Goal: Task Accomplishment & Management: Manage account settings

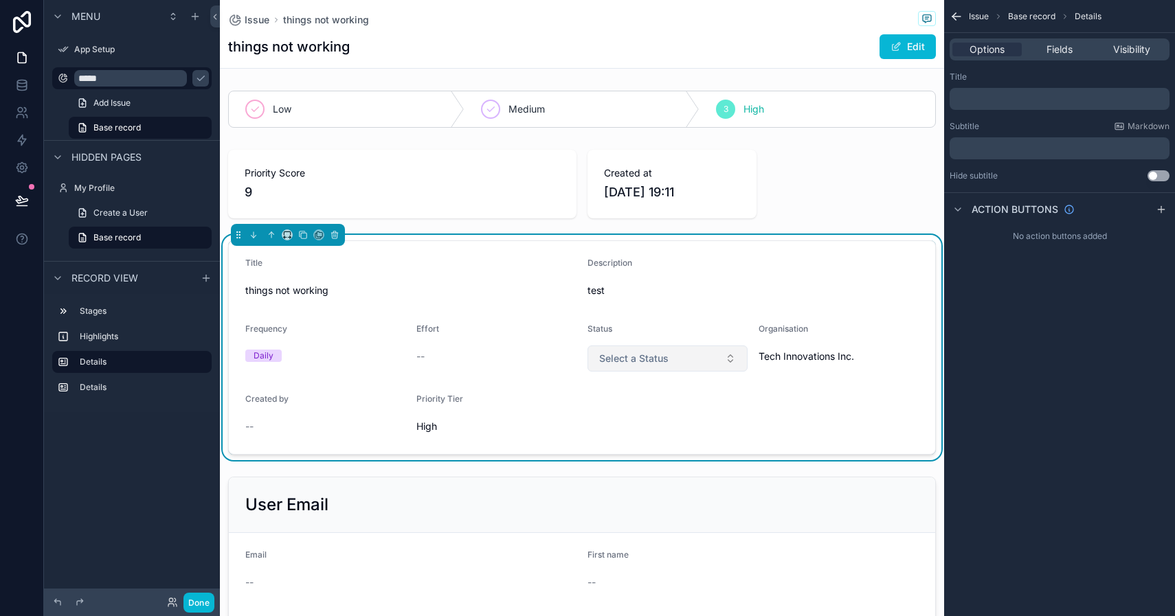
click at [735, 359] on button "Select a Status" at bounding box center [667, 359] width 160 height 26
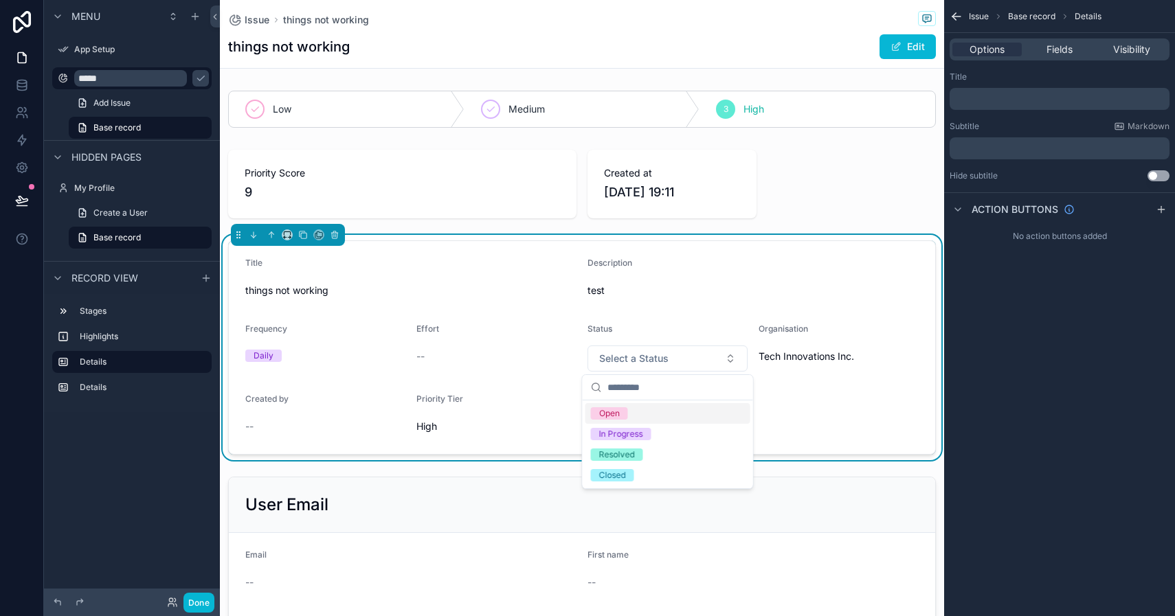
click at [694, 417] on div "Open" at bounding box center [667, 413] width 165 height 21
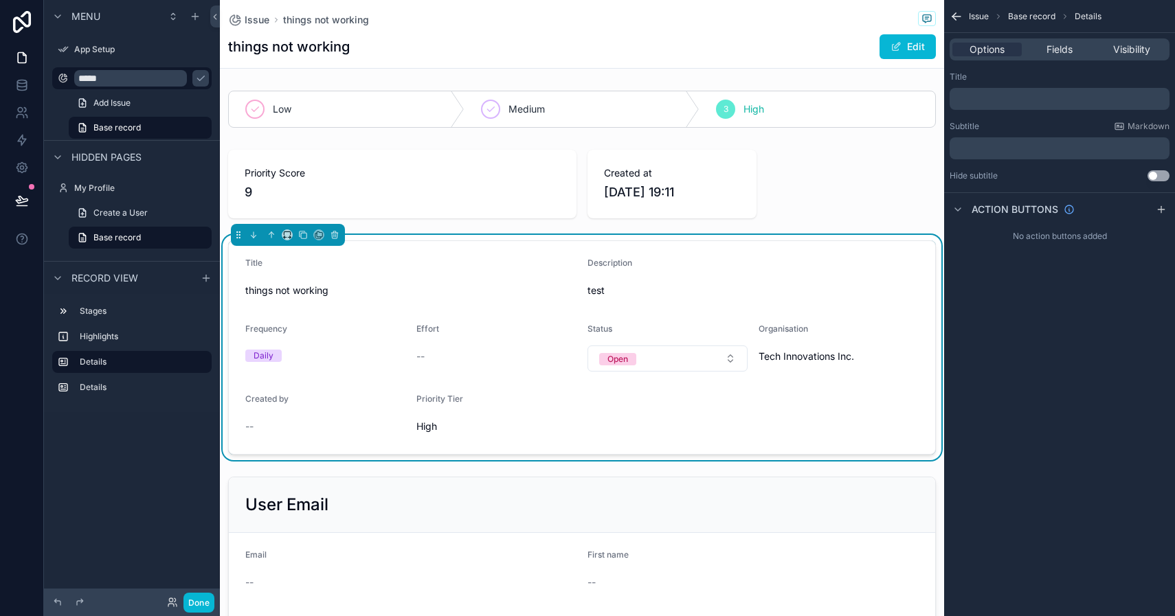
click at [436, 356] on div "--" at bounding box center [496, 357] width 160 height 14
click at [429, 324] on span "Effort" at bounding box center [427, 329] width 23 height 10
click at [416, 362] on span "--" at bounding box center [420, 357] width 8 height 14
click at [436, 326] on span "Effort" at bounding box center [427, 329] width 23 height 10
click at [927, 36] on button "Edit" at bounding box center [907, 46] width 56 height 25
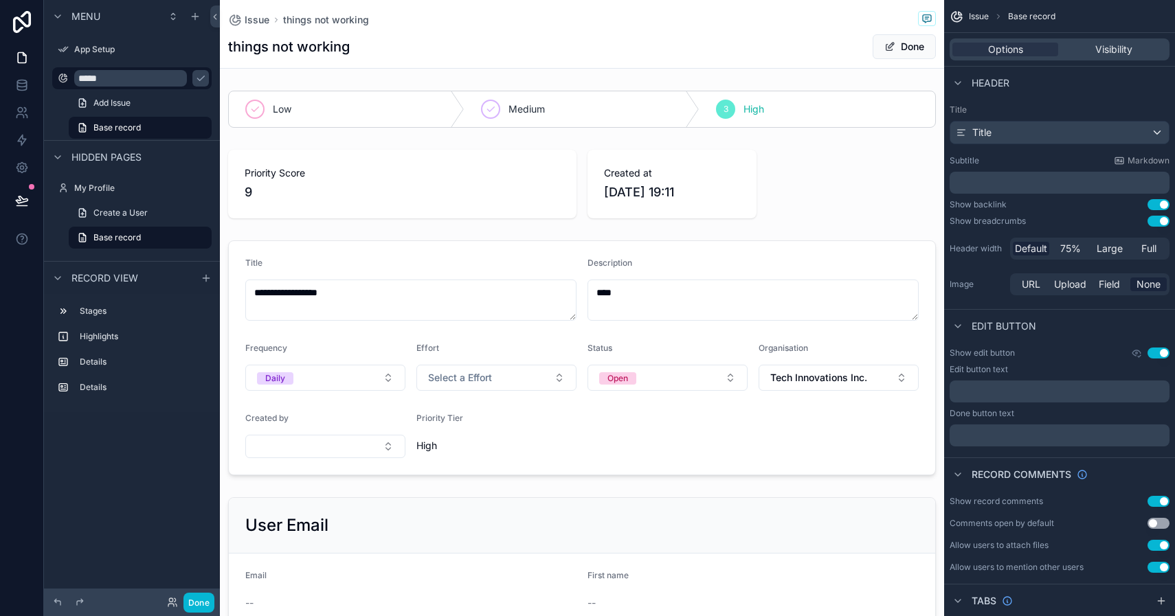
click at [78, 19] on span "Menu" at bounding box center [85, 17] width 29 height 14
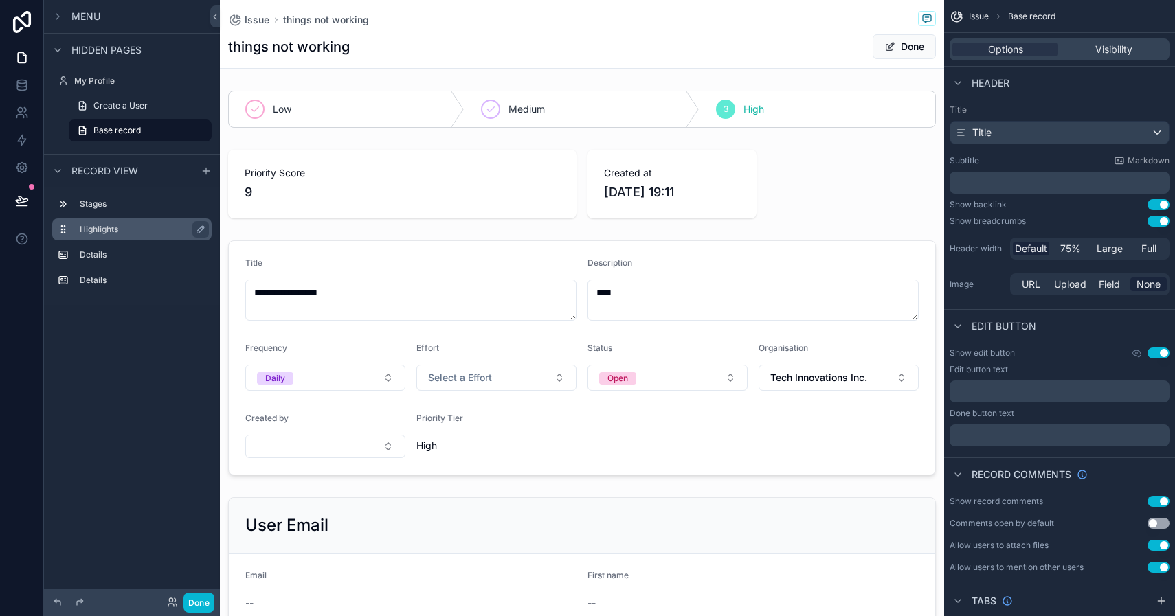
click at [100, 232] on label "Highlights" at bounding box center [140, 229] width 121 height 11
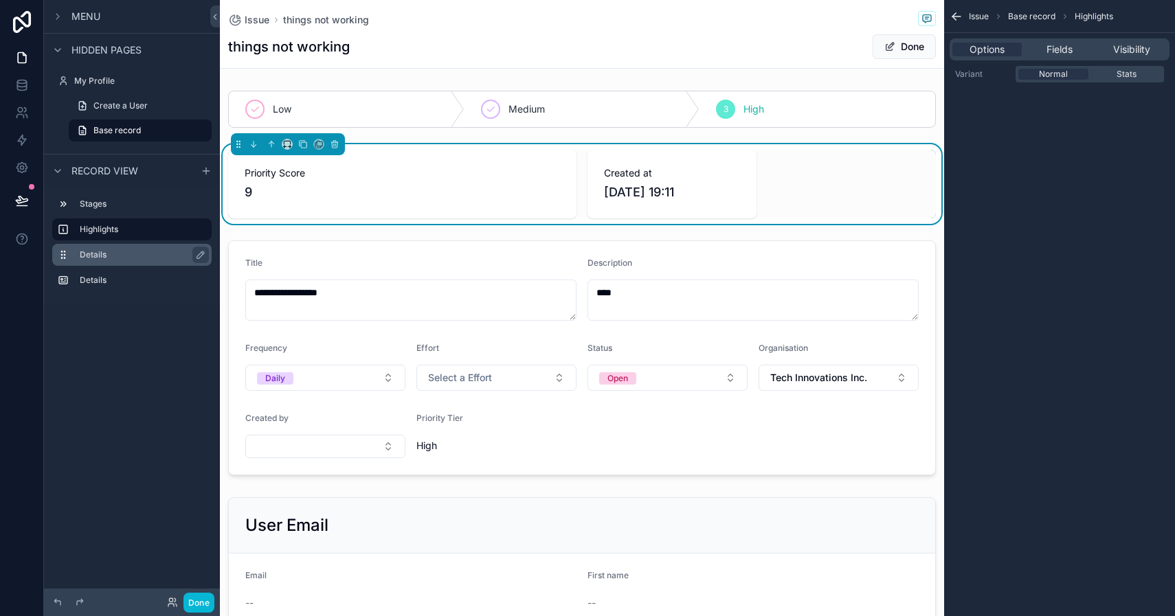
click at [94, 256] on label "Details" at bounding box center [140, 254] width 121 height 11
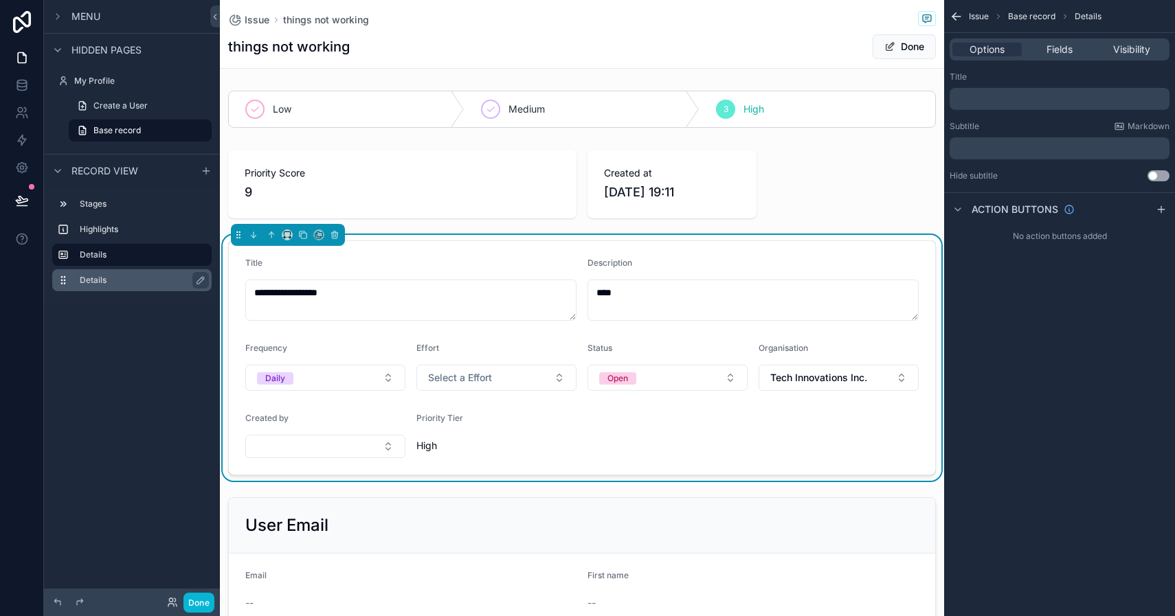
click at [92, 280] on label "Details" at bounding box center [140, 280] width 121 height 11
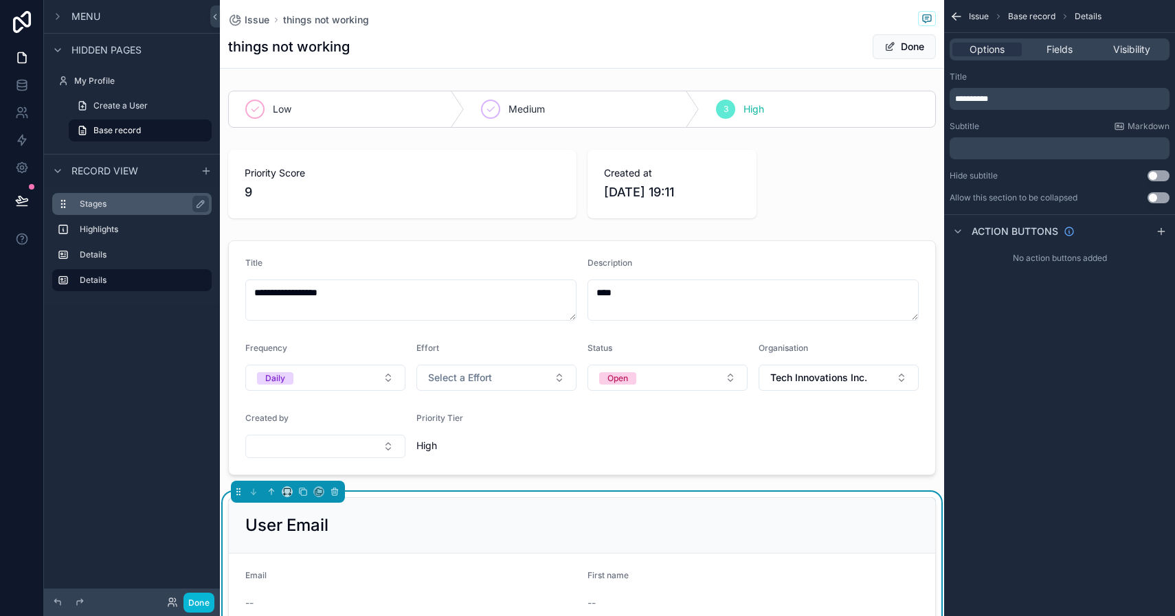
click at [117, 207] on label "Stages" at bounding box center [140, 204] width 121 height 11
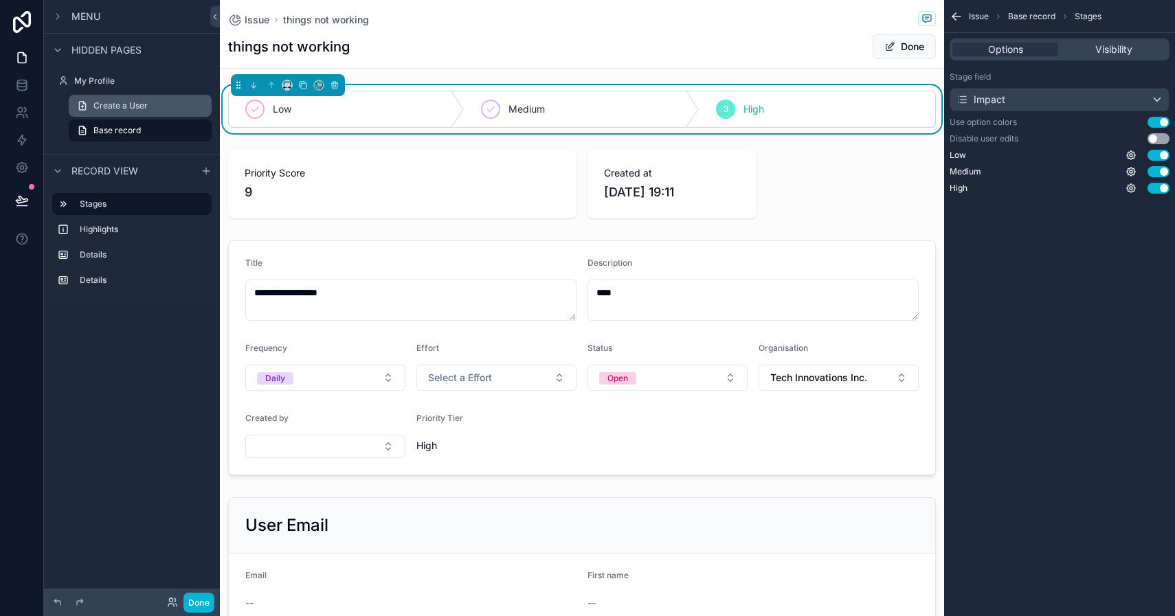
click at [121, 105] on span "Create a User" at bounding box center [120, 105] width 54 height 11
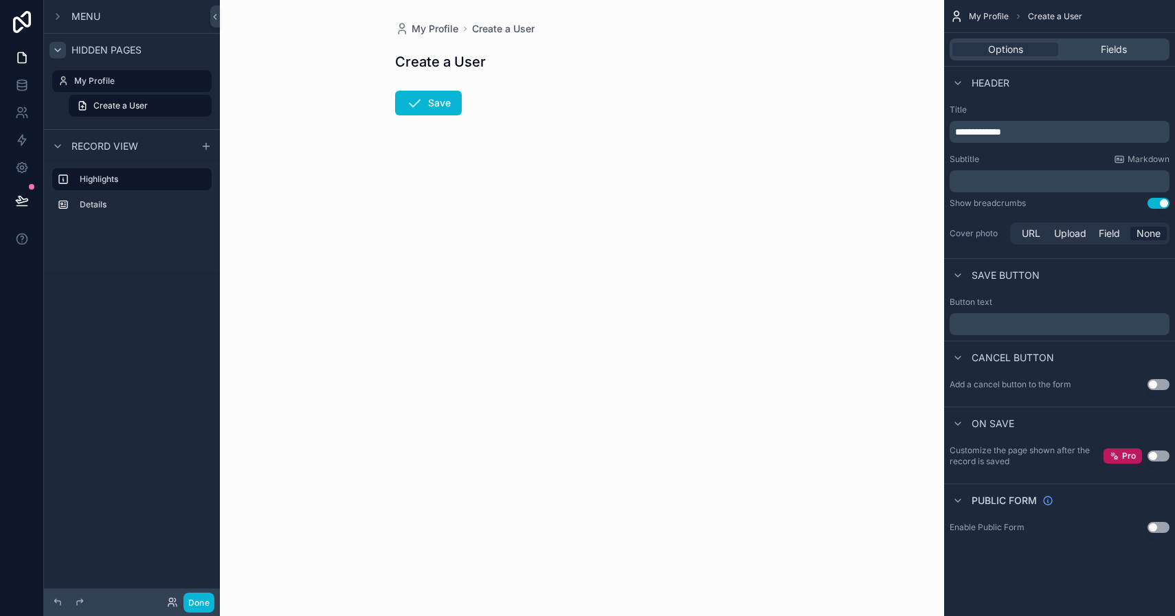
click at [59, 51] on icon "scrollable content" at bounding box center [57, 50] width 11 height 11
click at [54, 146] on icon "scrollable content" at bounding box center [57, 146] width 11 height 11
click at [127, 102] on span "Create a User" at bounding box center [120, 105] width 54 height 11
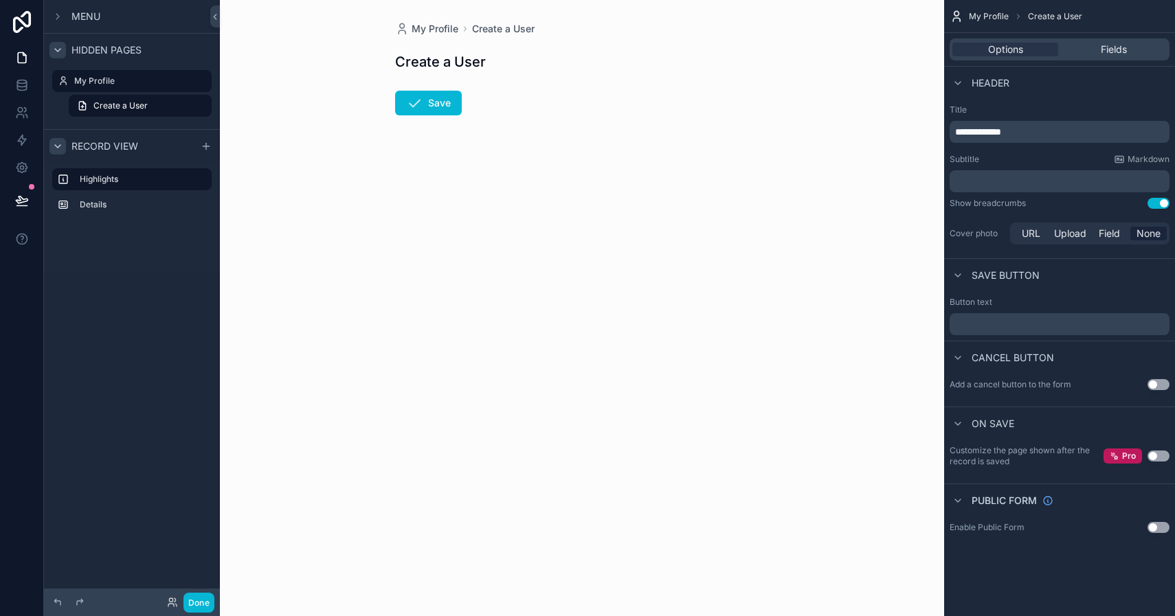
click at [438, 64] on h1 "Create a User" at bounding box center [440, 61] width 91 height 19
click at [458, 71] on h1 "Create a User" at bounding box center [440, 61] width 91 height 19
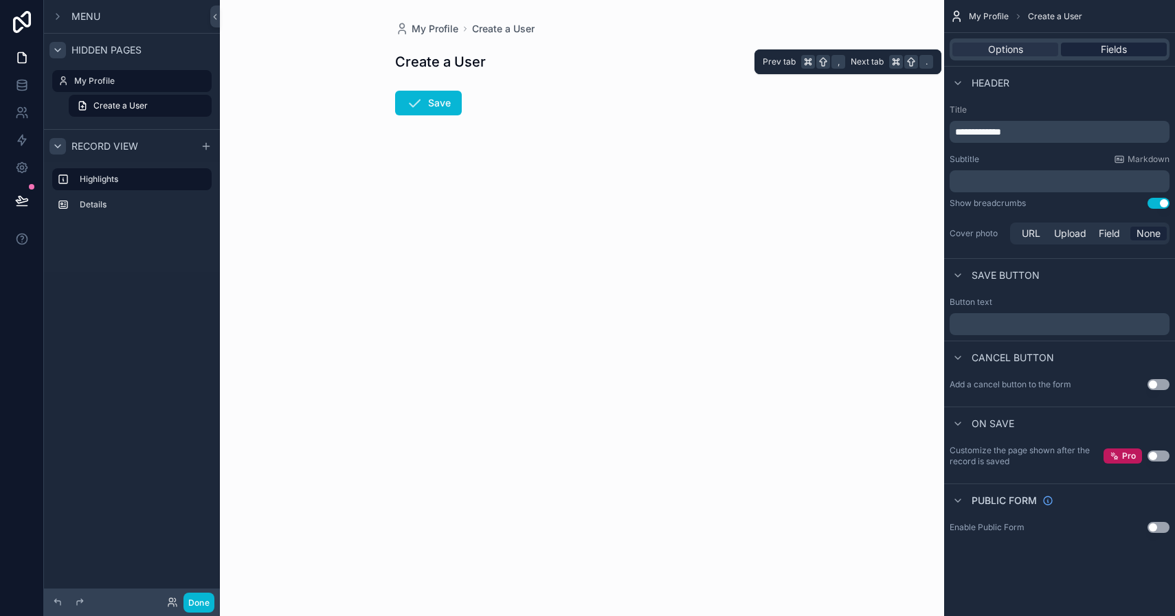
click at [1113, 52] on span "Fields" at bounding box center [1113, 50] width 26 height 14
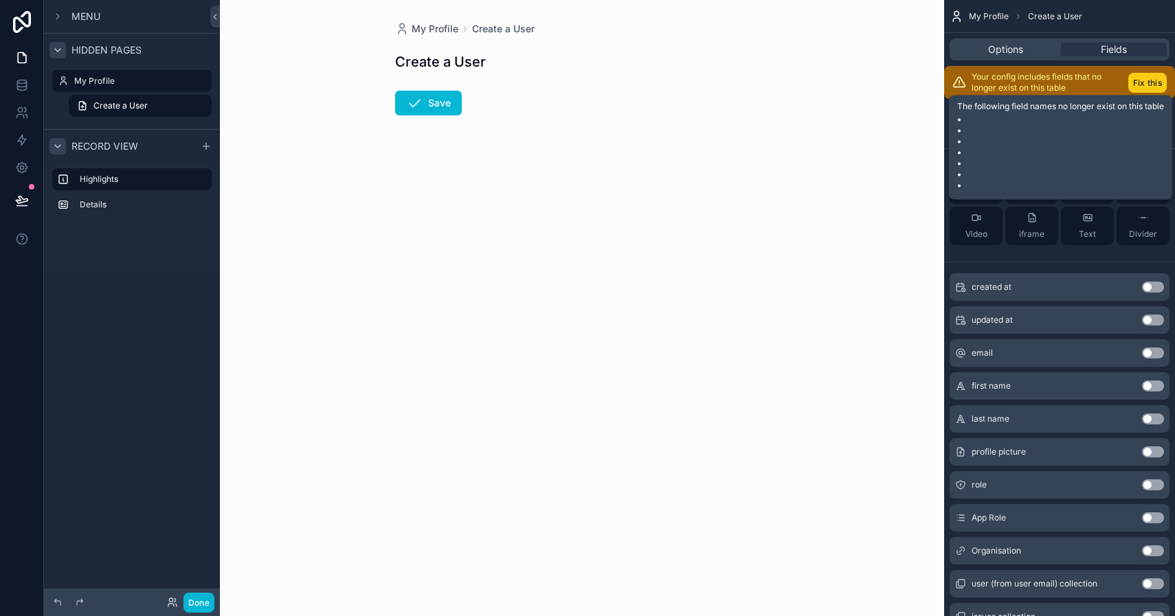
click at [1144, 80] on button "Fix this" at bounding box center [1147, 83] width 38 height 20
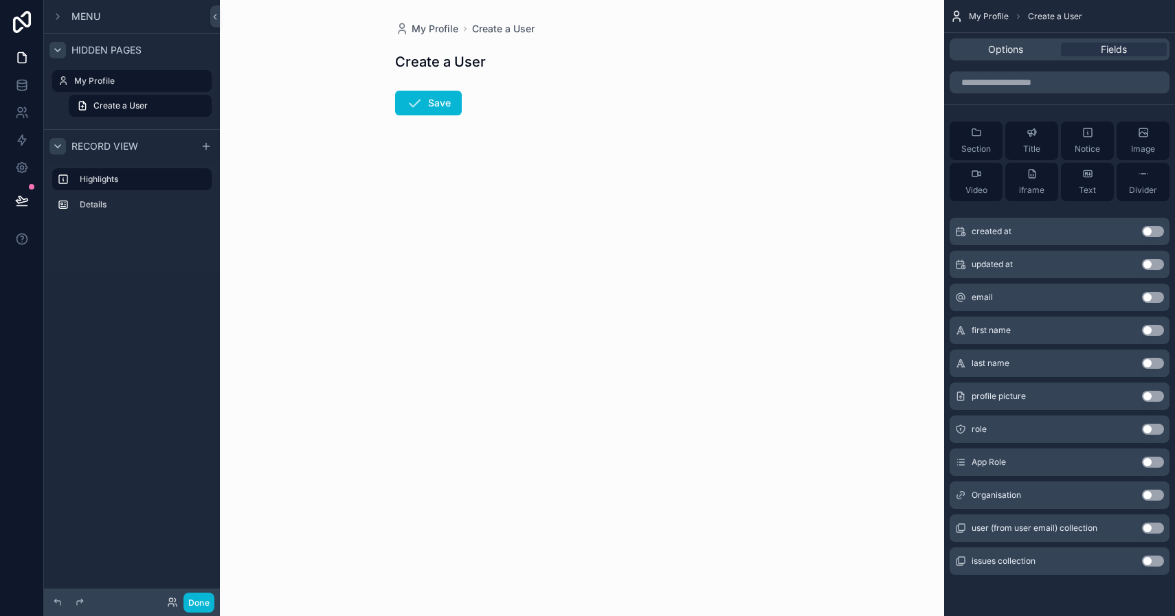
click at [1146, 328] on button "Use setting" at bounding box center [1153, 330] width 22 height 11
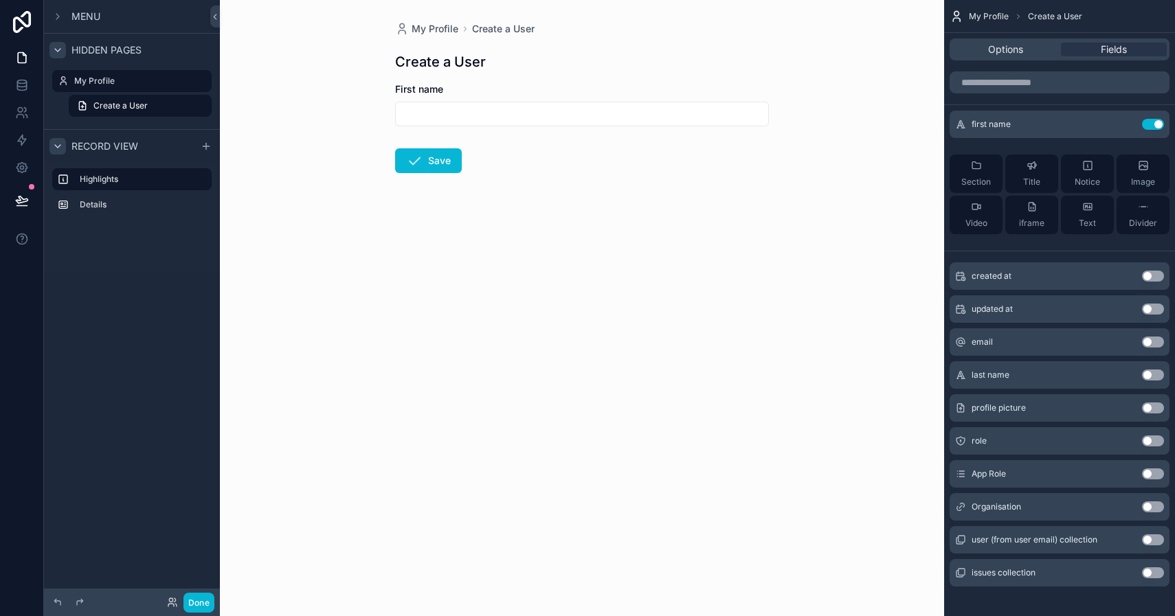
click at [1148, 376] on button "Use setting" at bounding box center [1153, 375] width 22 height 11
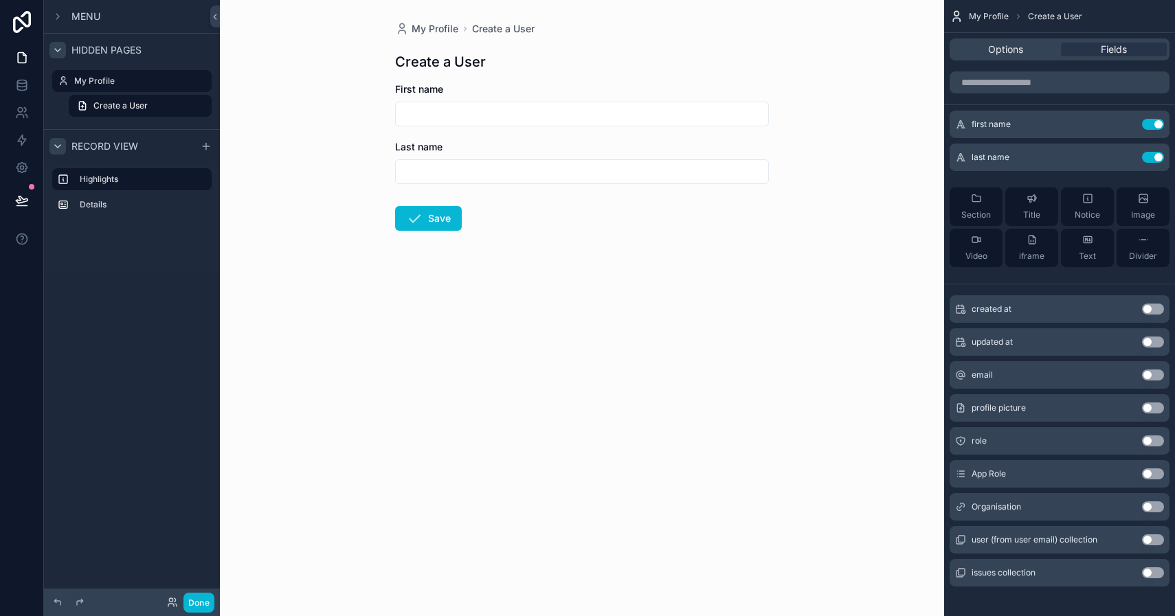
click at [1149, 372] on button "Use setting" at bounding box center [1153, 375] width 22 height 11
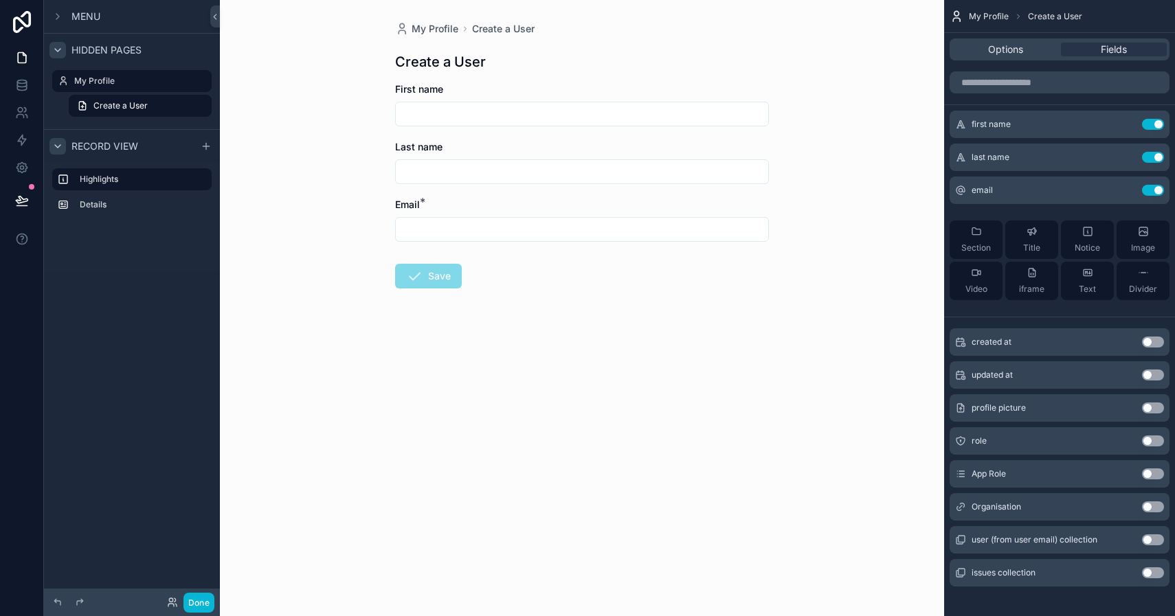
click at [1151, 441] on button "Use setting" at bounding box center [1153, 441] width 22 height 11
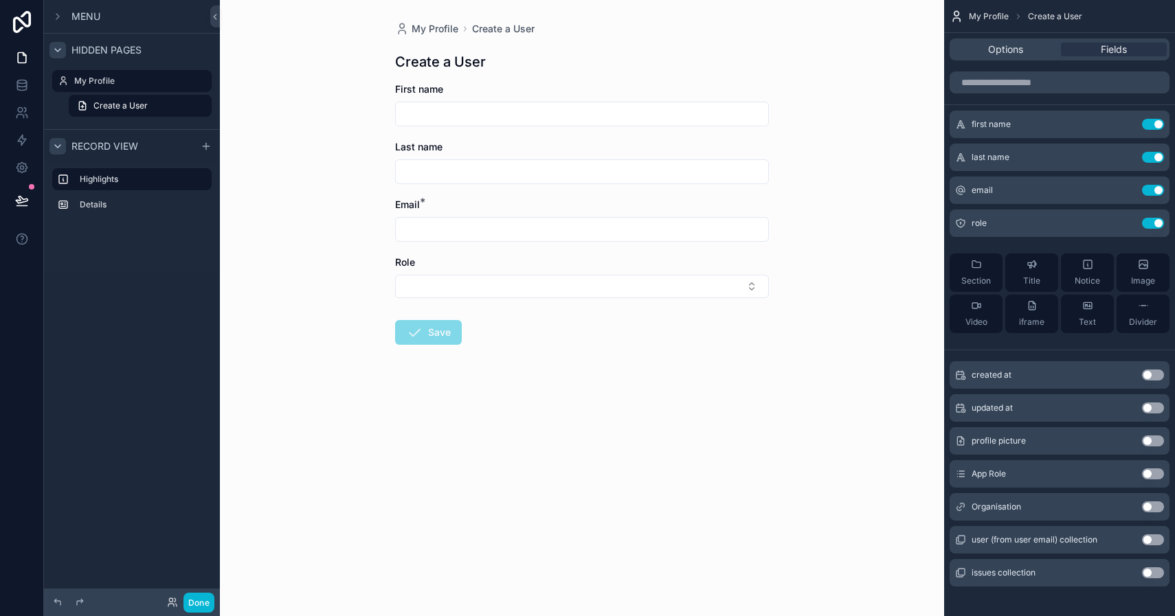
click at [1148, 505] on button "Use setting" at bounding box center [1153, 506] width 22 height 11
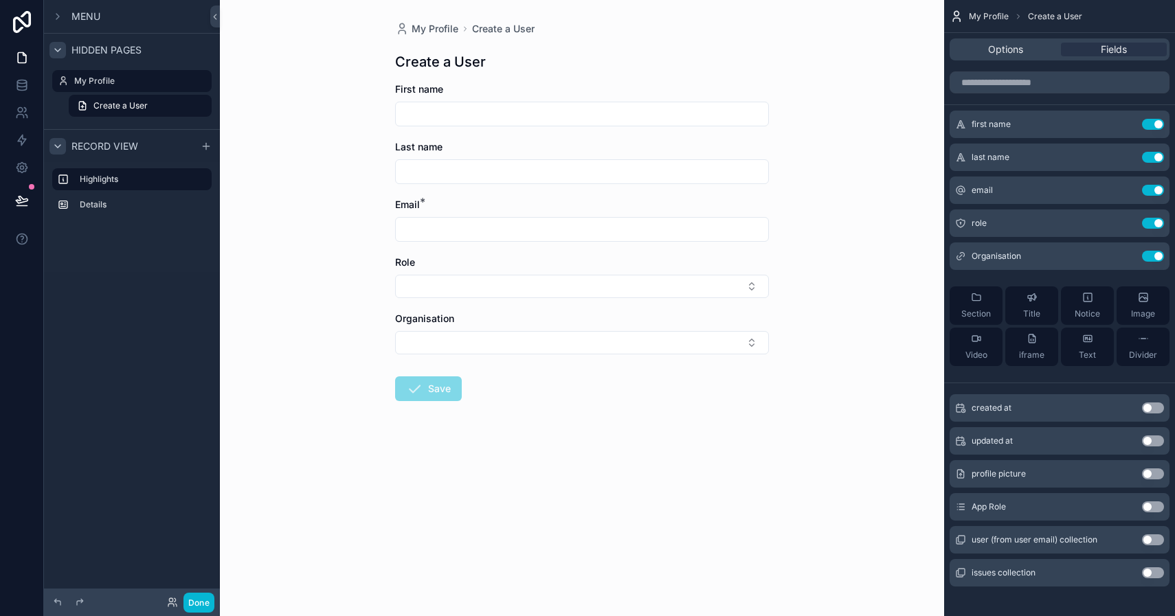
click at [1146, 507] on button "Use setting" at bounding box center [1153, 506] width 22 height 11
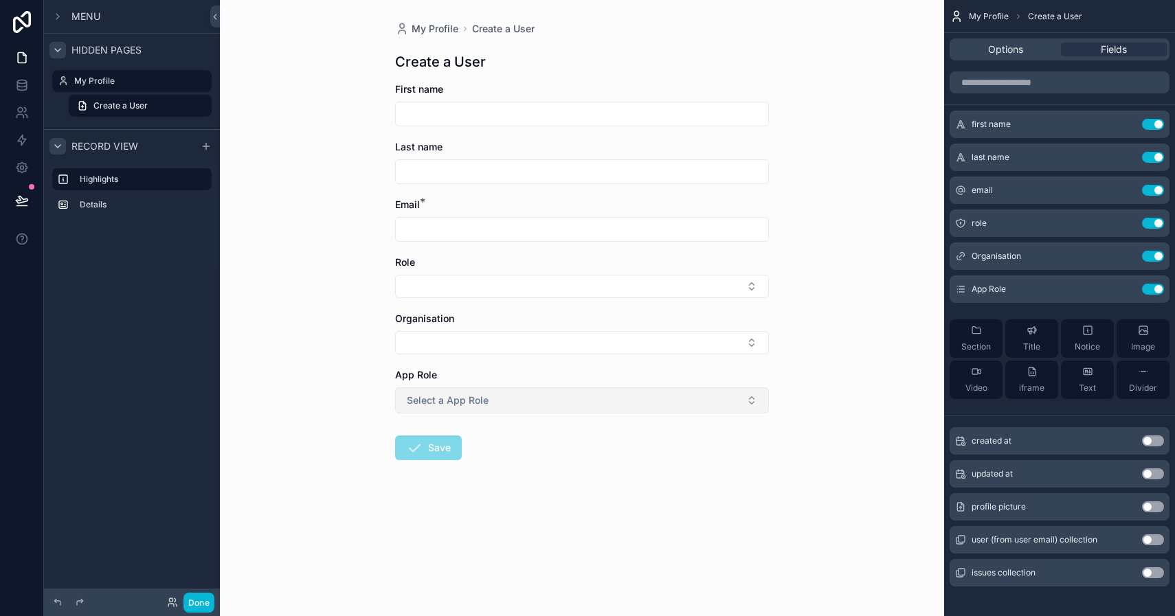
click at [515, 409] on button "Select a App Role" at bounding box center [582, 400] width 374 height 26
click at [519, 402] on button "Select a App Role" at bounding box center [582, 400] width 374 height 26
click at [1125, 289] on icon "scrollable content" at bounding box center [1125, 289] width 11 height 11
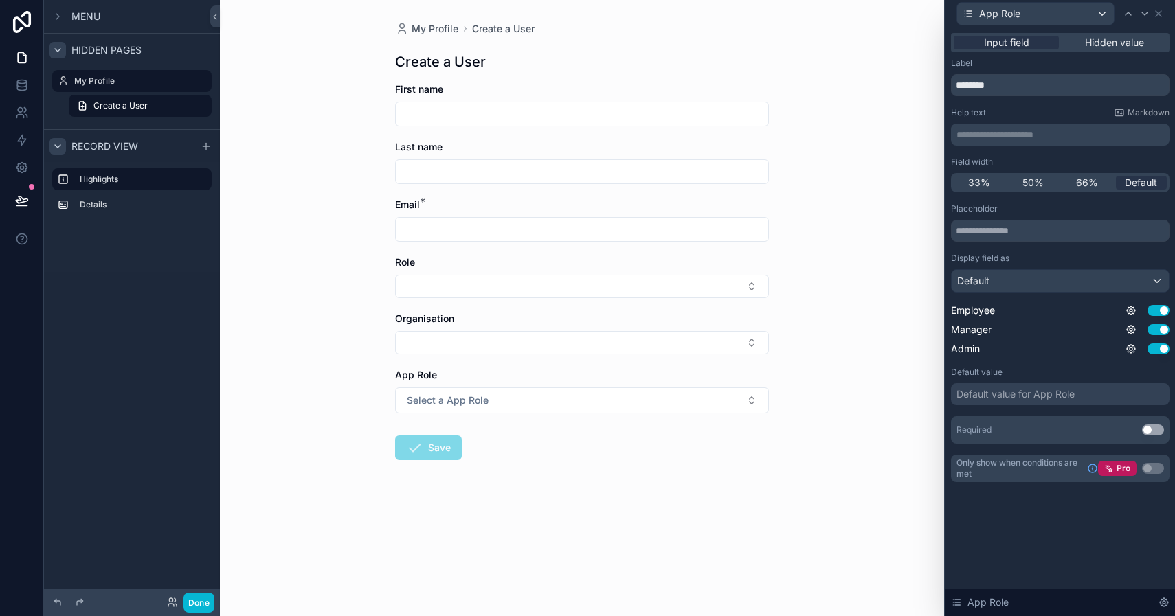
click at [1007, 395] on div "Default value for App Role" at bounding box center [1015, 394] width 118 height 14
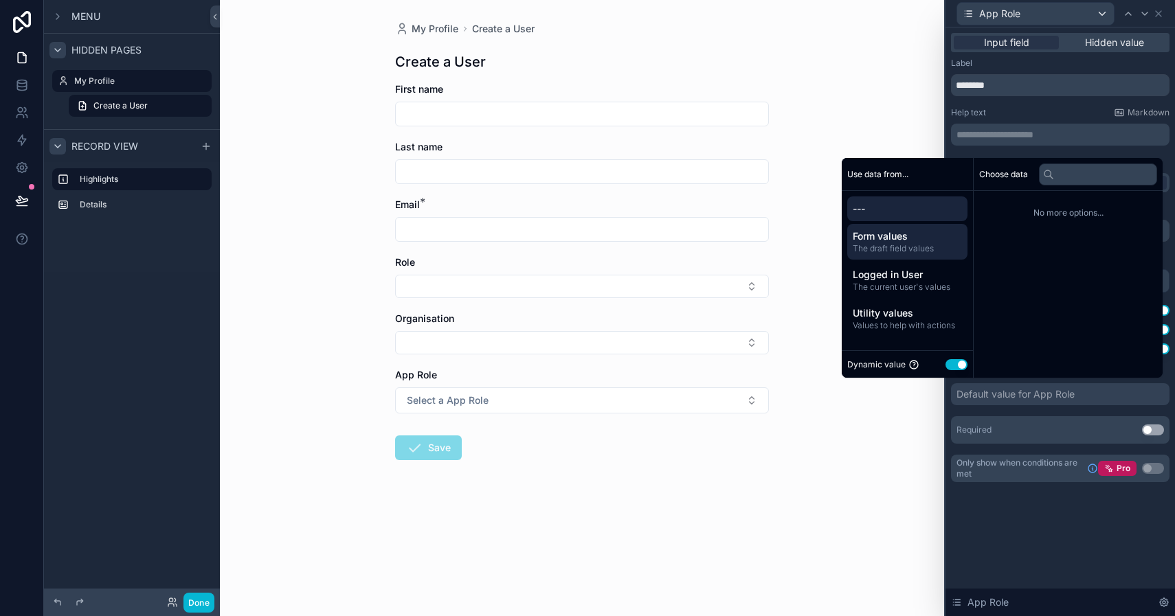
click at [882, 239] on span "Form values" at bounding box center [906, 236] width 109 height 14
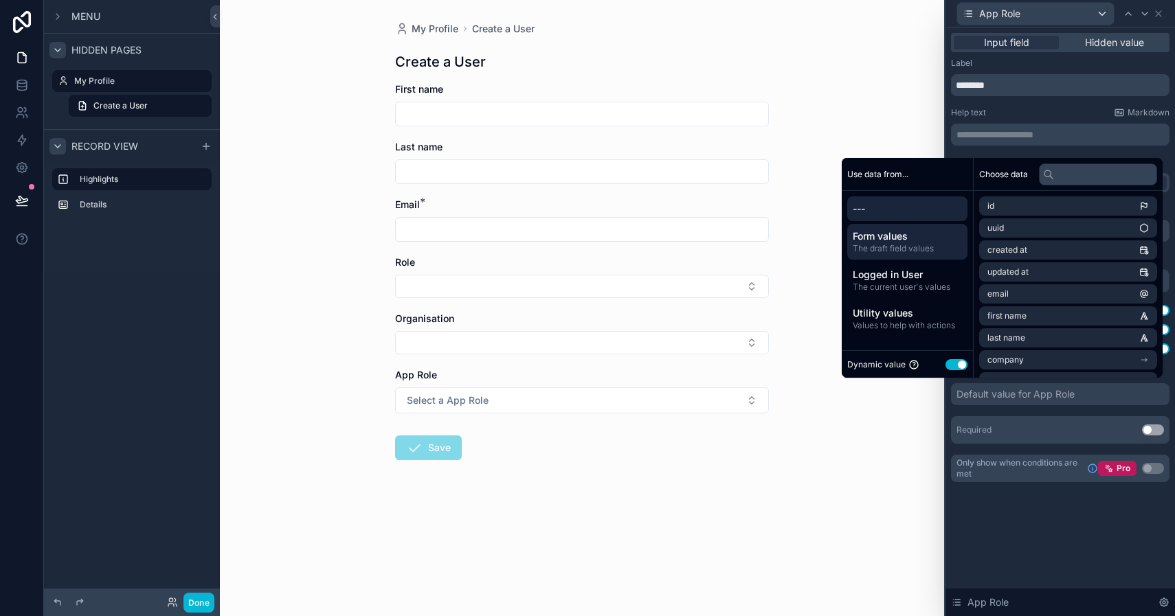
click at [884, 209] on span "---" at bounding box center [906, 209] width 109 height 14
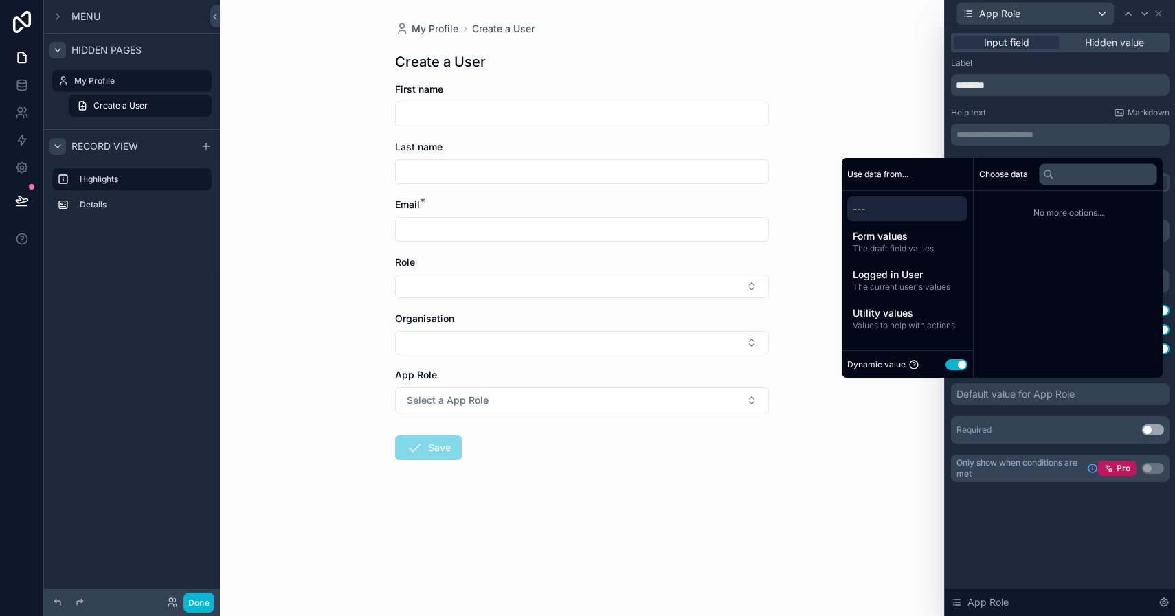
click at [956, 367] on button "Use setting" at bounding box center [956, 364] width 22 height 11
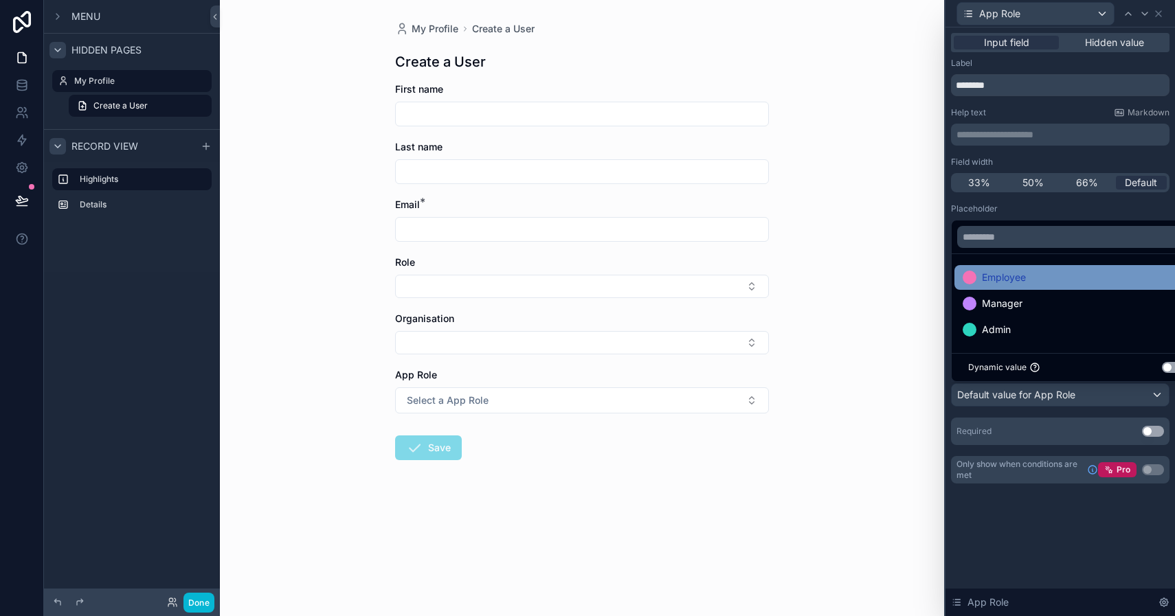
click at [1015, 278] on span "Employee" at bounding box center [1004, 277] width 44 height 16
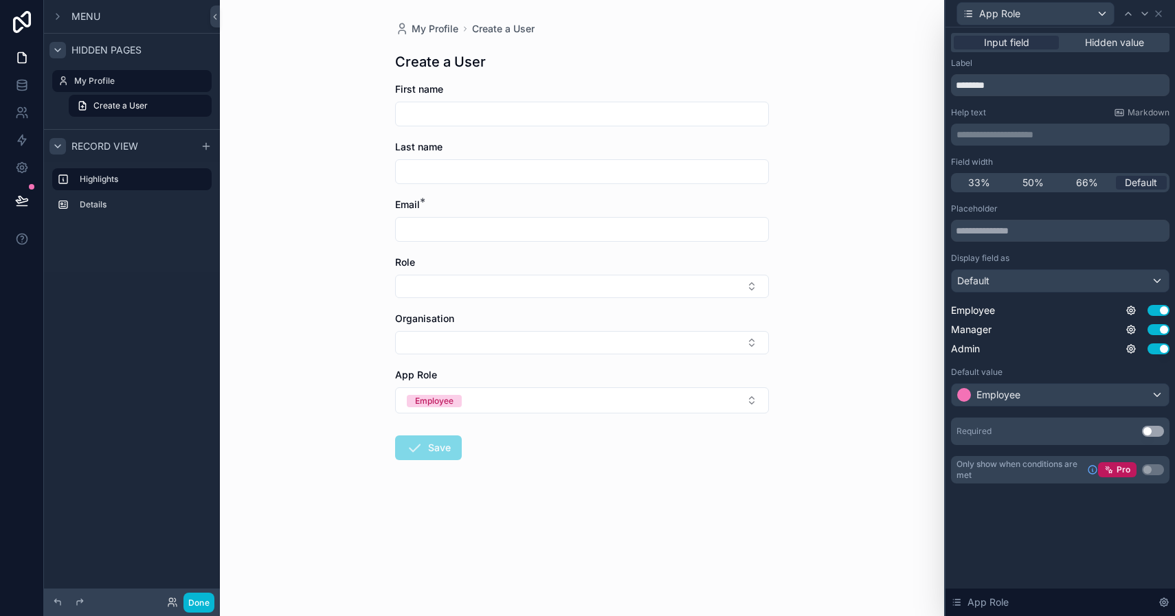
click at [1003, 545] on div "**********" at bounding box center [1059, 321] width 229 height 589
click at [597, 342] on button "Select Button" at bounding box center [582, 342] width 374 height 23
click at [839, 343] on div "My Profile Create a User Create a User First name Last name Email * Role Organi…" at bounding box center [582, 308] width 724 height 616
click at [352, 188] on div "My Profile Create a User Create a User First name Last name Email * Role Organi…" at bounding box center [582, 308] width 724 height 616
click at [750, 115] on input "scrollable content" at bounding box center [582, 113] width 372 height 19
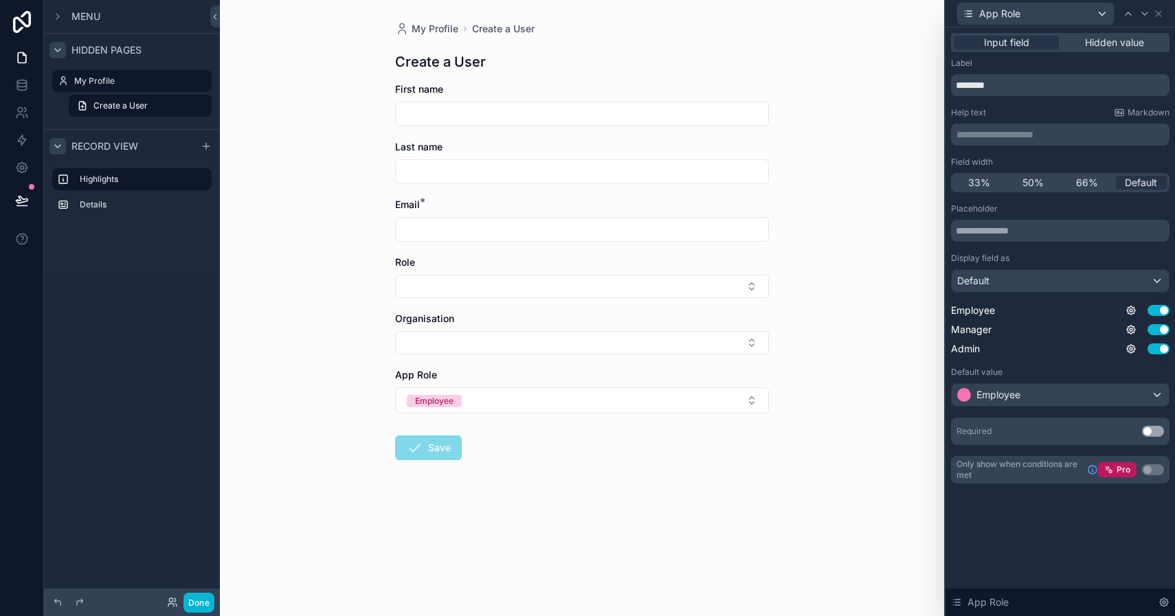
click at [806, 129] on div "My Profile Create a User Create a User First name Last name Email * Role Organi…" at bounding box center [582, 308] width 724 height 616
click at [754, 285] on button "Select Button" at bounding box center [582, 286] width 374 height 23
click at [826, 263] on div "My Profile Create a User Create a User First name Last name Email * Role Organi…" at bounding box center [582, 308] width 724 height 616
click at [546, 268] on div "Role" at bounding box center [582, 263] width 374 height 14
click at [403, 256] on label "Role" at bounding box center [405, 263] width 20 height 14
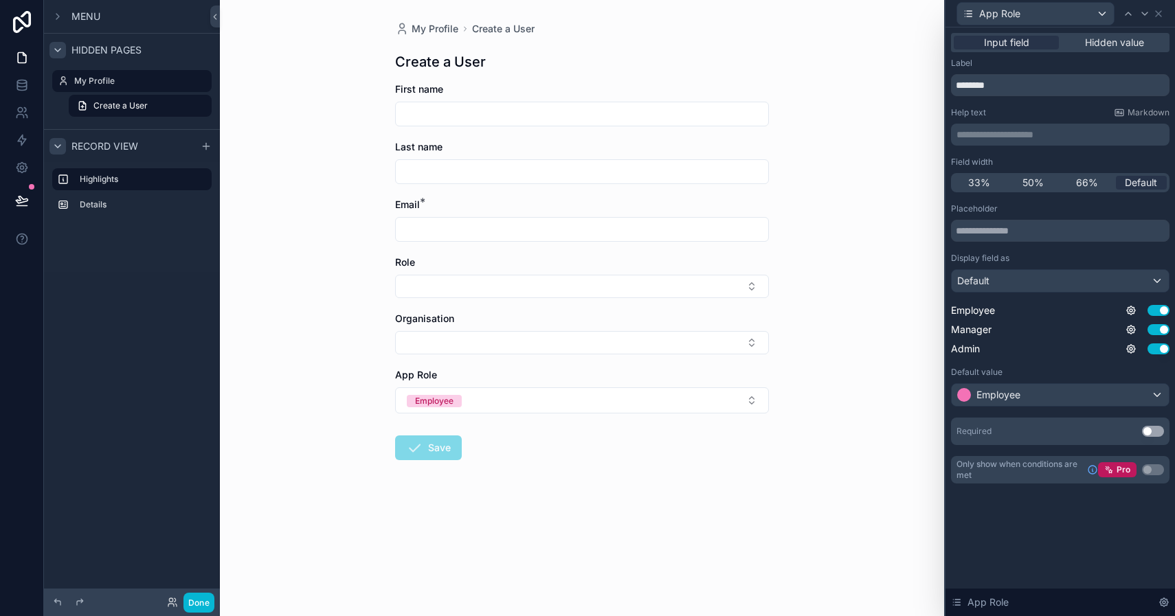
click at [412, 273] on div "Role" at bounding box center [582, 277] width 374 height 43
click at [418, 284] on button "Select Button" at bounding box center [582, 286] width 374 height 23
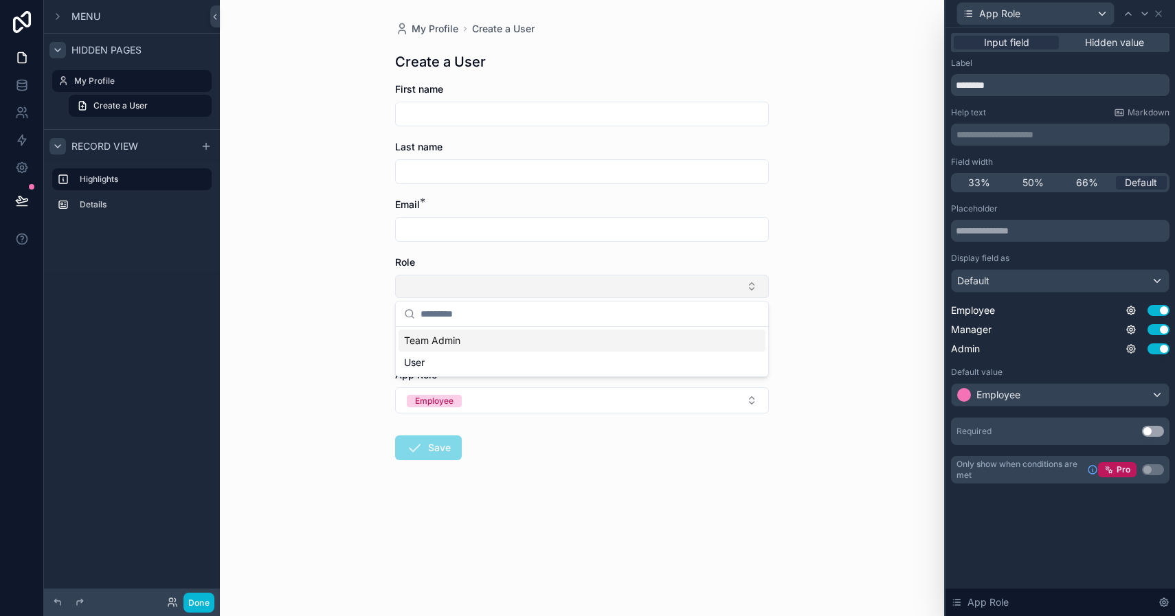
click at [418, 284] on button "Select Button" at bounding box center [582, 286] width 374 height 23
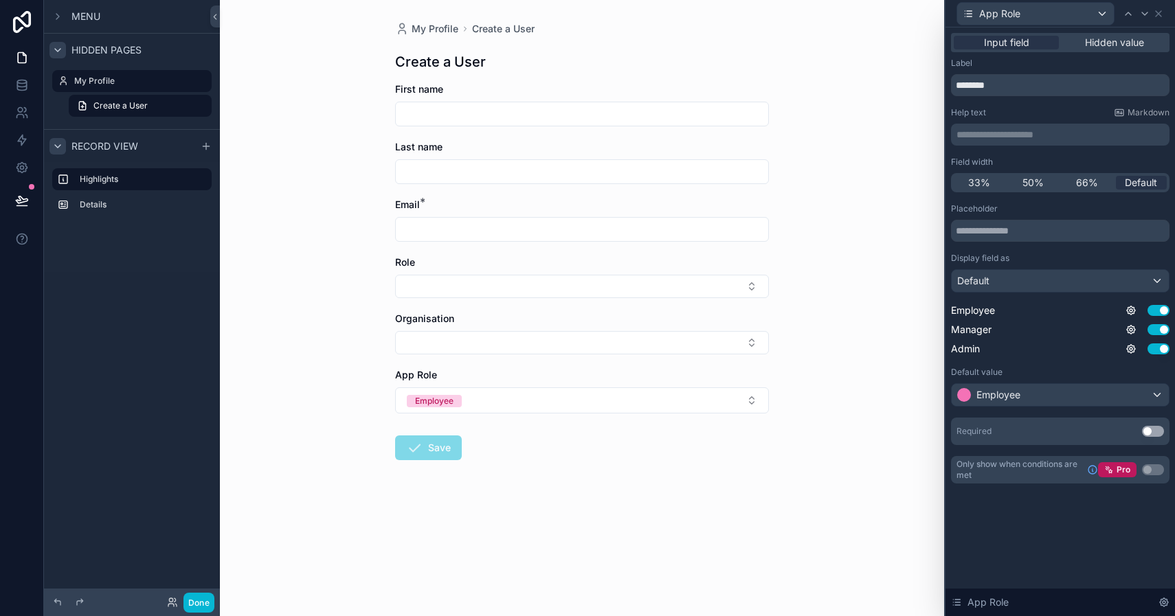
click at [400, 266] on span "Role" at bounding box center [405, 262] width 20 height 12
click at [1085, 13] on div "App Role" at bounding box center [1035, 14] width 157 height 22
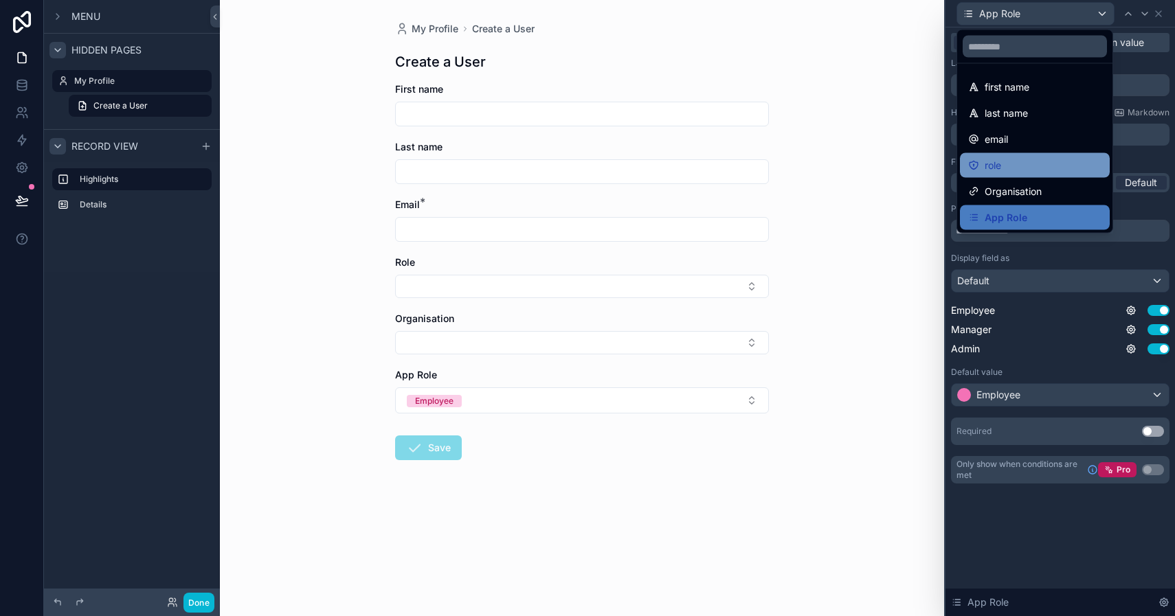
click at [1065, 161] on div "role" at bounding box center [1034, 165] width 133 height 16
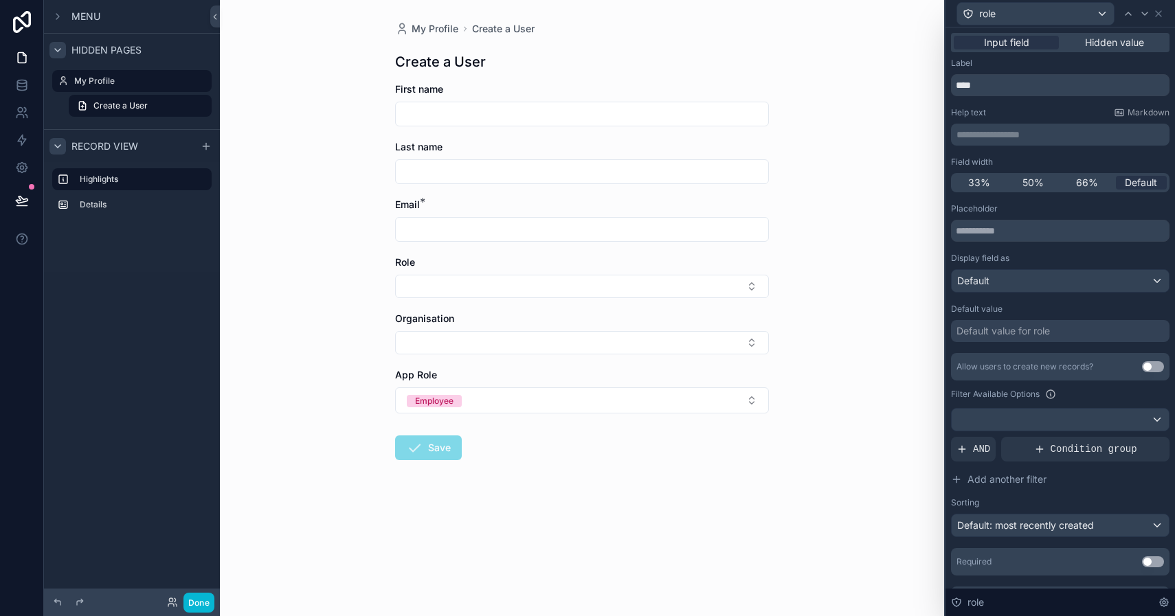
click at [1037, 328] on div "Default value for role" at bounding box center [1002, 331] width 93 height 14
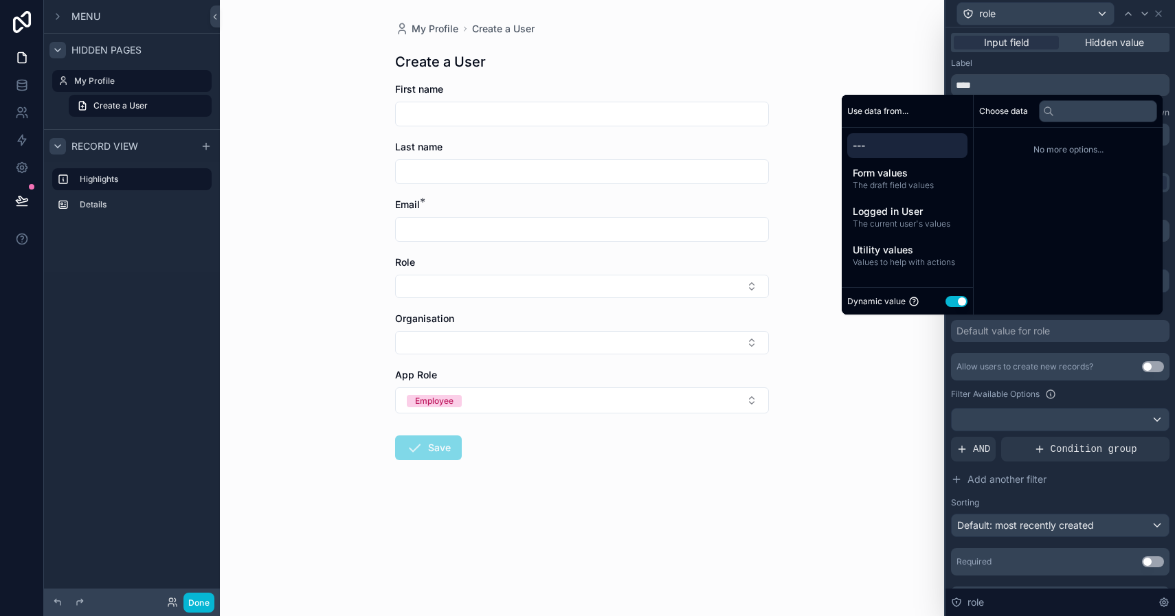
click at [953, 301] on button "Use setting" at bounding box center [956, 301] width 22 height 11
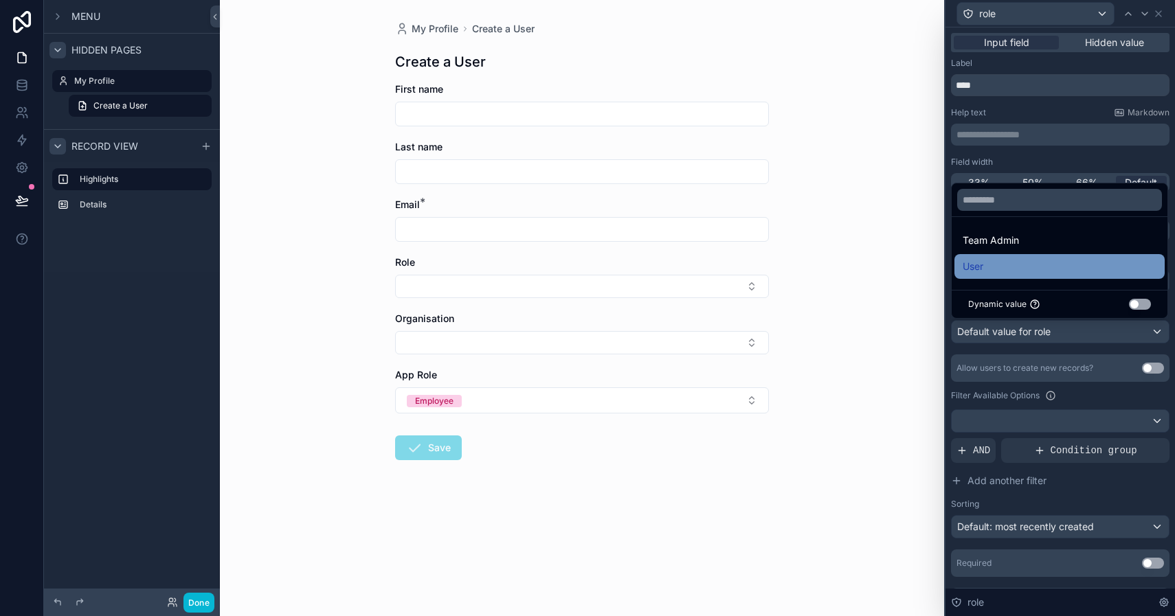
click at [988, 262] on div "User" at bounding box center [1059, 266] width 194 height 16
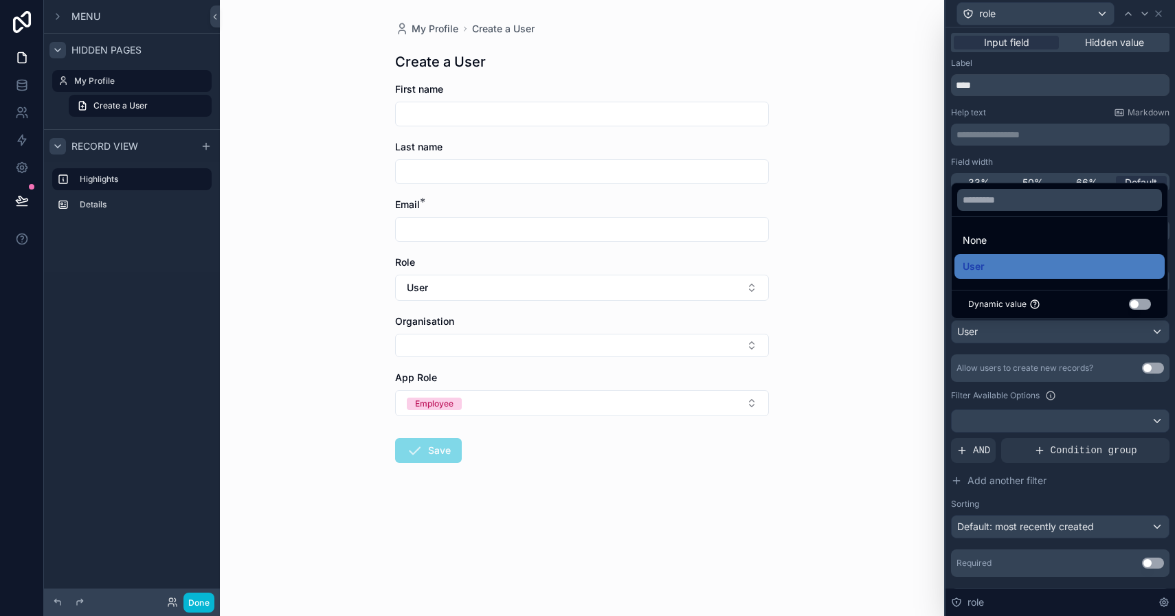
click at [905, 343] on div "My Profile Create a User Create a User First name Last name Email * Role User O…" at bounding box center [582, 308] width 724 height 616
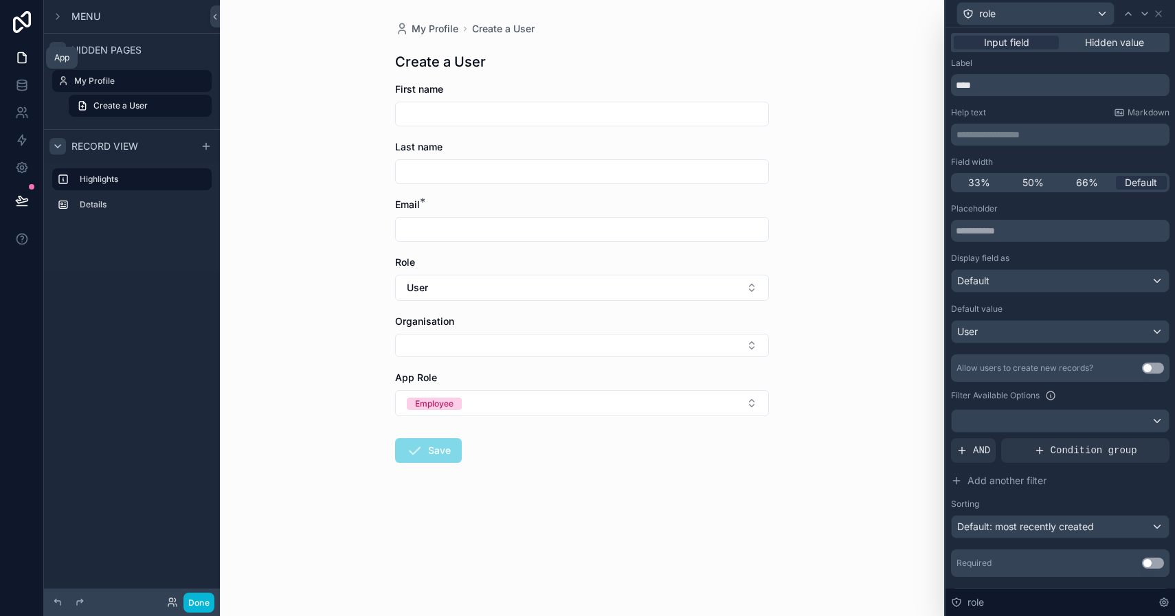
click at [28, 56] on icon at bounding box center [22, 58] width 14 height 14
click at [87, 16] on span "Menu" at bounding box center [85, 17] width 29 height 14
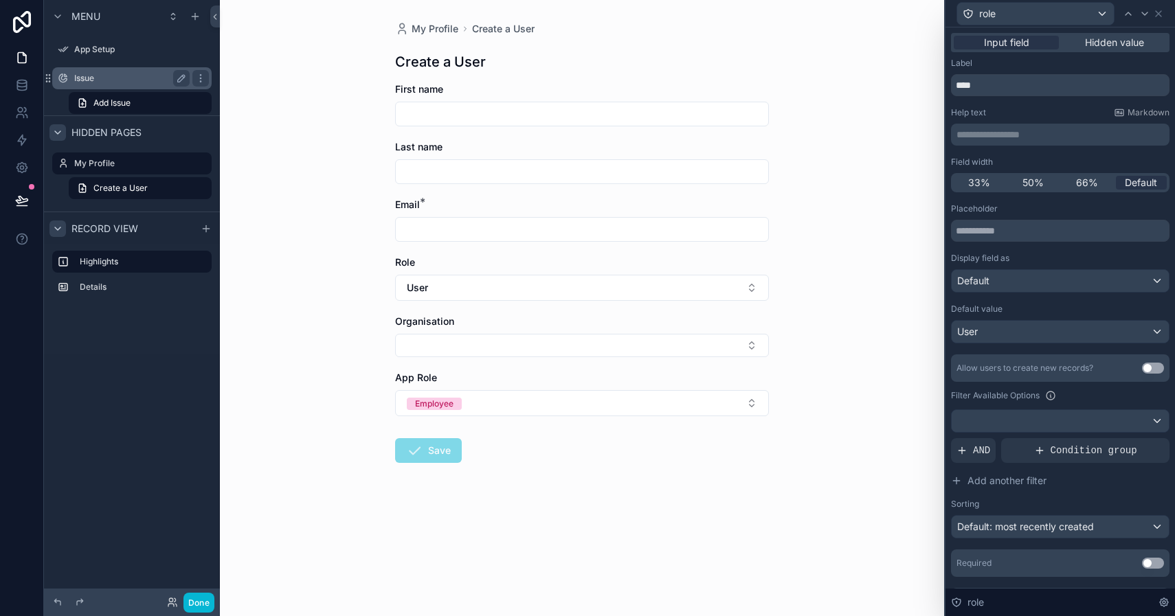
click at [107, 79] on label "Issue" at bounding box center [129, 78] width 110 height 11
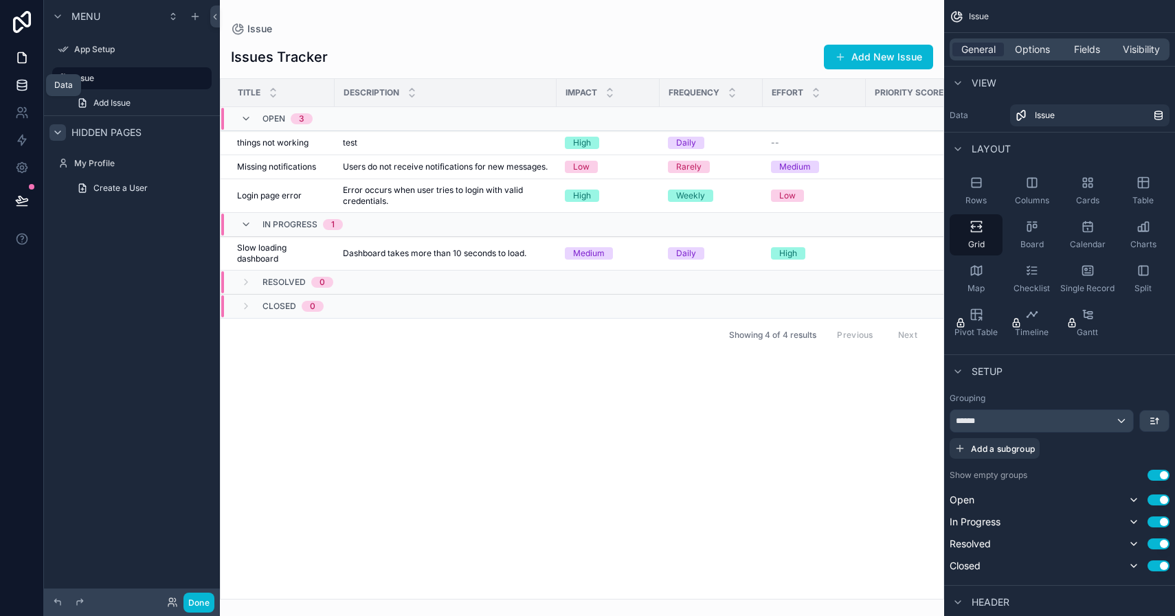
click at [26, 84] on icon at bounding box center [21, 84] width 9 height 5
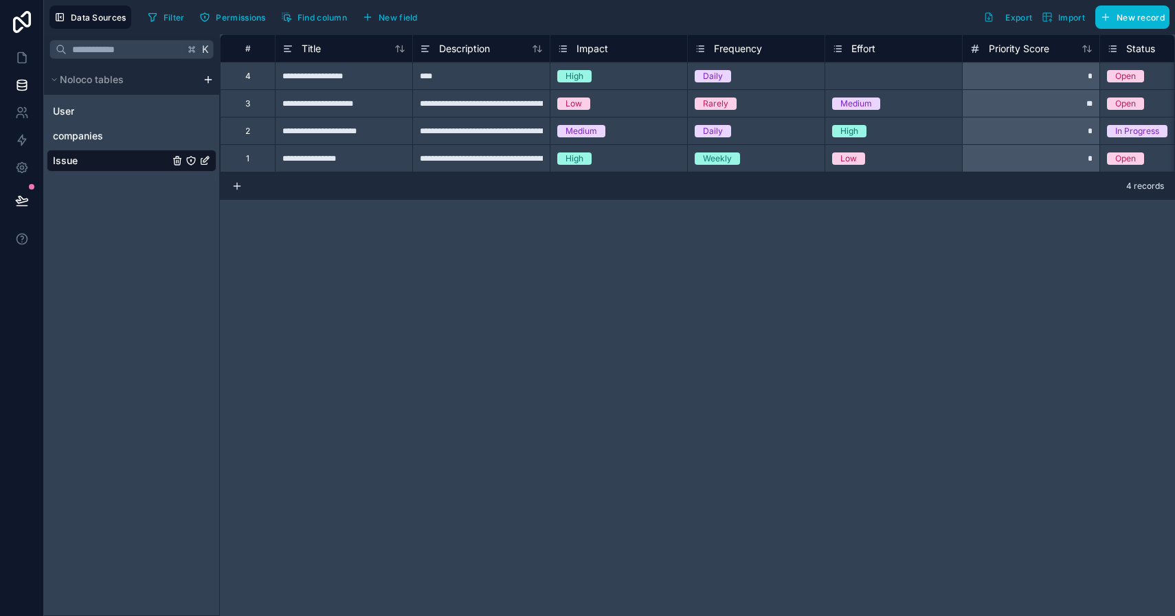
click at [614, 54] on div "Impact" at bounding box center [618, 49] width 123 height 16
click at [604, 53] on span "Impact" at bounding box center [592, 49] width 32 height 14
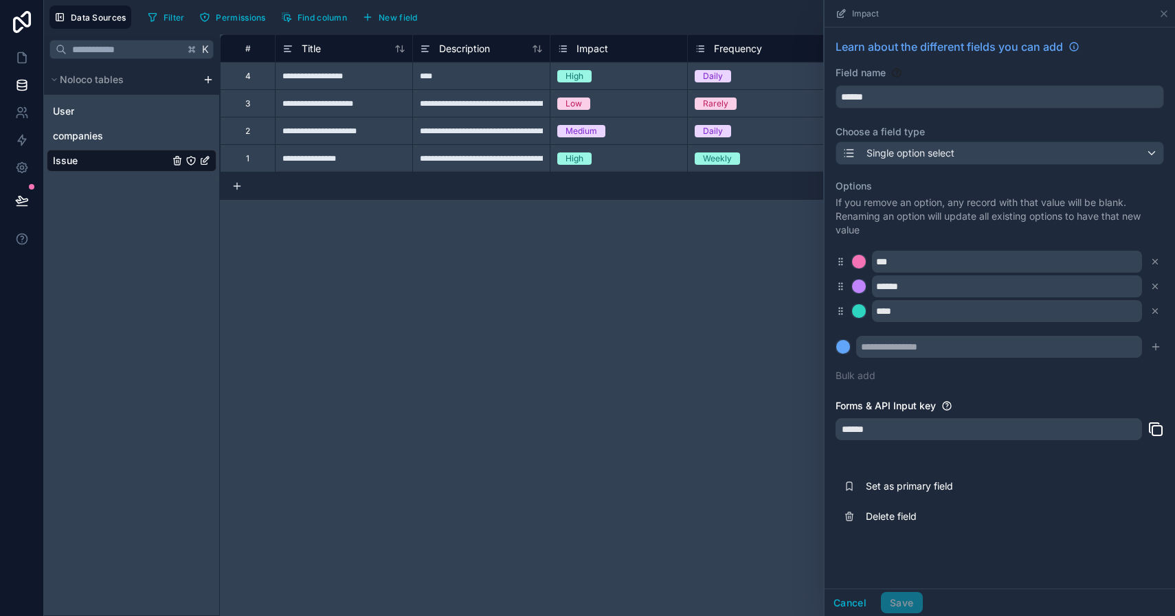
click at [860, 262] on div at bounding box center [859, 262] width 14 height 14
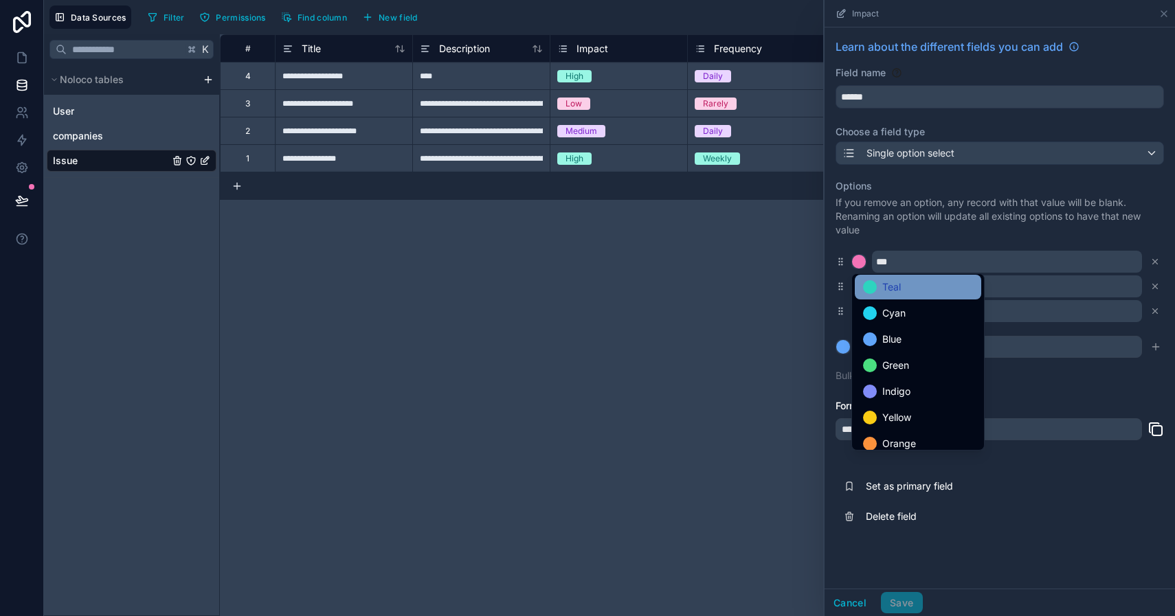
scroll to position [60, 0]
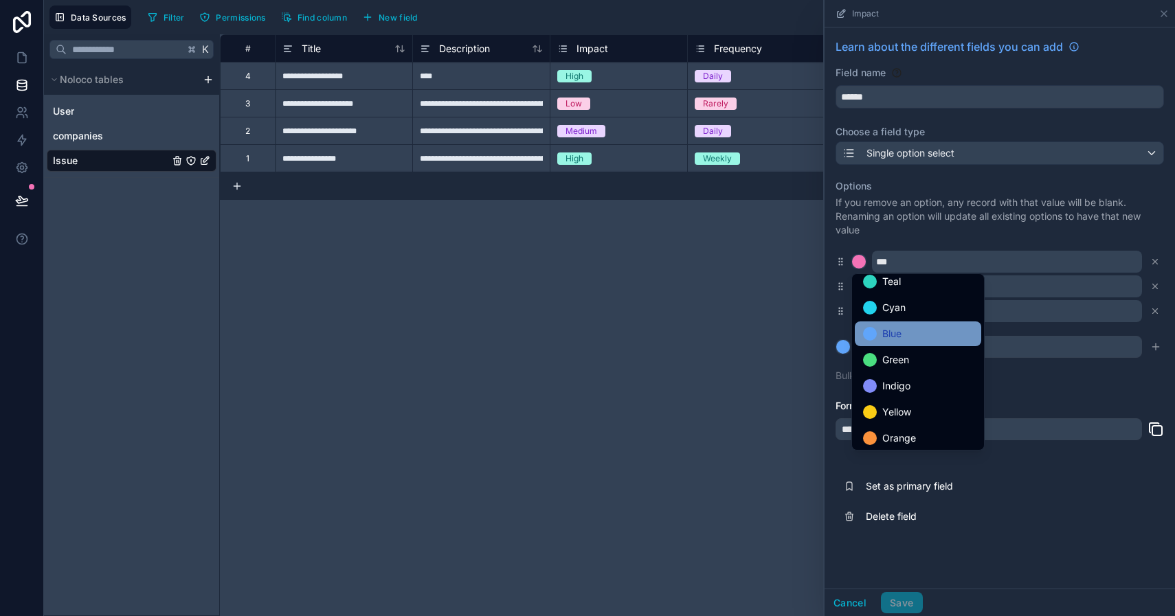
click at [898, 338] on span "Blue" at bounding box center [891, 334] width 19 height 16
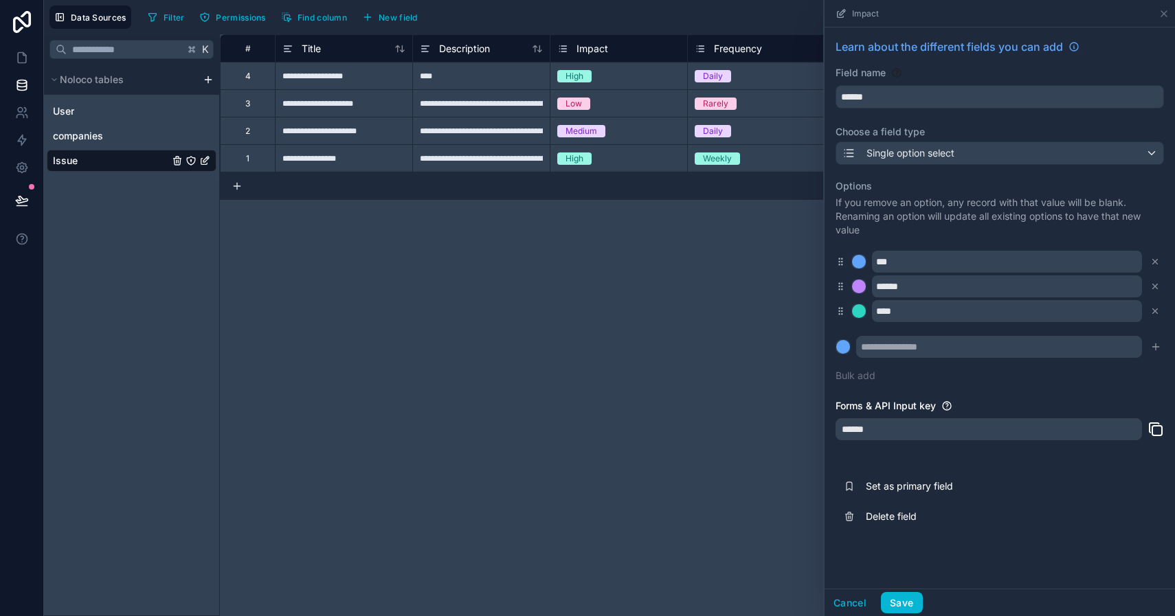
click at [859, 288] on div at bounding box center [859, 287] width 14 height 14
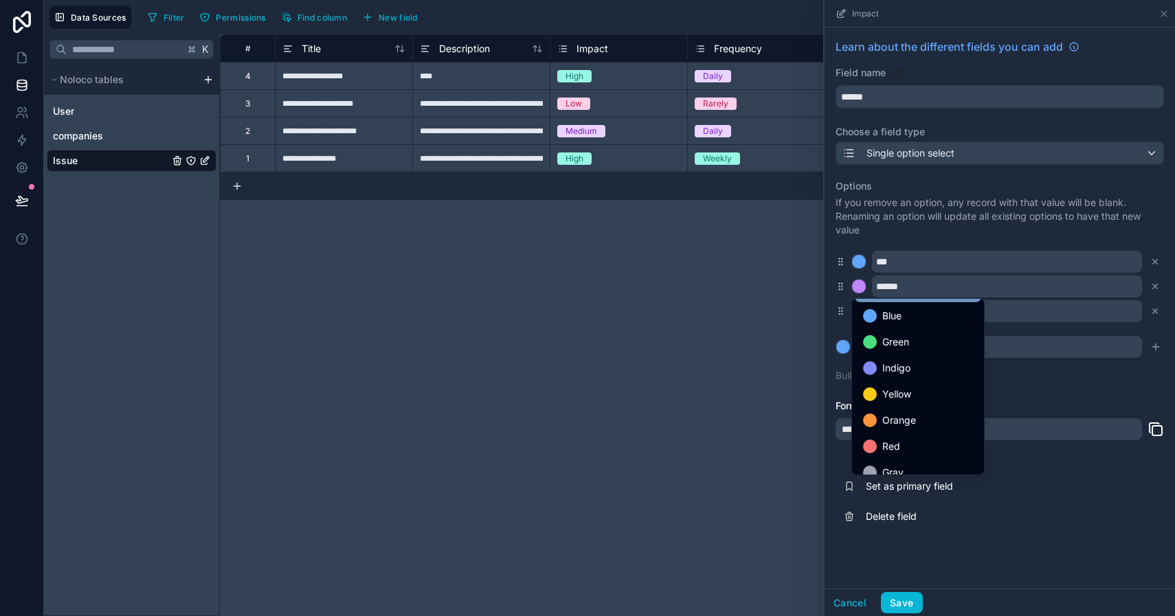
scroll to position [110, 0]
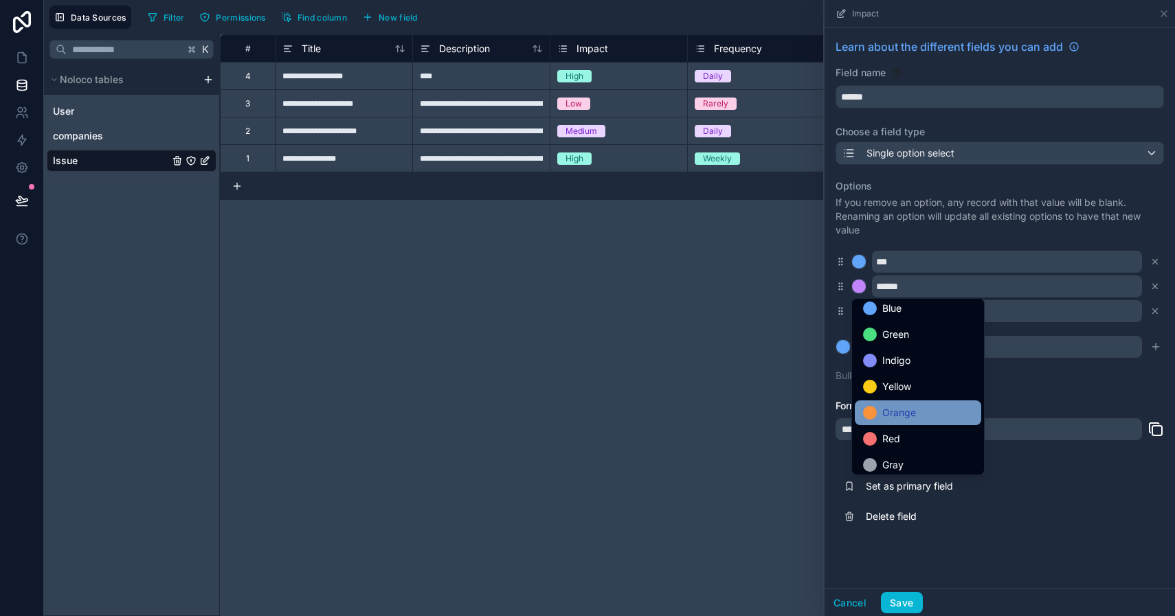
click at [890, 415] on span "Orange" at bounding box center [899, 413] width 34 height 16
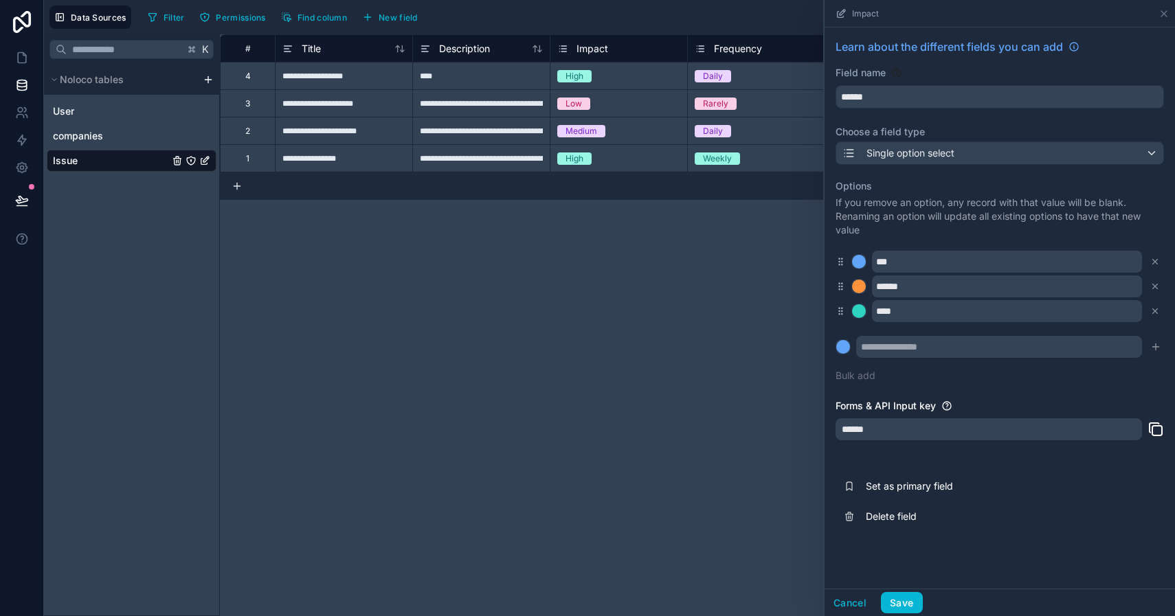
click at [860, 311] on div at bounding box center [859, 311] width 14 height 14
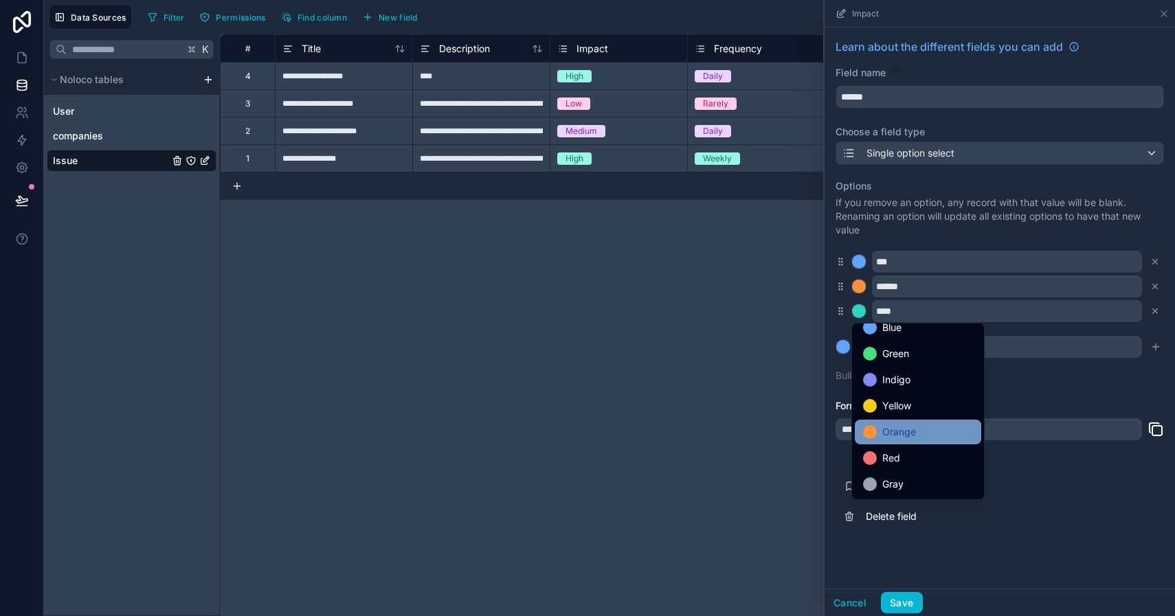
scroll to position [115, 0]
click at [889, 461] on span "Red" at bounding box center [891, 458] width 18 height 16
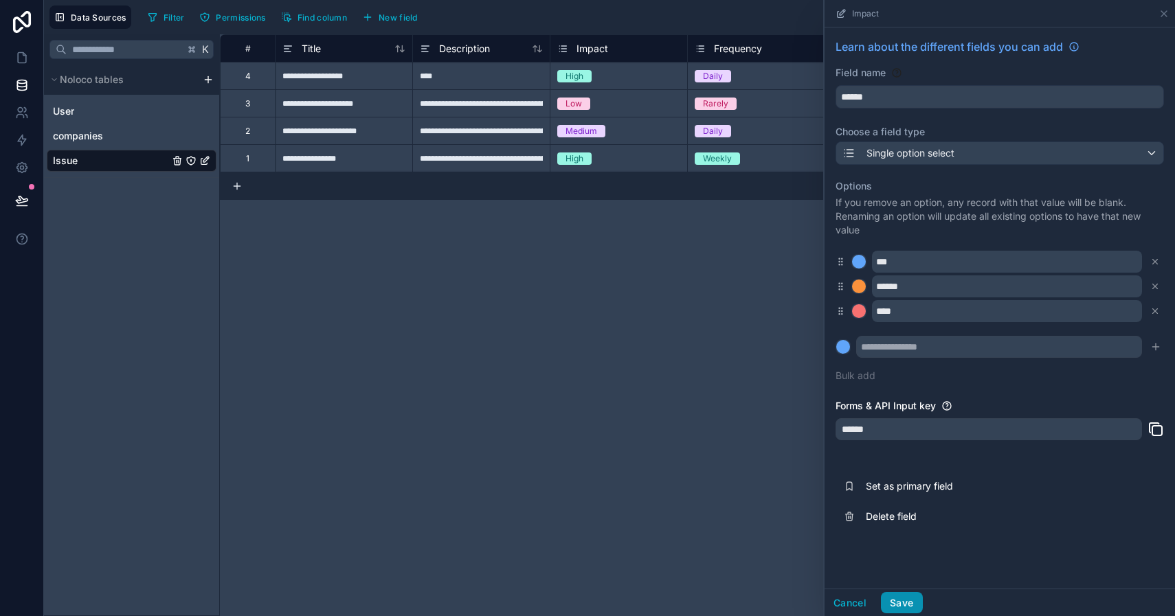
click at [903, 602] on button "Save" at bounding box center [901, 603] width 41 height 22
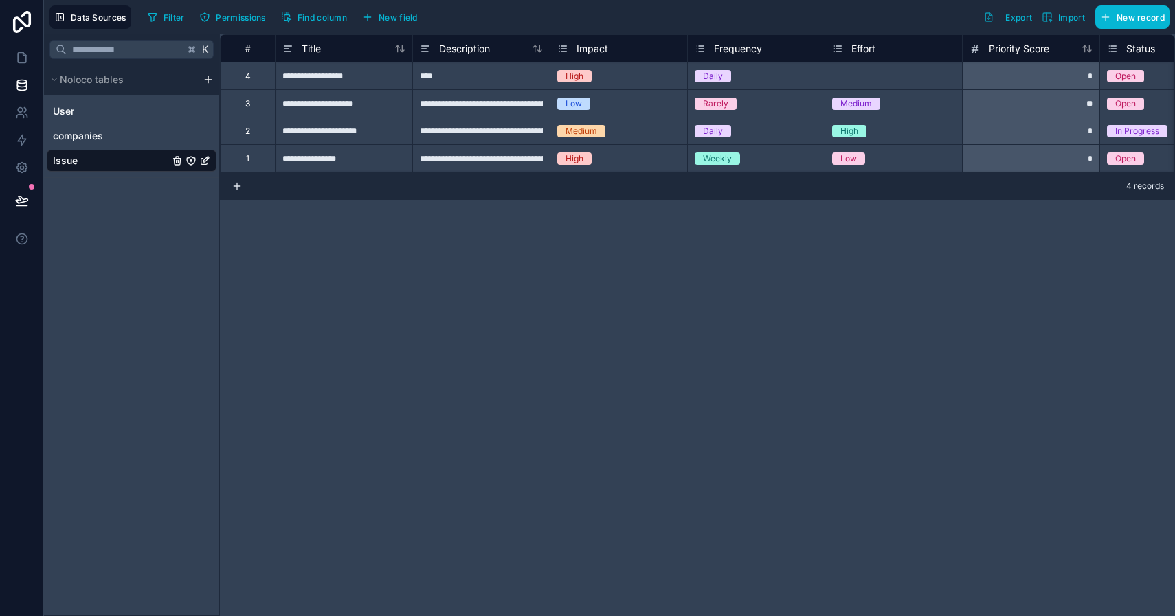
click at [742, 50] on span "Frequency" at bounding box center [738, 49] width 48 height 14
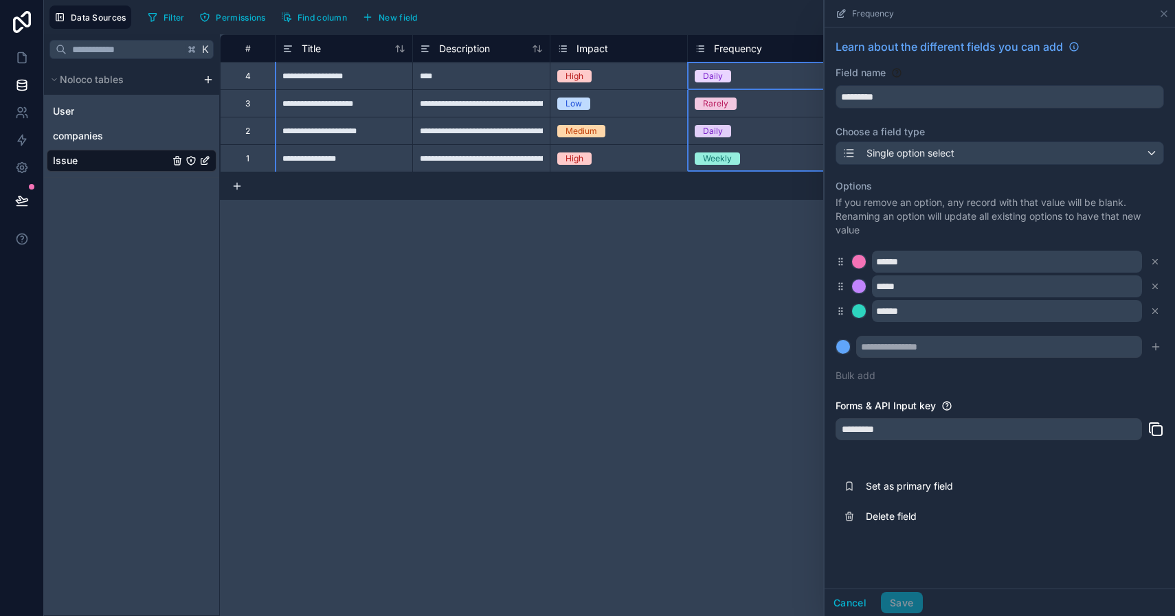
click at [862, 263] on div at bounding box center [859, 262] width 14 height 14
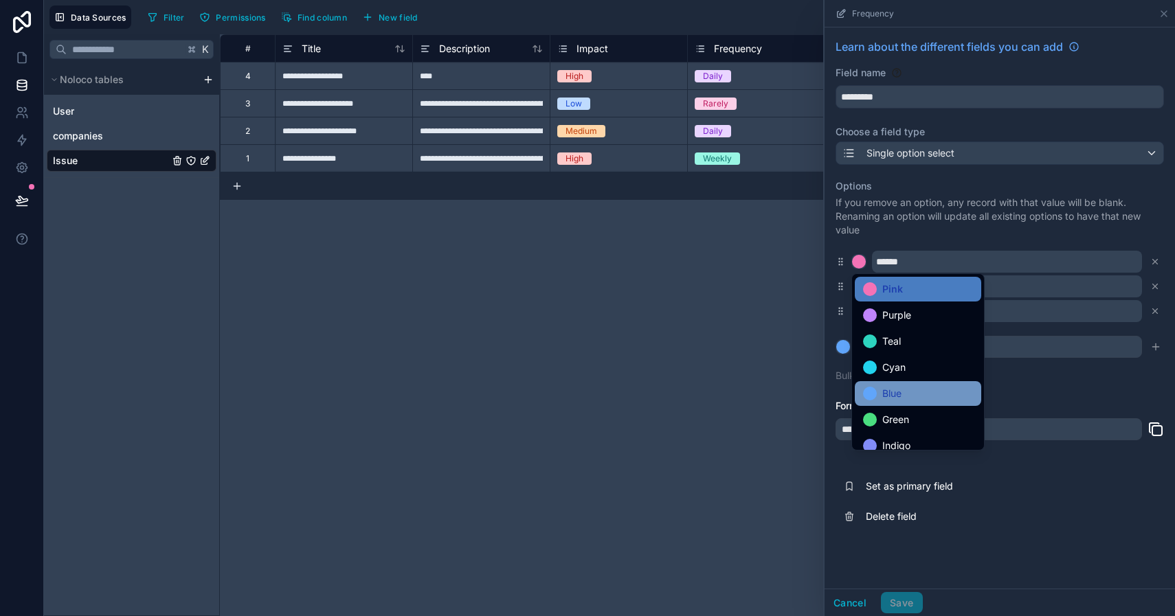
click at [893, 396] on span "Blue" at bounding box center [891, 393] width 19 height 16
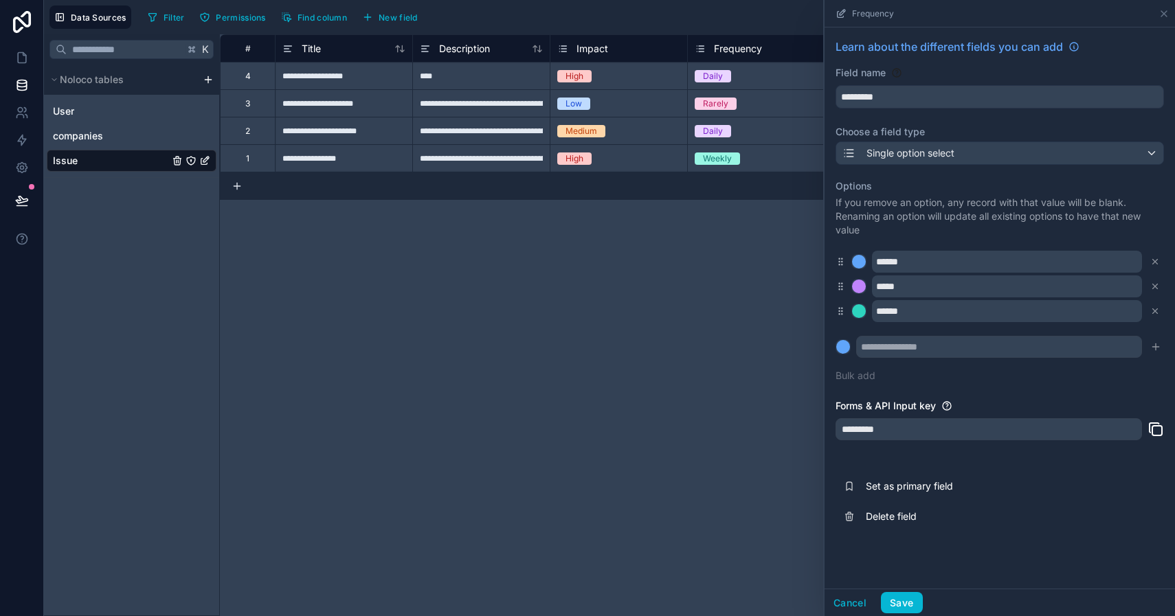
click at [861, 287] on div at bounding box center [859, 287] width 14 height 14
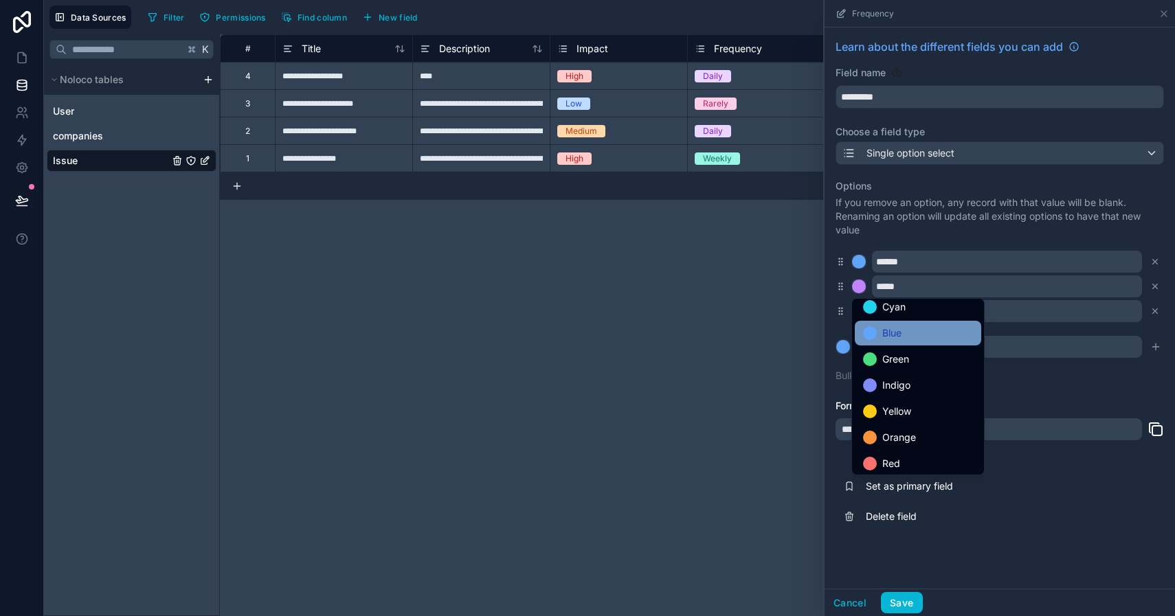
scroll to position [87, 0]
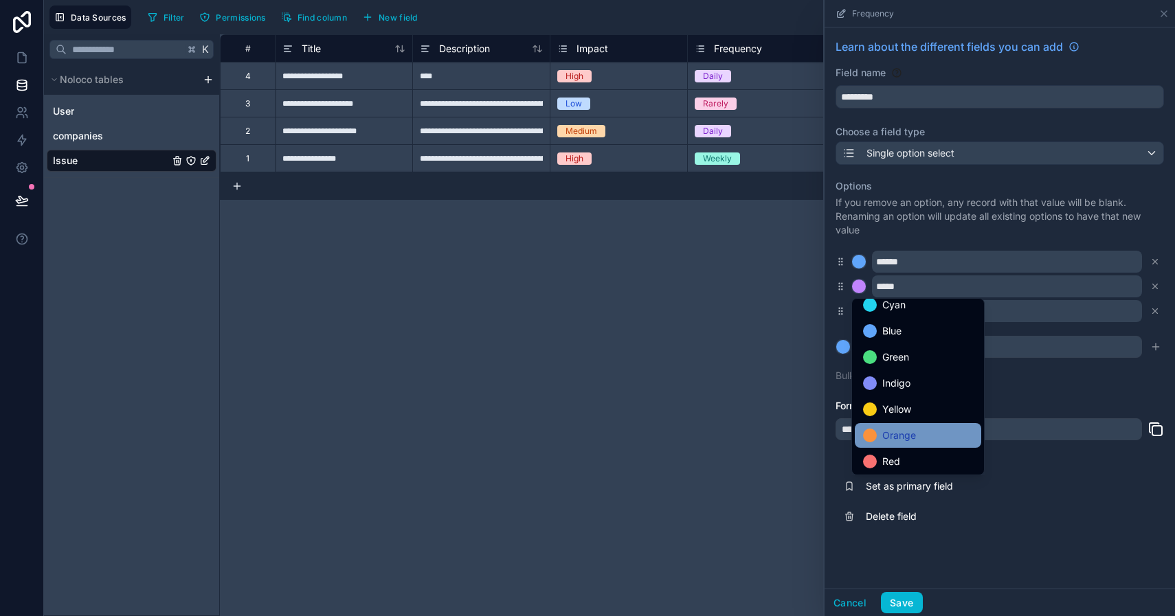
click at [885, 440] on span "Orange" at bounding box center [899, 435] width 34 height 16
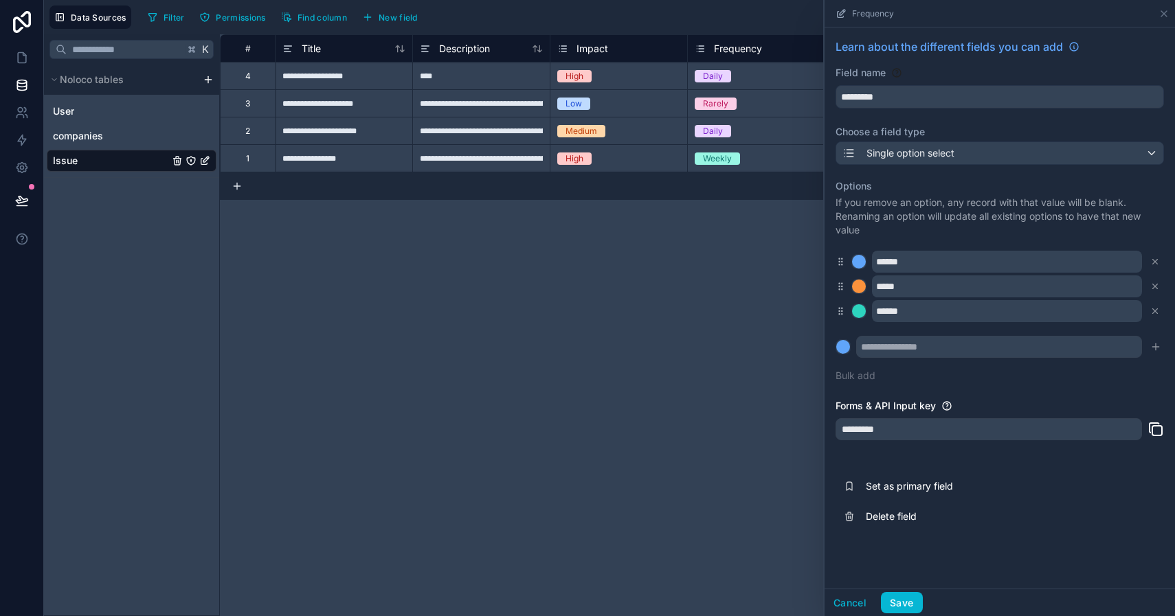
click at [863, 286] on div at bounding box center [859, 287] width 14 height 14
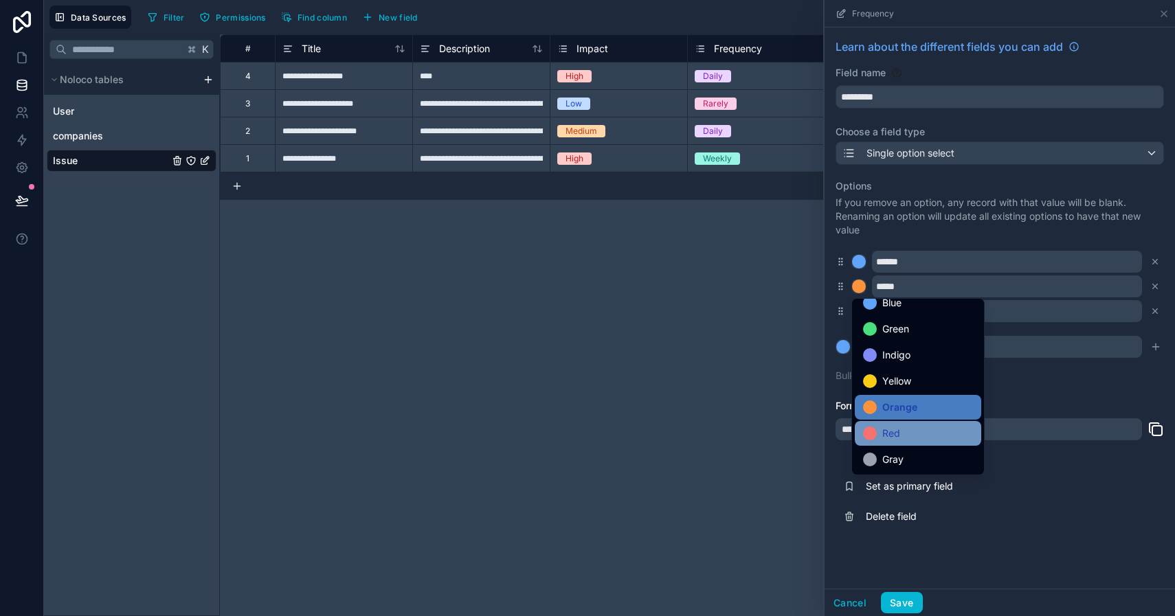
scroll to position [115, 0]
click at [892, 431] on span "Red" at bounding box center [891, 433] width 18 height 16
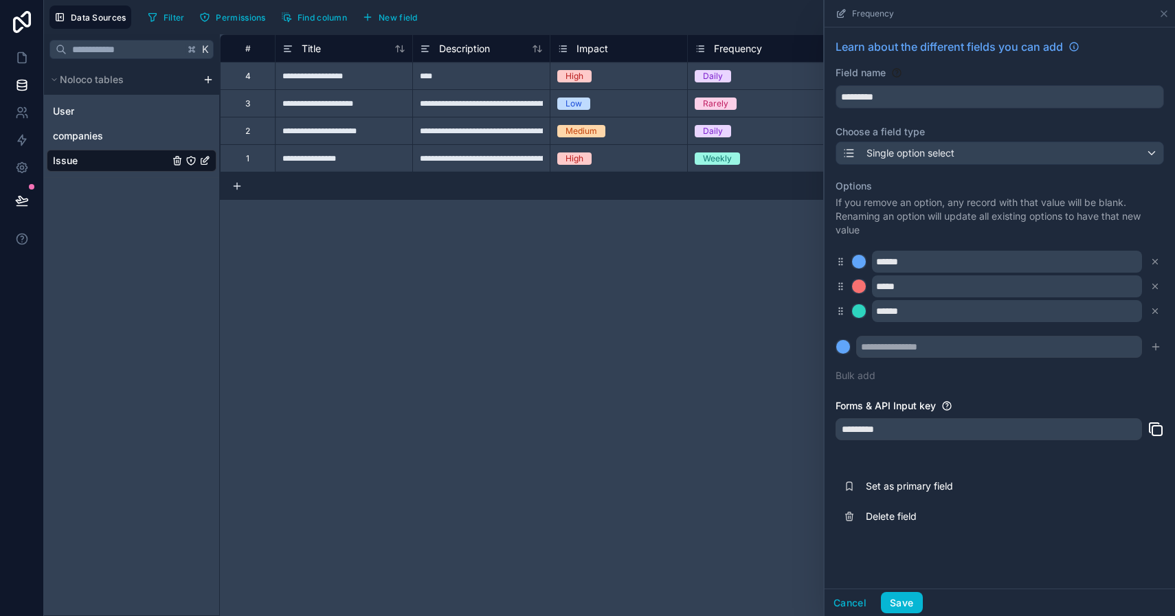
click at [862, 309] on div at bounding box center [859, 311] width 14 height 14
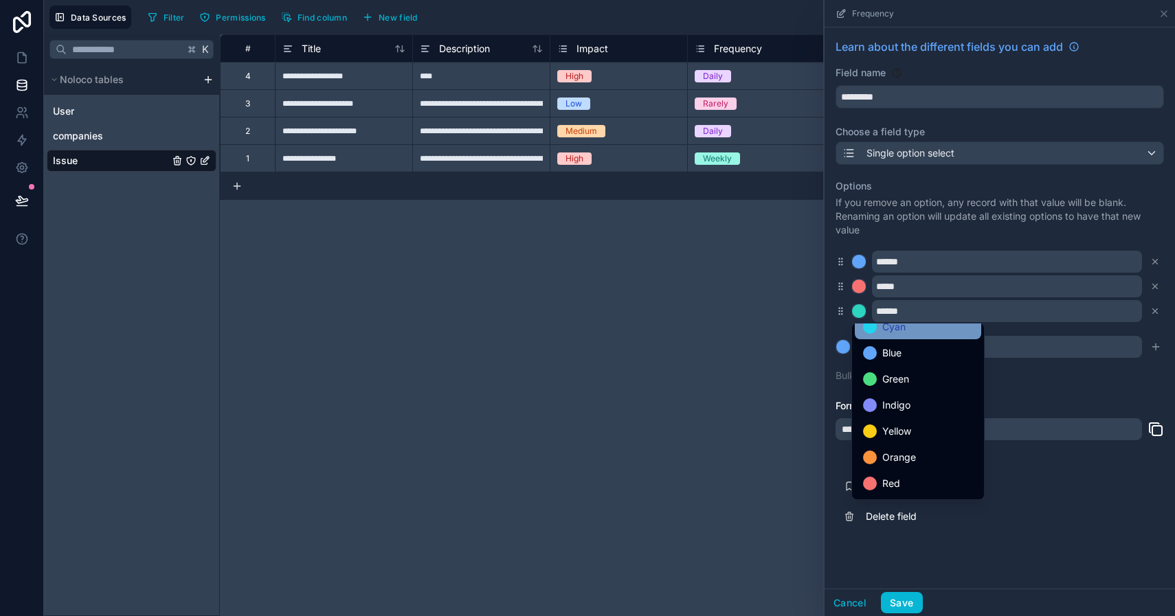
scroll to position [93, 0]
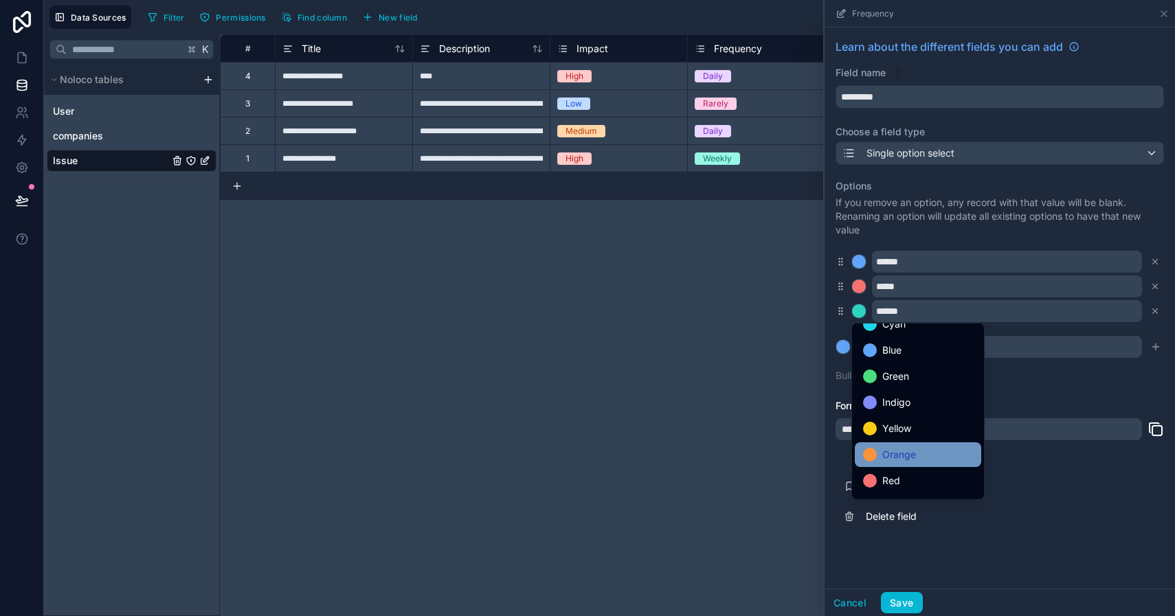
click at [901, 457] on span "Orange" at bounding box center [899, 454] width 34 height 16
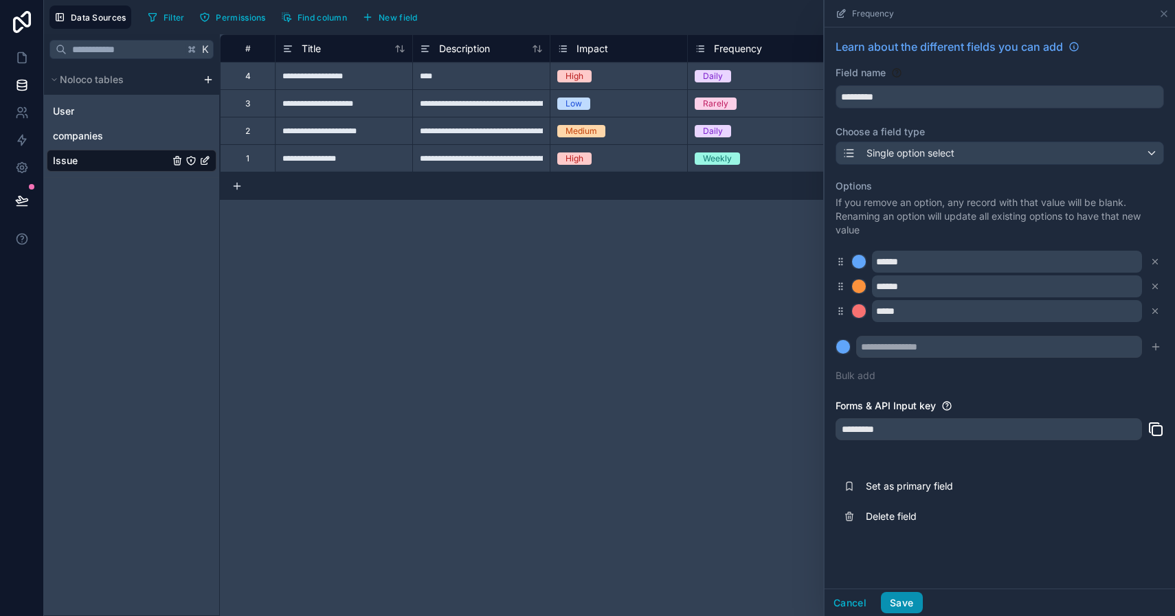
click at [902, 602] on button "Save" at bounding box center [901, 603] width 41 height 22
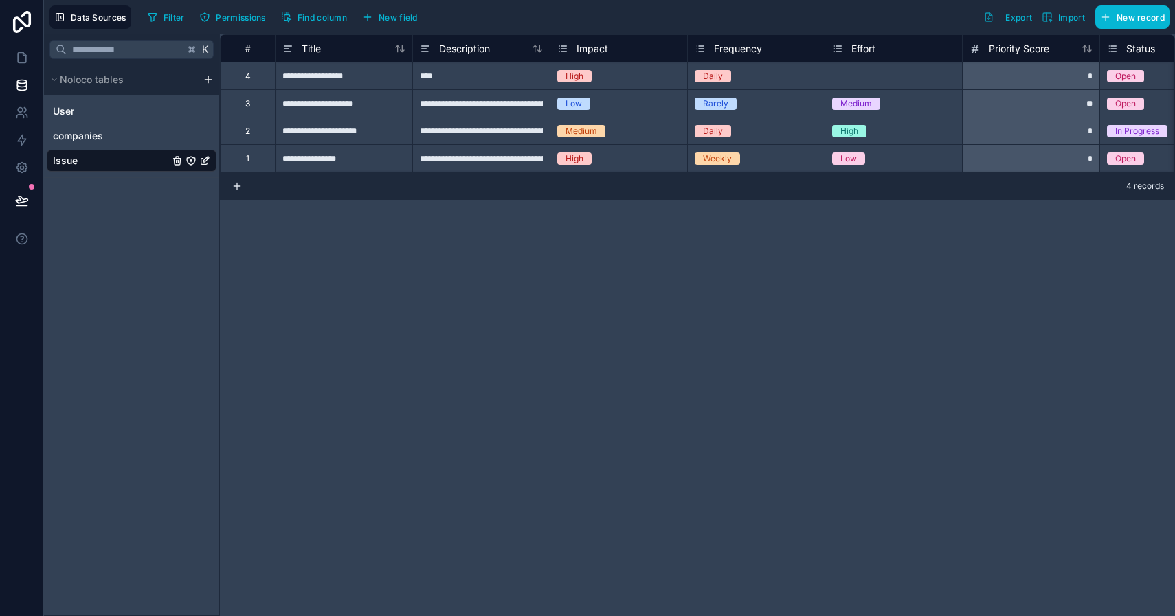
click at [866, 49] on span "Effort" at bounding box center [863, 49] width 24 height 14
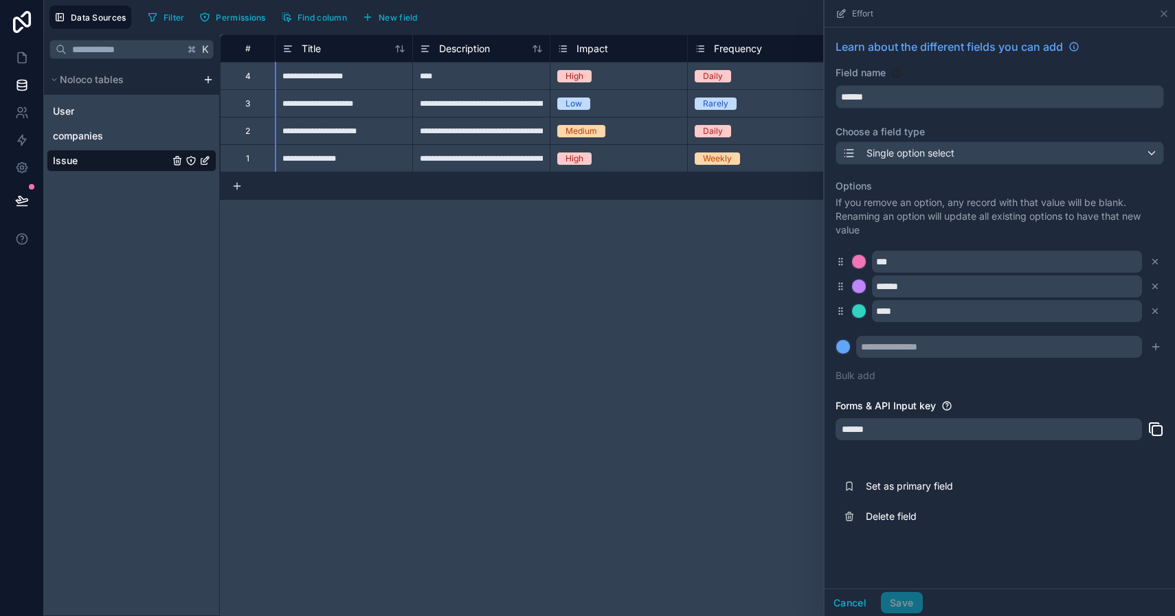
click at [860, 264] on div at bounding box center [859, 262] width 14 height 14
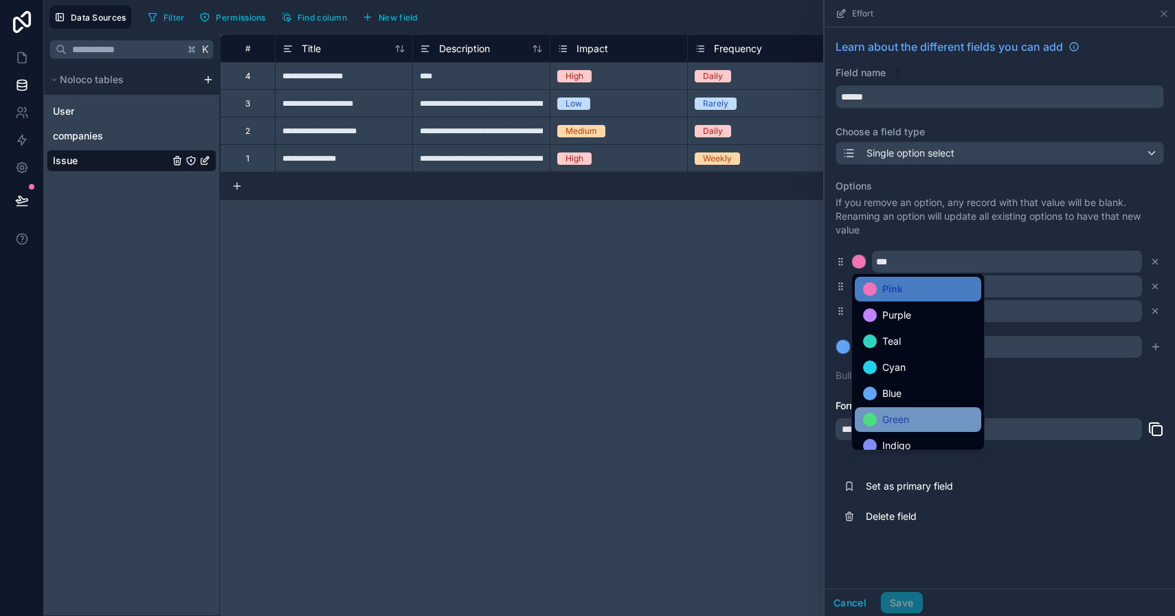
click at [883, 416] on span "Green" at bounding box center [895, 419] width 27 height 16
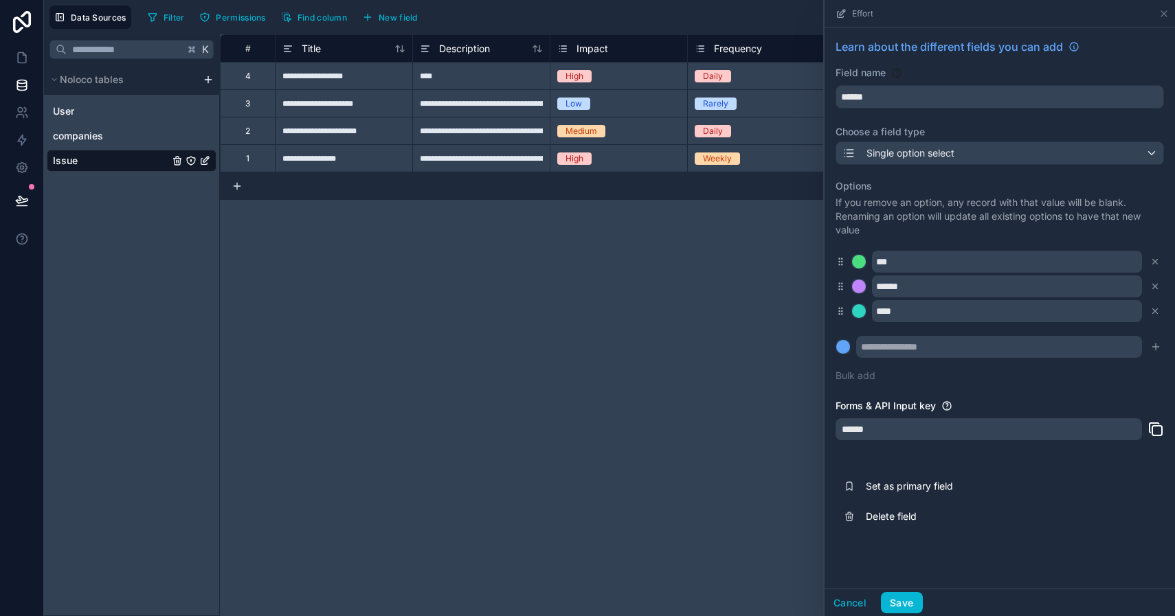
click at [863, 289] on div at bounding box center [859, 287] width 14 height 14
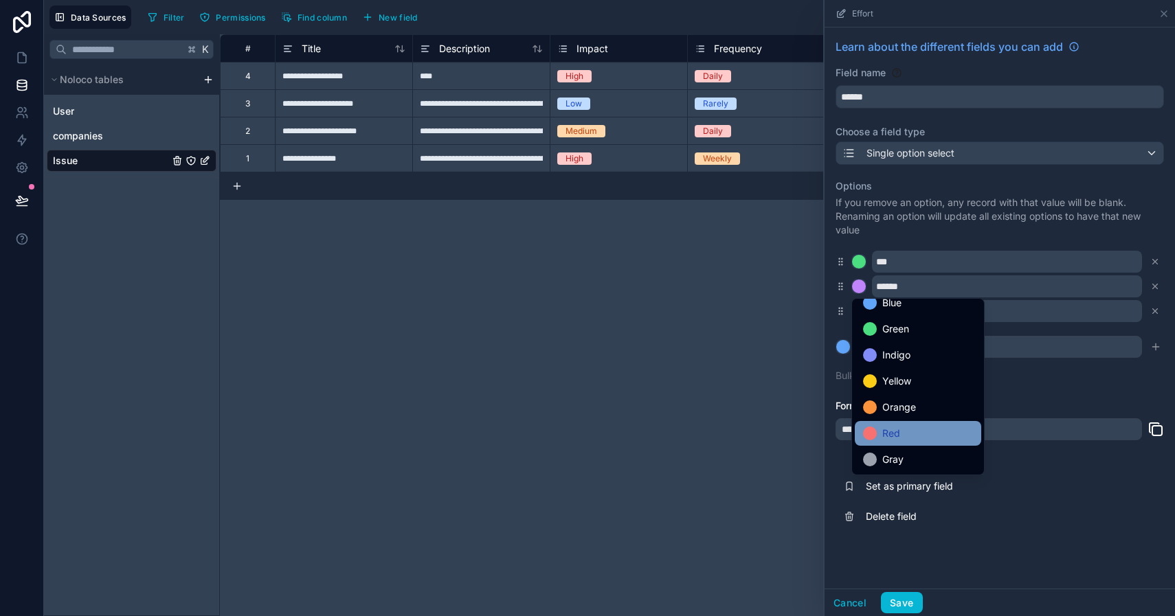
scroll to position [115, 0]
click at [894, 410] on span "Orange" at bounding box center [899, 407] width 34 height 16
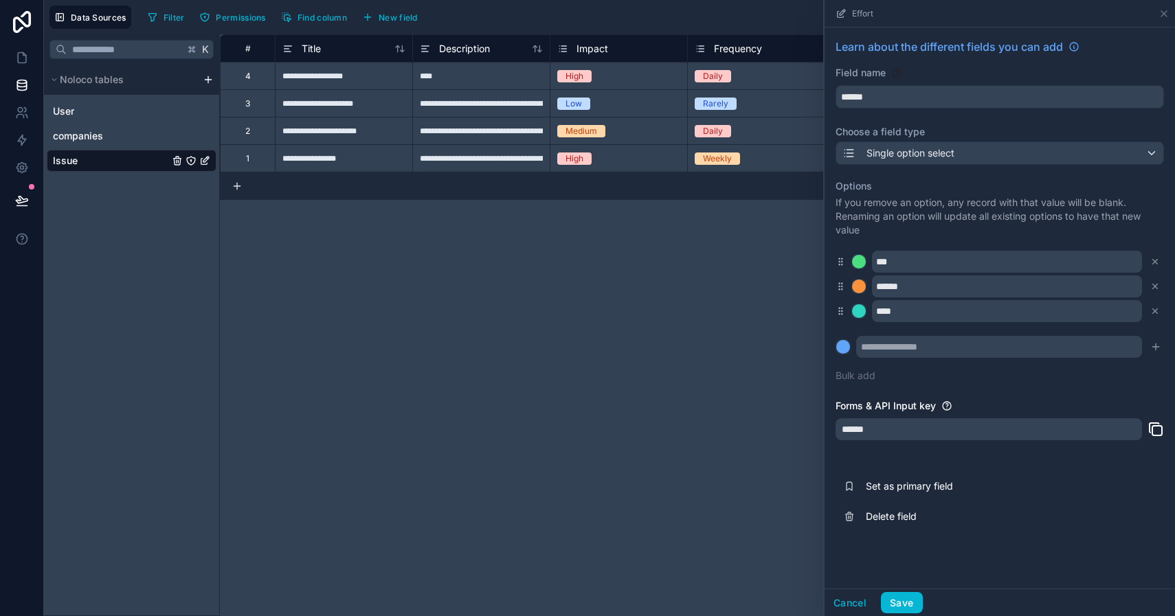
click at [861, 306] on div at bounding box center [859, 311] width 14 height 14
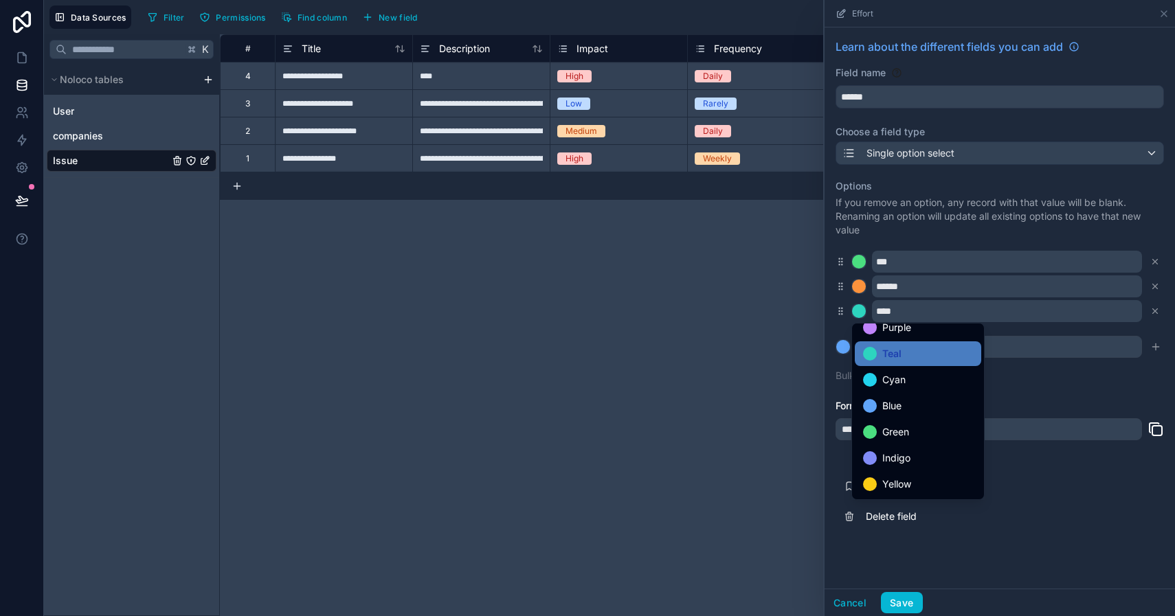
scroll to position [100, 0]
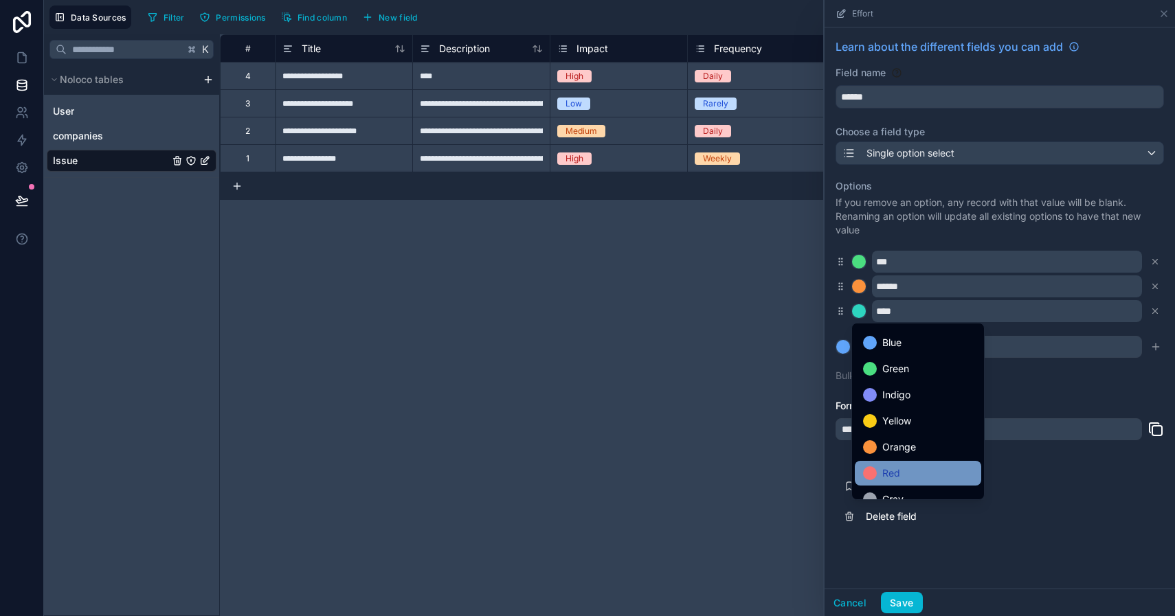
click at [885, 474] on span "Red" at bounding box center [891, 473] width 18 height 16
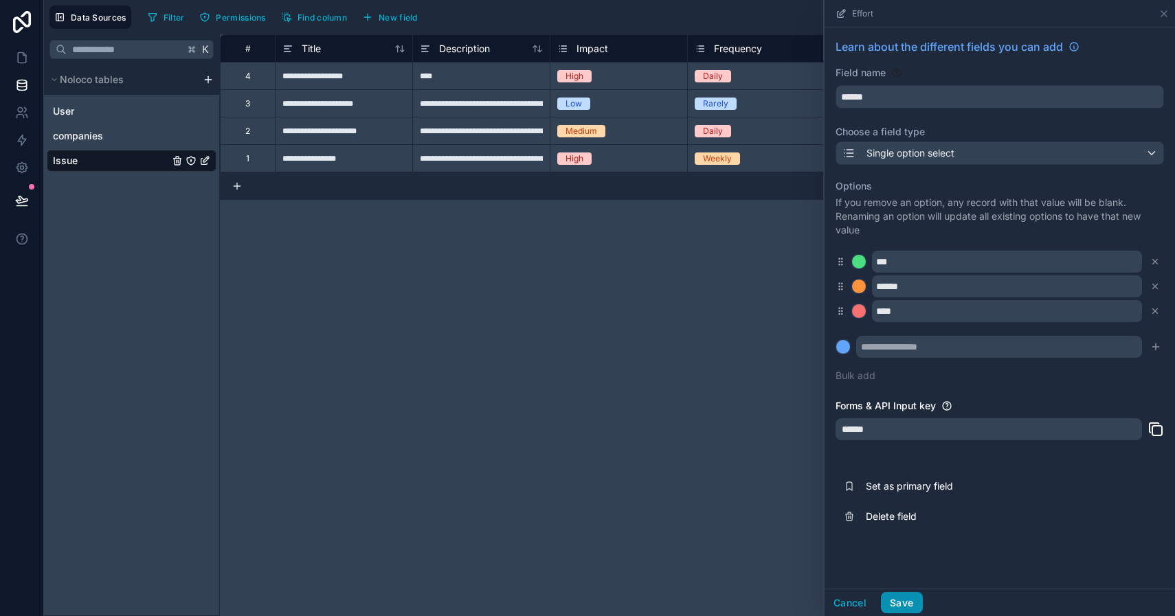
click at [903, 606] on button "Save" at bounding box center [901, 603] width 41 height 22
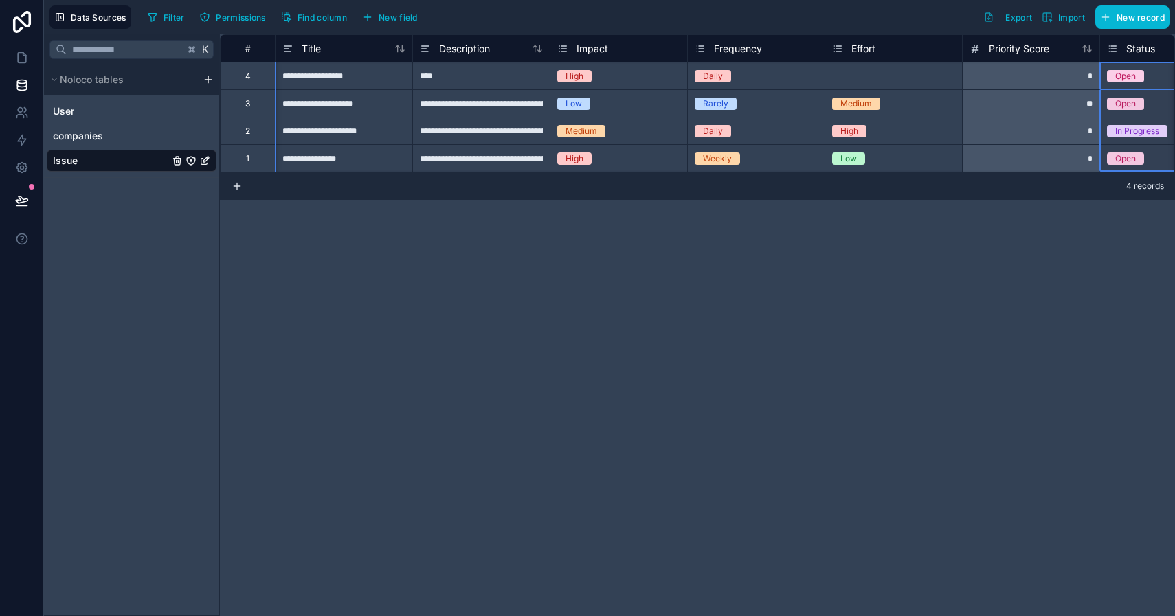
click at [1140, 47] on div "Status" at bounding box center [1168, 49] width 123 height 16
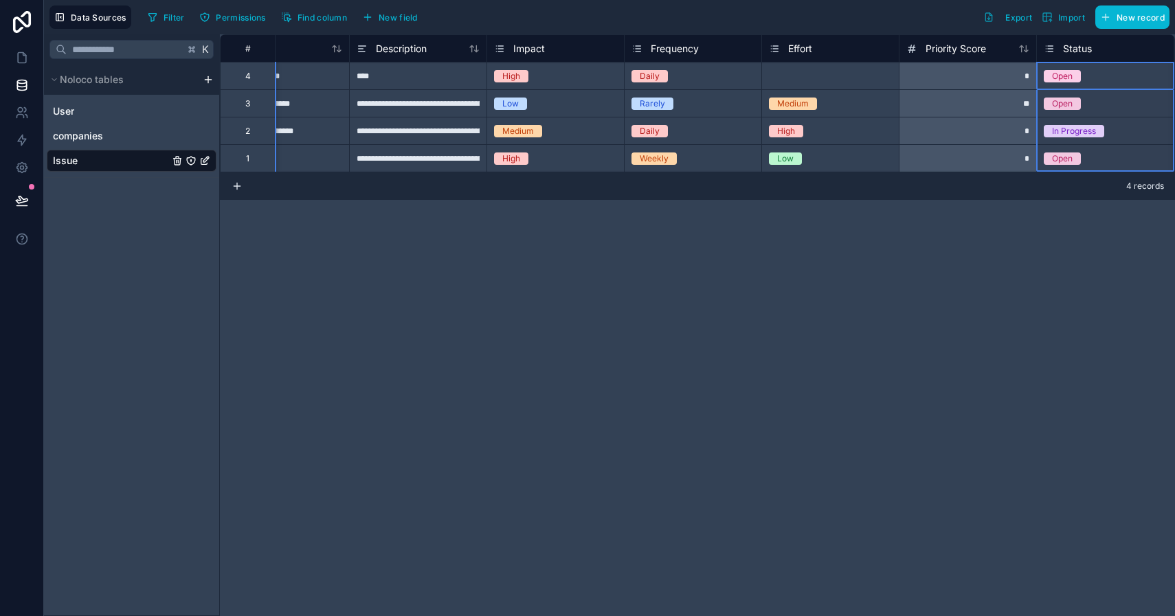
click at [1075, 47] on span "Status" at bounding box center [1077, 49] width 29 height 14
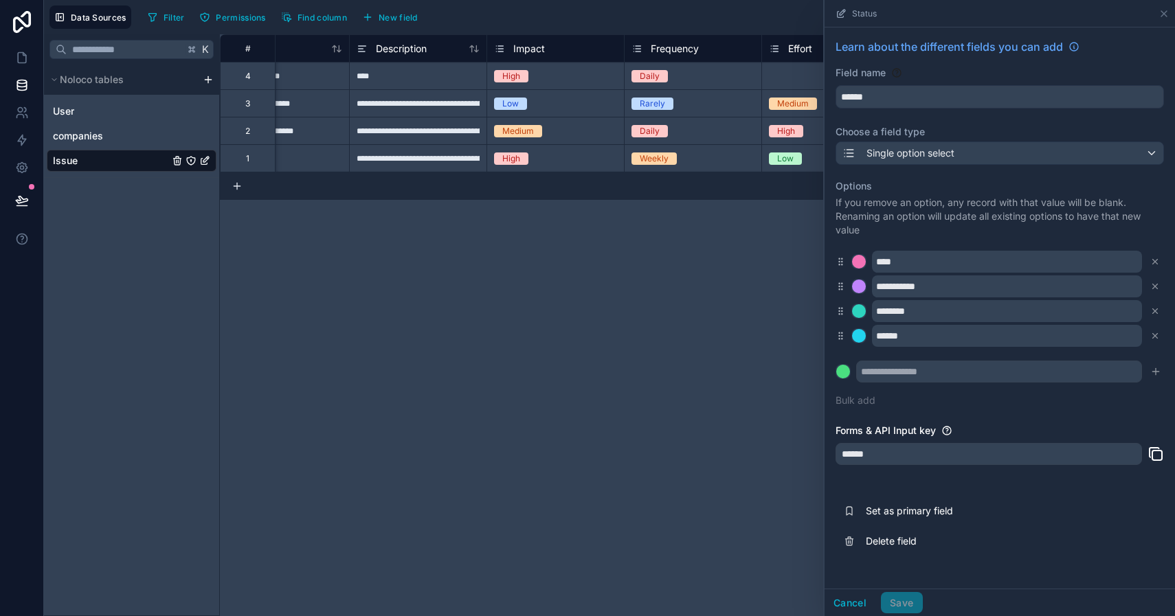
click at [859, 263] on div at bounding box center [859, 262] width 14 height 14
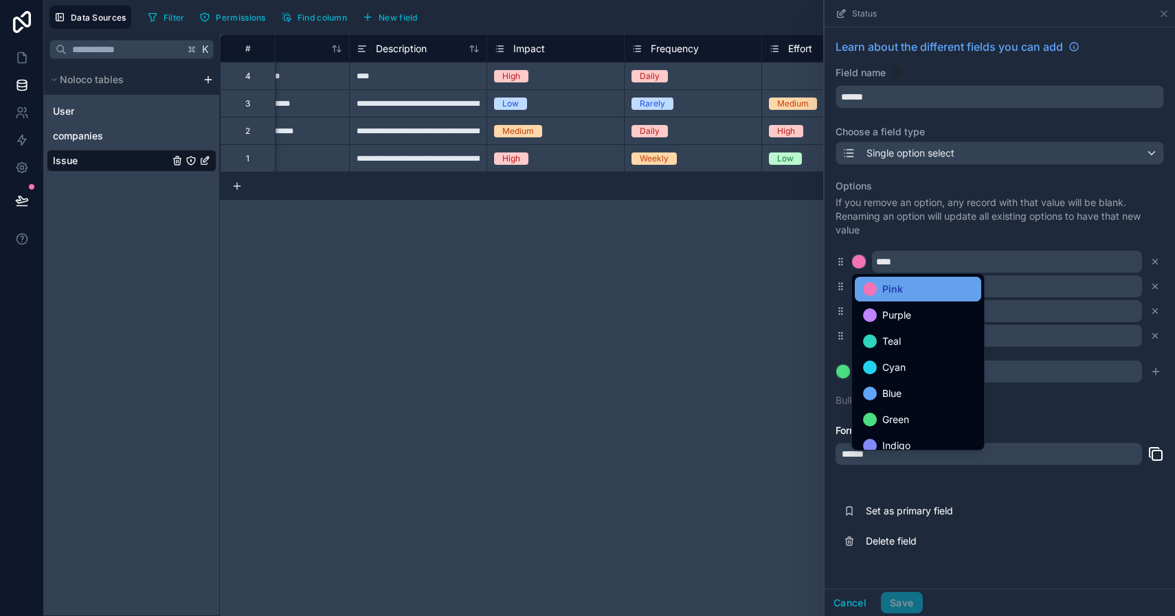
click at [892, 289] on span "Pink" at bounding box center [892, 289] width 21 height 16
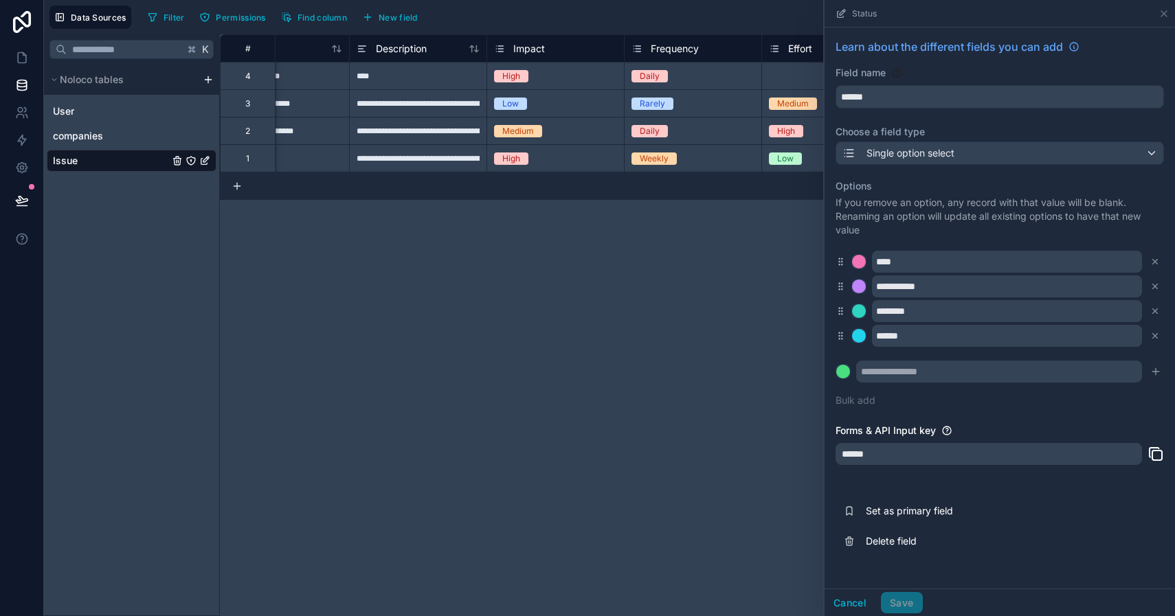
click at [861, 287] on div at bounding box center [859, 287] width 14 height 14
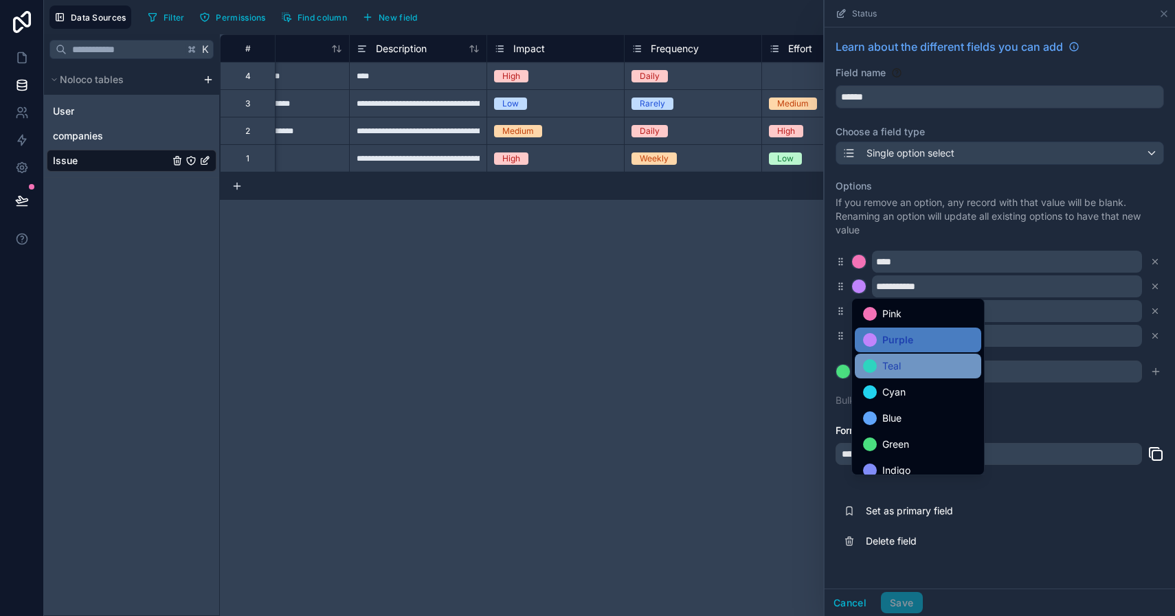
click at [888, 368] on span "Teal" at bounding box center [891, 366] width 19 height 16
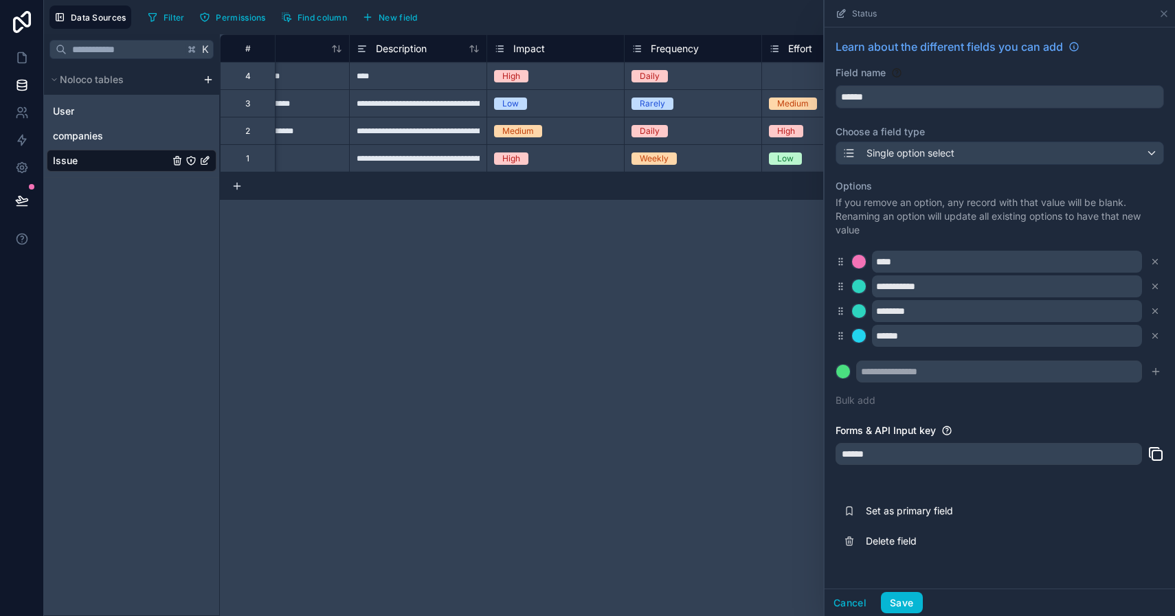
click at [857, 308] on div at bounding box center [859, 311] width 14 height 14
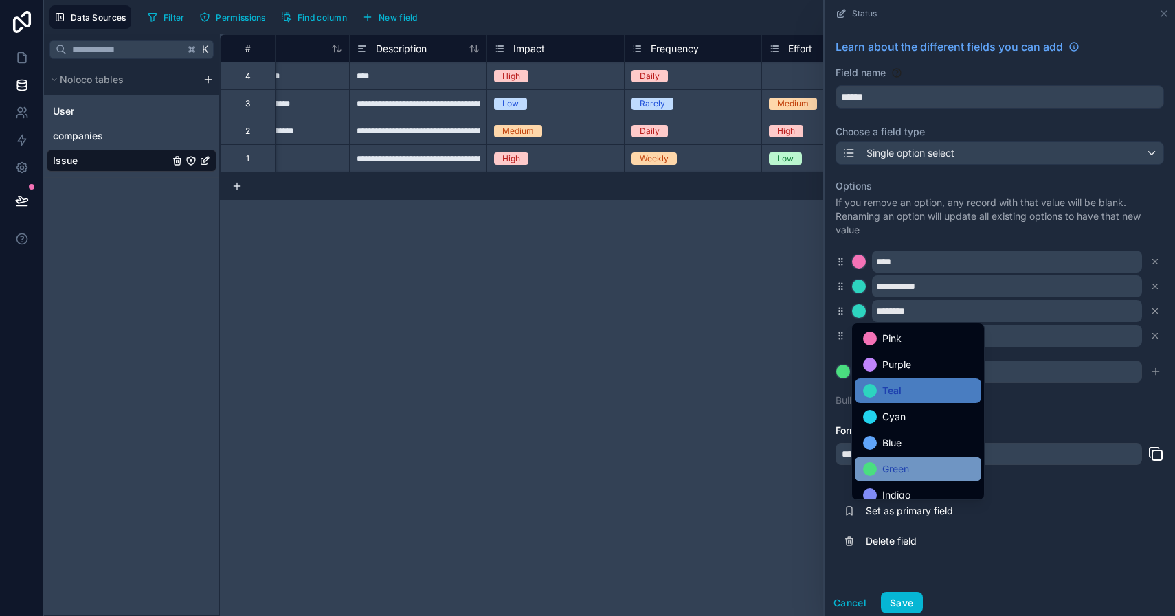
click at [895, 473] on span "Green" at bounding box center [895, 469] width 27 height 16
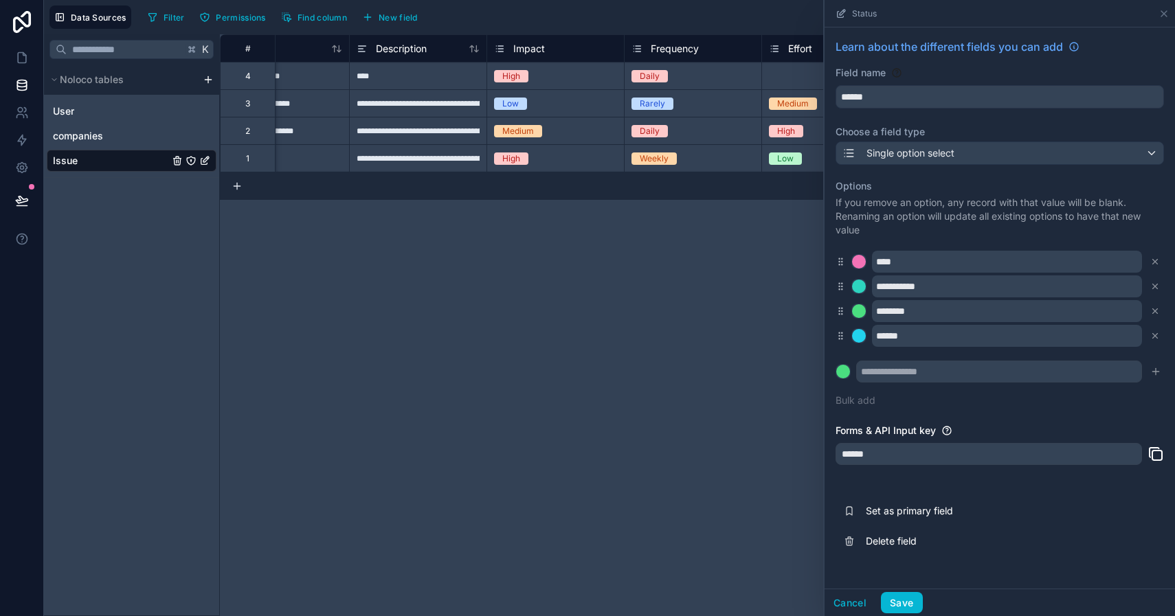
click at [862, 336] on div at bounding box center [859, 336] width 14 height 14
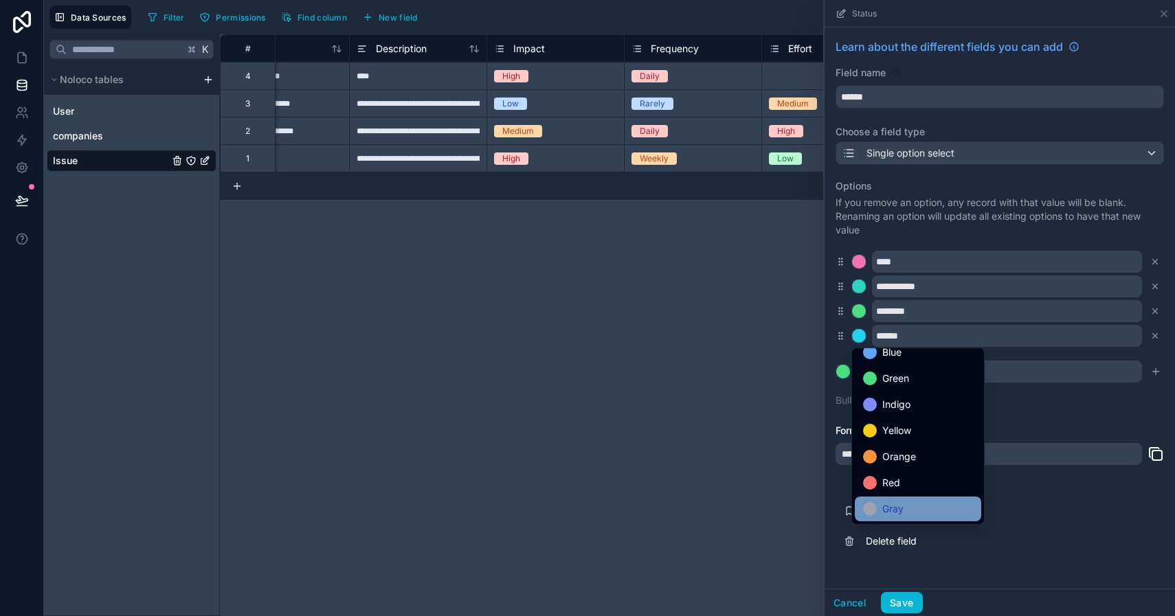
click at [885, 510] on span "Gray" at bounding box center [892, 509] width 21 height 16
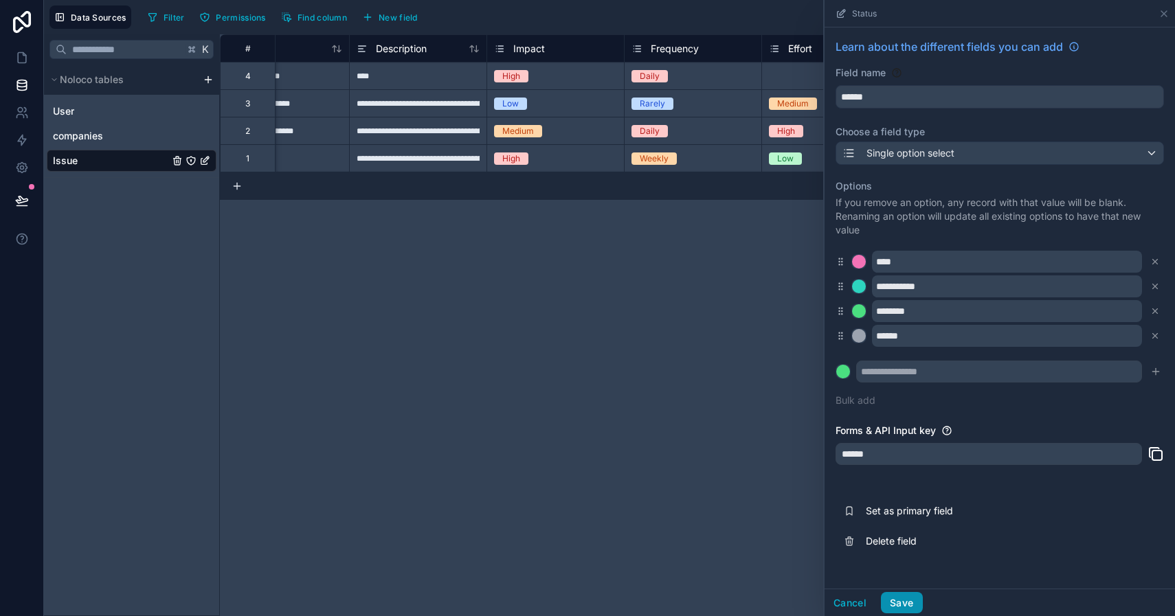
click at [907, 601] on button "Save" at bounding box center [901, 603] width 41 height 22
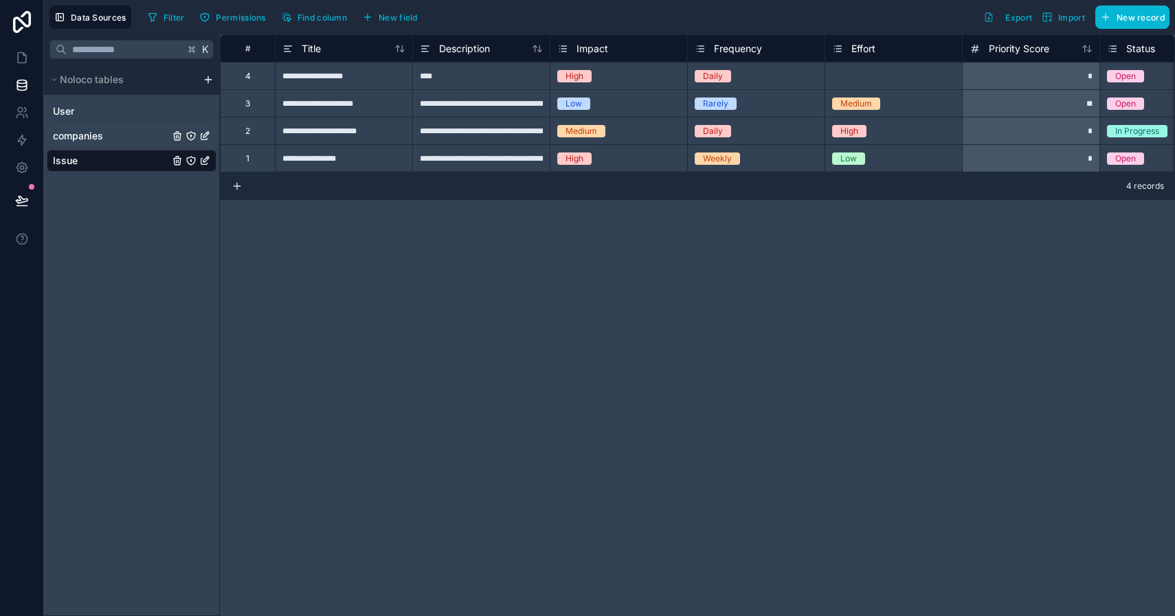
click at [89, 131] on span "companies" at bounding box center [78, 136] width 50 height 14
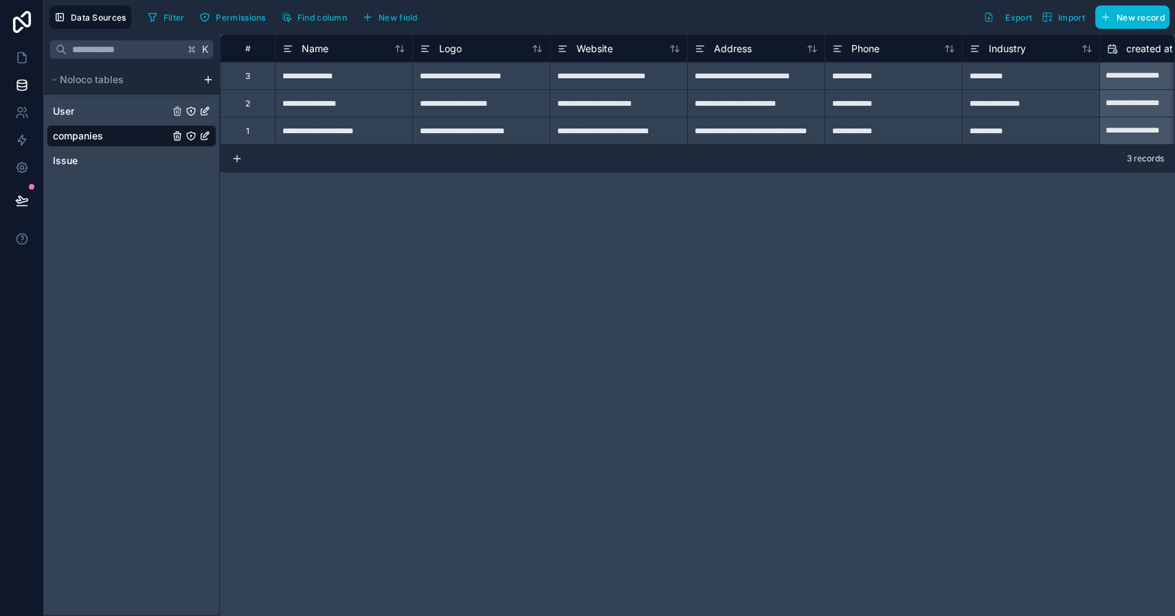
click at [124, 113] on link "User" at bounding box center [111, 111] width 116 height 14
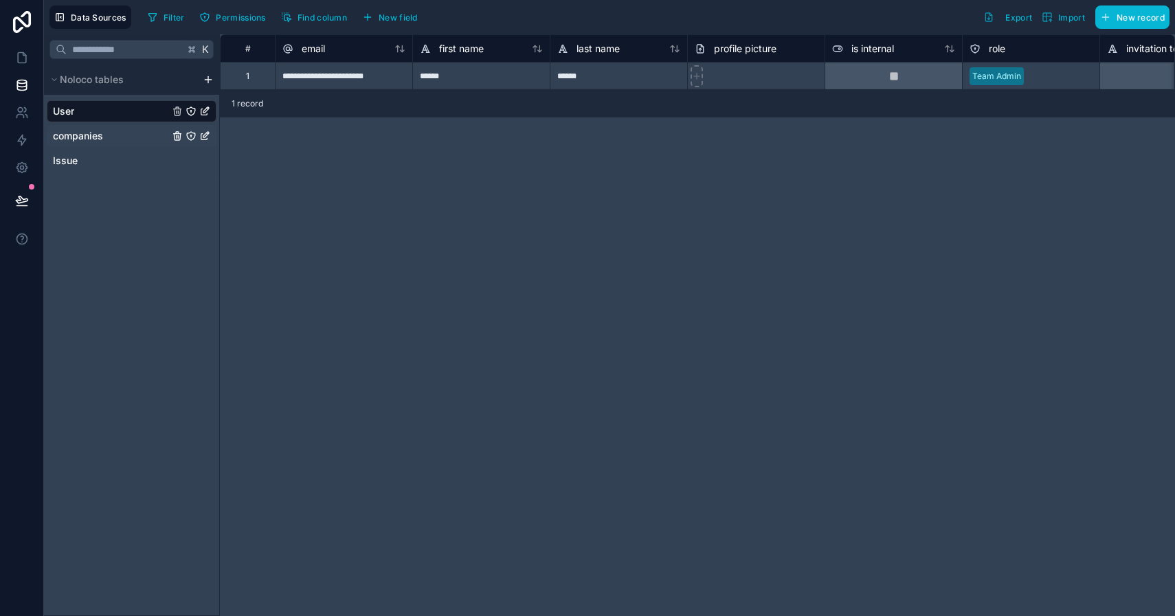
click at [101, 136] on span "companies" at bounding box center [78, 136] width 50 height 14
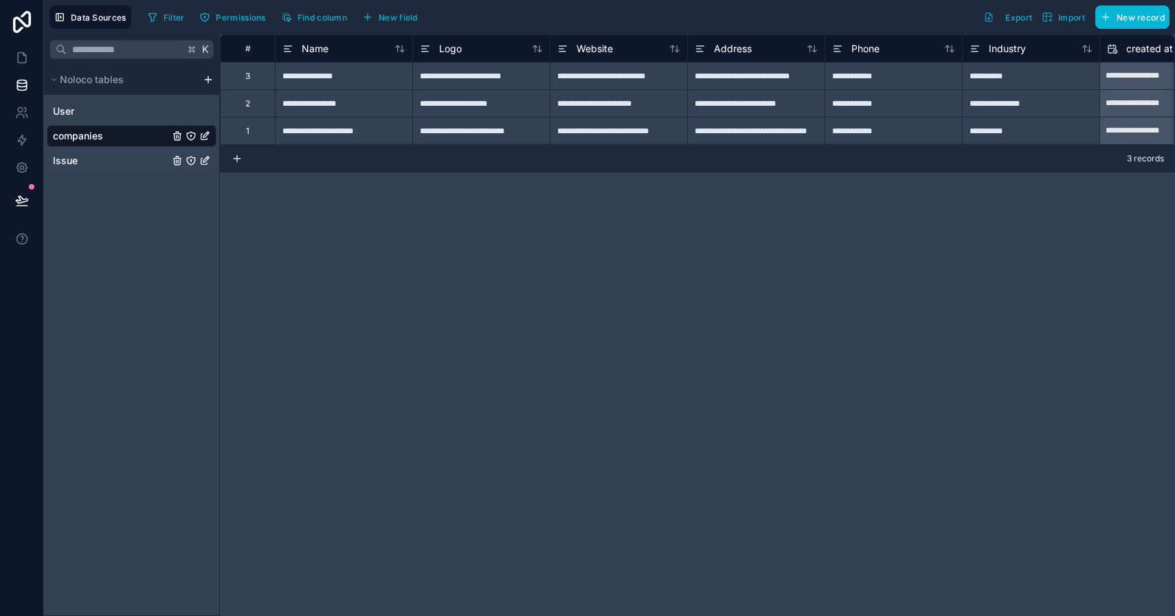
click at [91, 161] on link "Issue" at bounding box center [111, 161] width 116 height 14
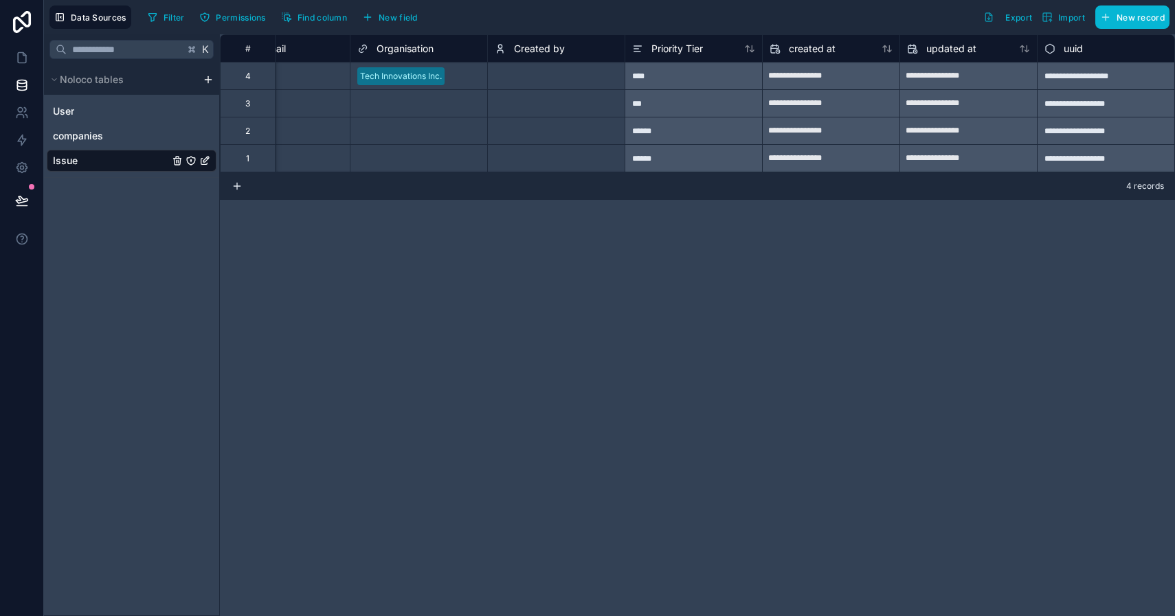
scroll to position [0, 1024]
click at [684, 56] on div "Priority Tier" at bounding box center [667, 49] width 71 height 16
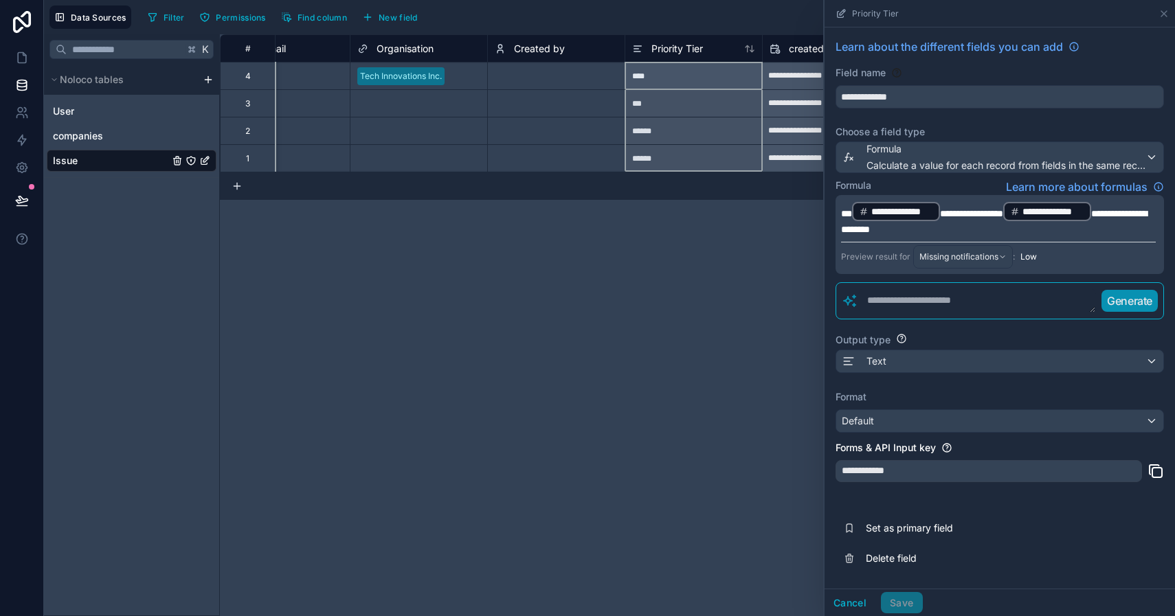
click at [668, 225] on div "**********" at bounding box center [697, 325] width 955 height 582
click at [854, 602] on button "Cancel" at bounding box center [849, 603] width 51 height 22
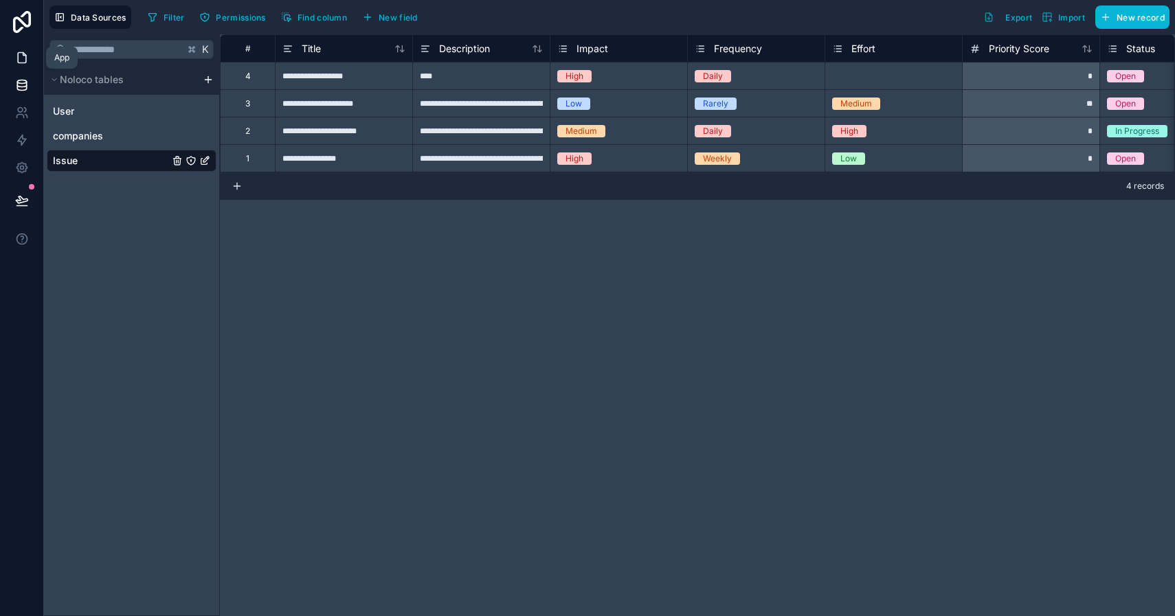
click at [27, 59] on icon at bounding box center [22, 58] width 14 height 14
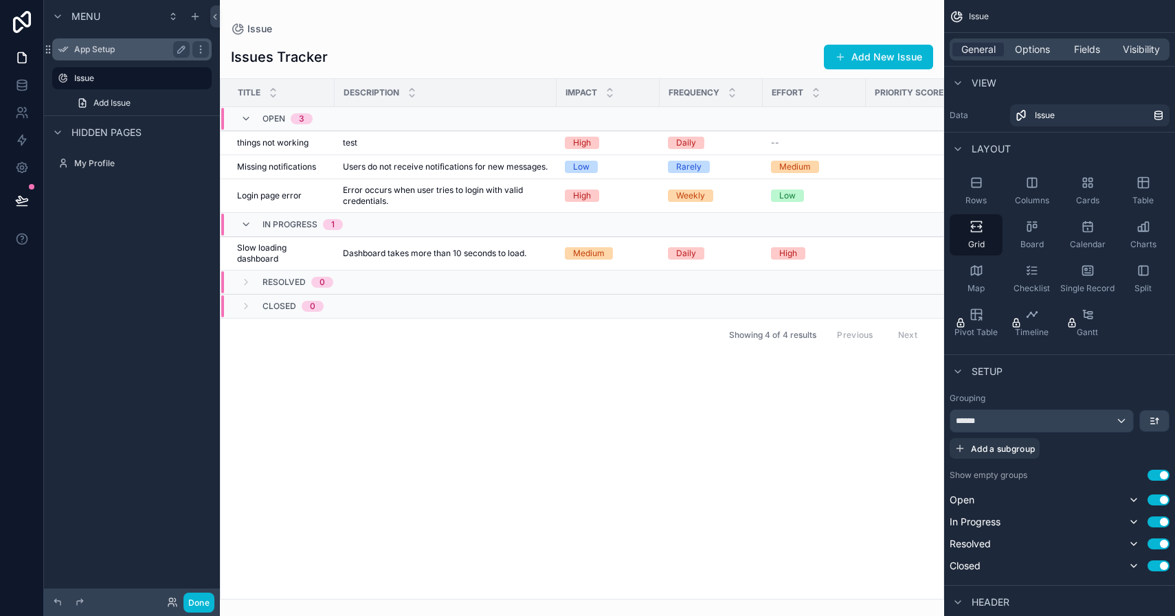
click at [93, 53] on label "App Setup" at bounding box center [129, 49] width 110 height 11
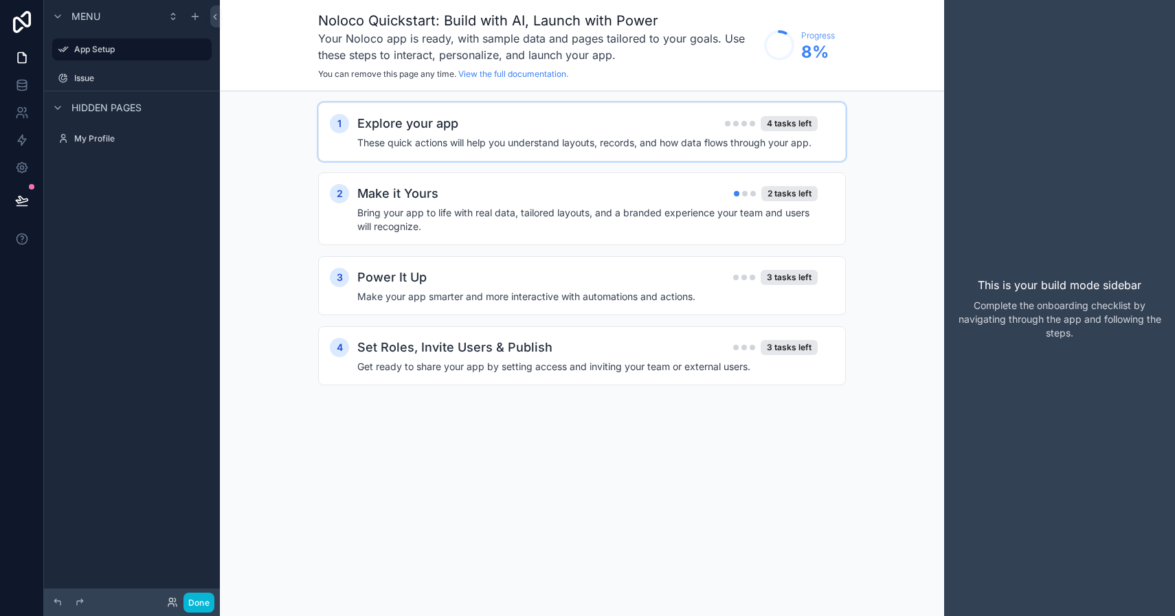
click at [436, 129] on h2 "Explore your app" at bounding box center [407, 123] width 101 height 19
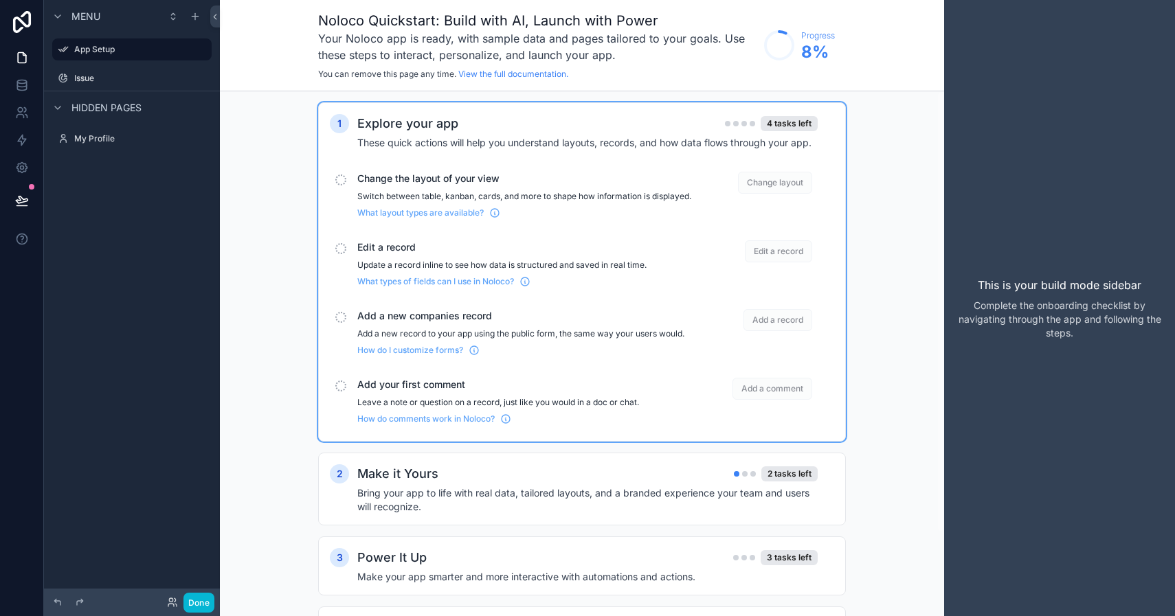
click at [340, 180] on div "scrollable content" at bounding box center [340, 179] width 11 height 11
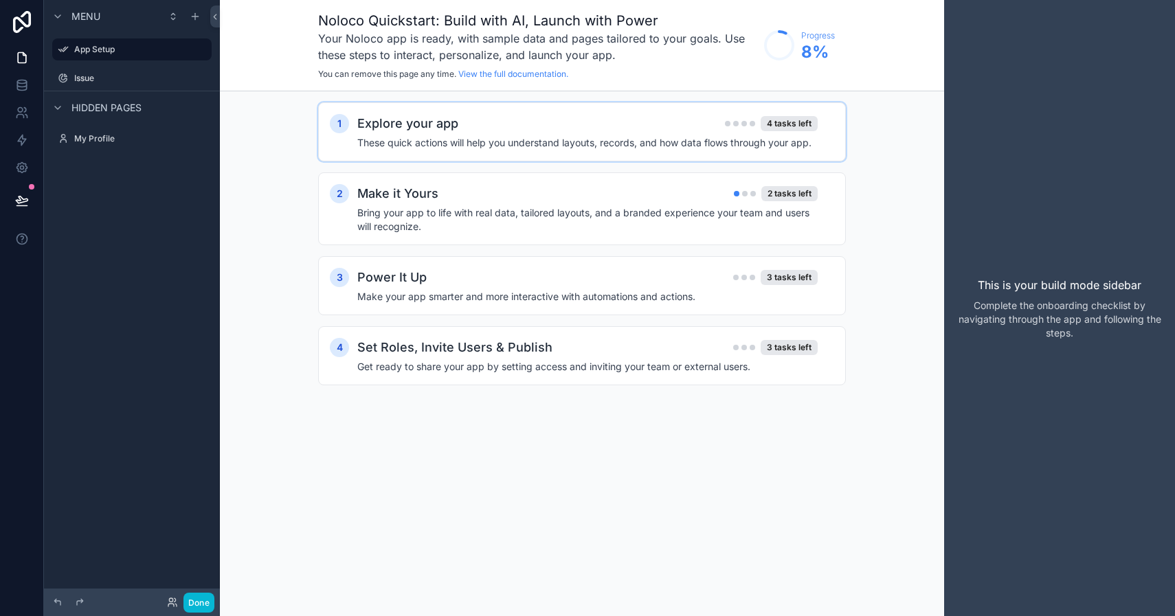
click at [394, 132] on h2 "Explore your app" at bounding box center [407, 123] width 101 height 19
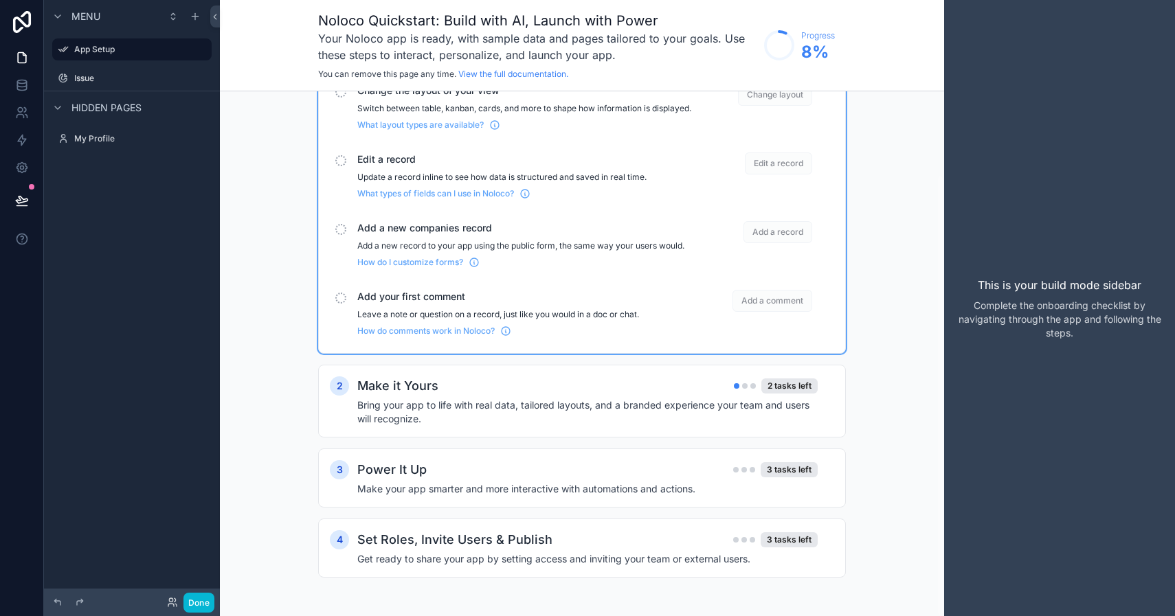
scroll to position [99, 0]
click at [522, 411] on h4 "Bring your app to life with real data, tailored layouts, and a branded experien…" at bounding box center [587, 411] width 460 height 27
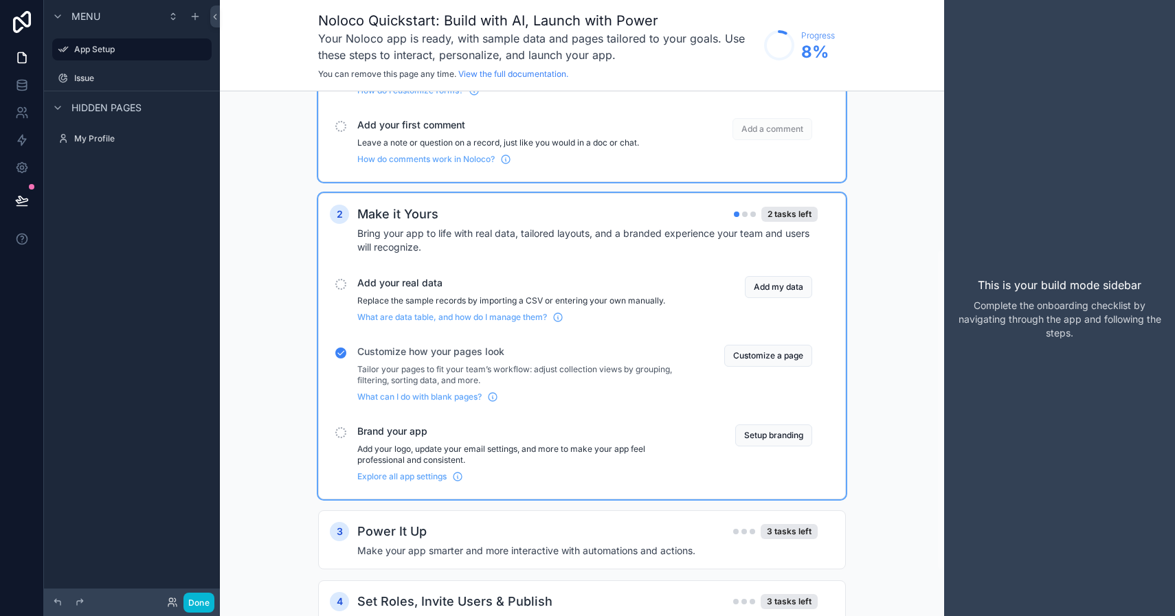
scroll to position [264, 0]
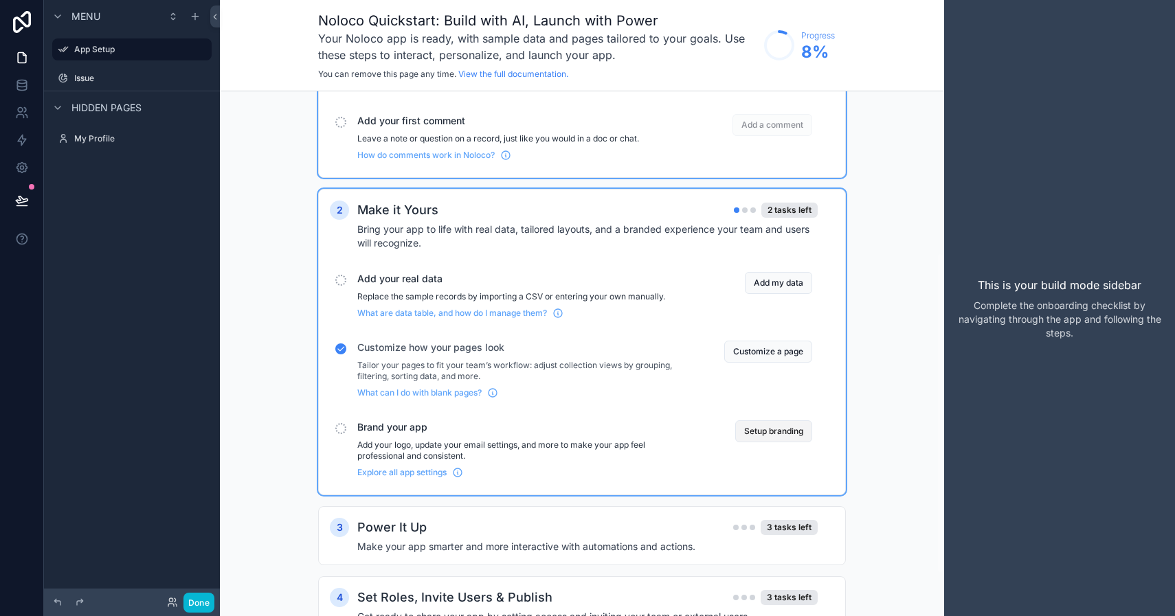
click at [757, 442] on button "Setup branding" at bounding box center [773, 431] width 77 height 22
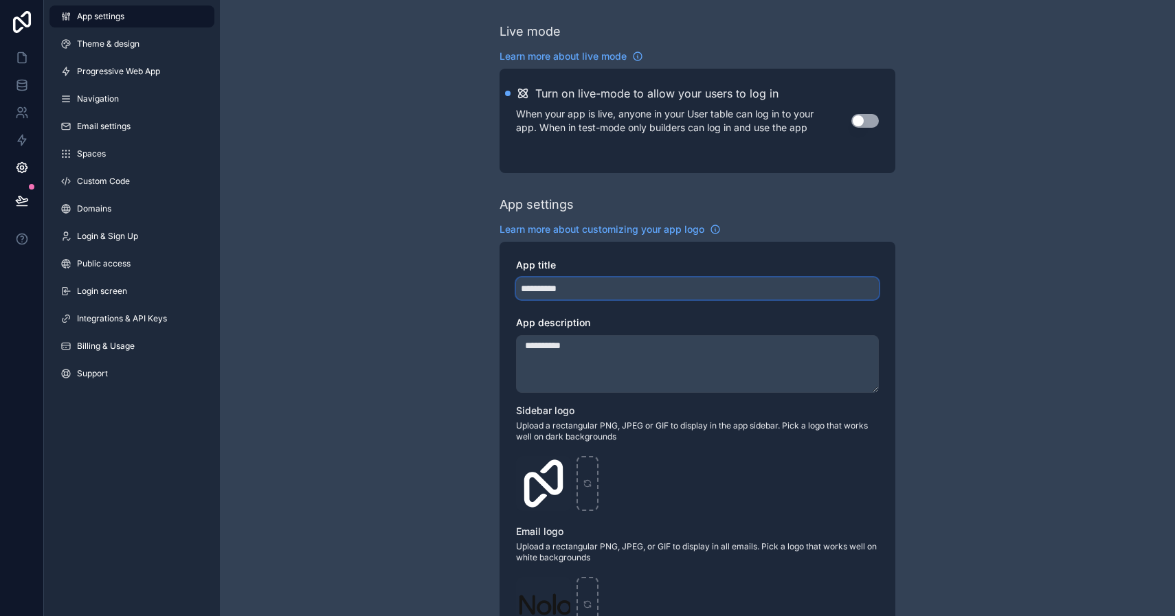
click at [576, 291] on input "**********" at bounding box center [697, 289] width 363 height 22
drag, startPoint x: 591, startPoint y: 291, endPoint x: 514, endPoint y: 291, distance: 76.9
click at [514, 291] on div "**********" at bounding box center [697, 501] width 396 height 519
click at [130, 44] on span "Theme & design" at bounding box center [108, 43] width 63 height 11
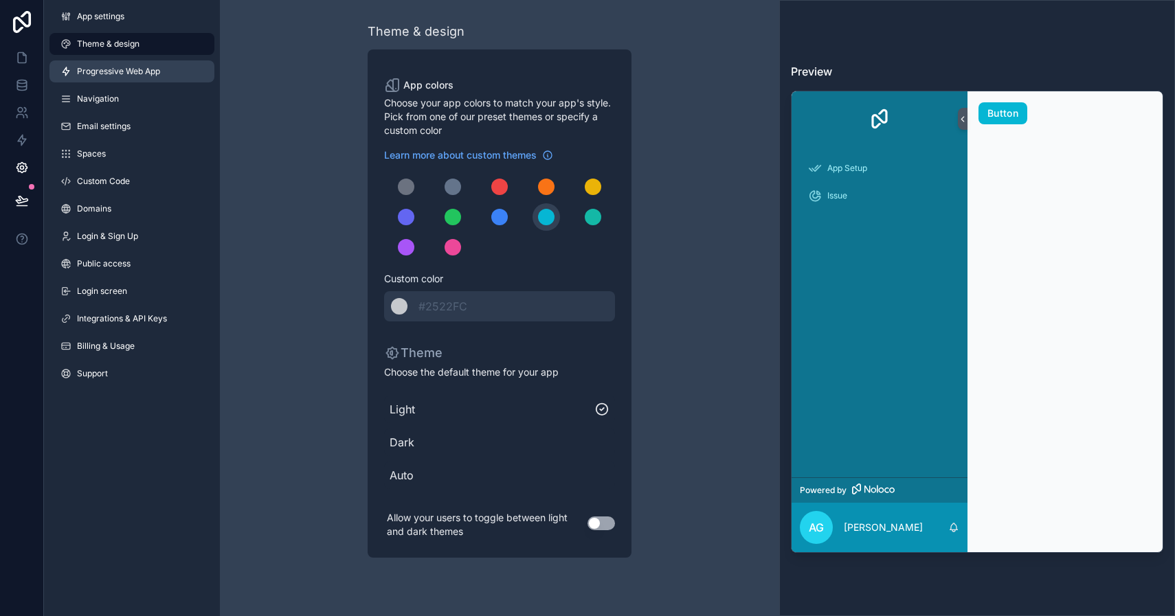
click at [124, 73] on span "Progressive Web App" at bounding box center [118, 71] width 83 height 11
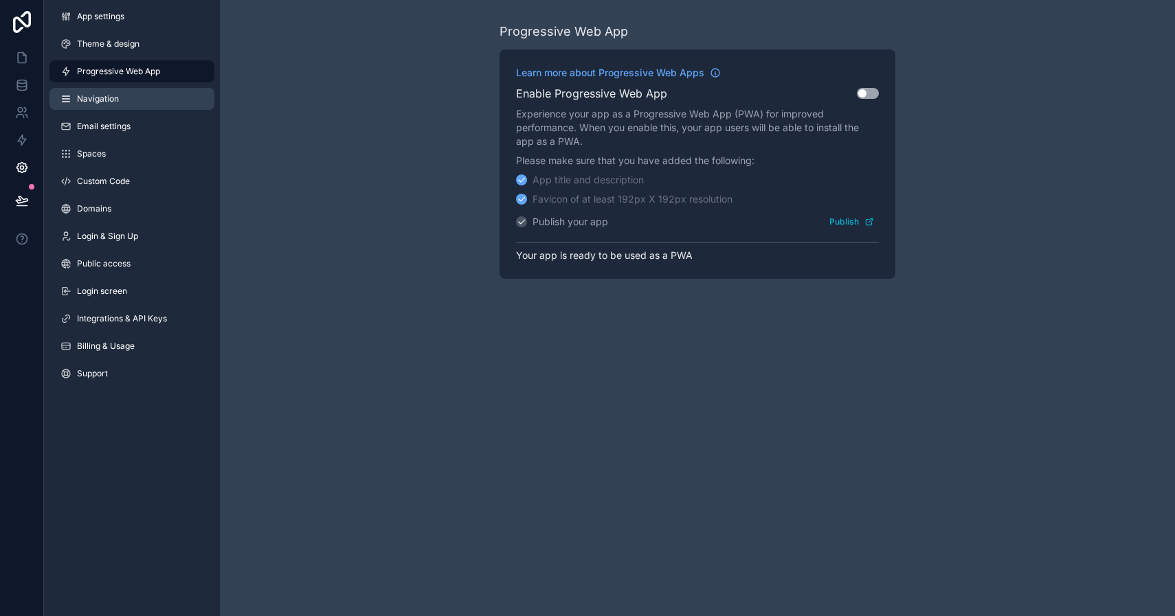
click at [109, 104] on span "Navigation" at bounding box center [98, 98] width 42 height 11
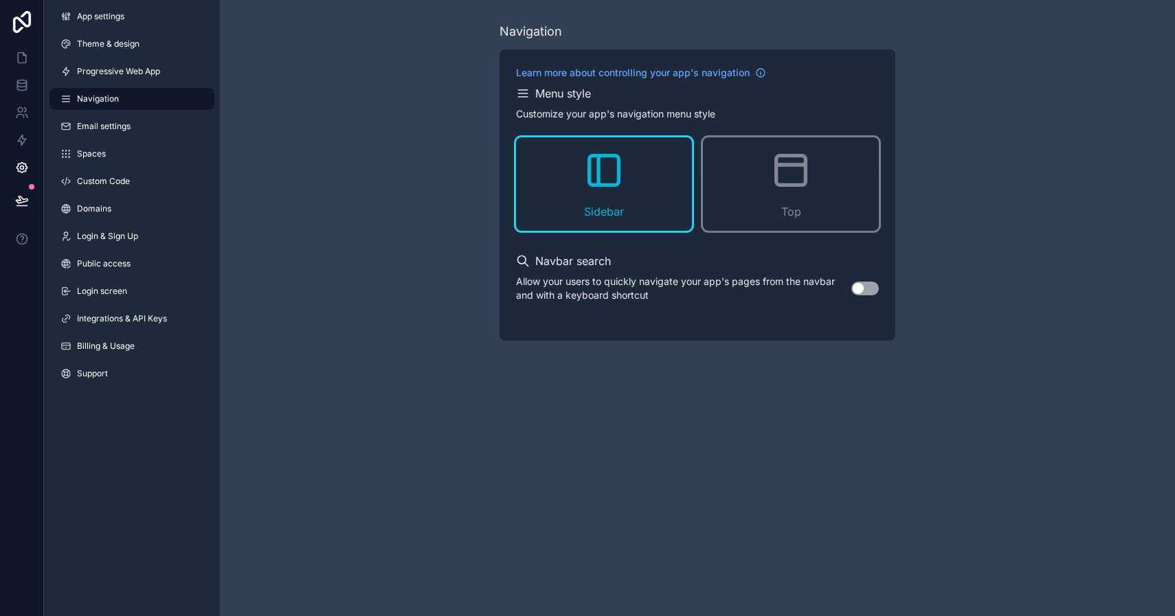
click at [861, 287] on button "Use setting" at bounding box center [864, 289] width 27 height 14
click at [111, 128] on span "Email settings" at bounding box center [104, 126] width 54 height 11
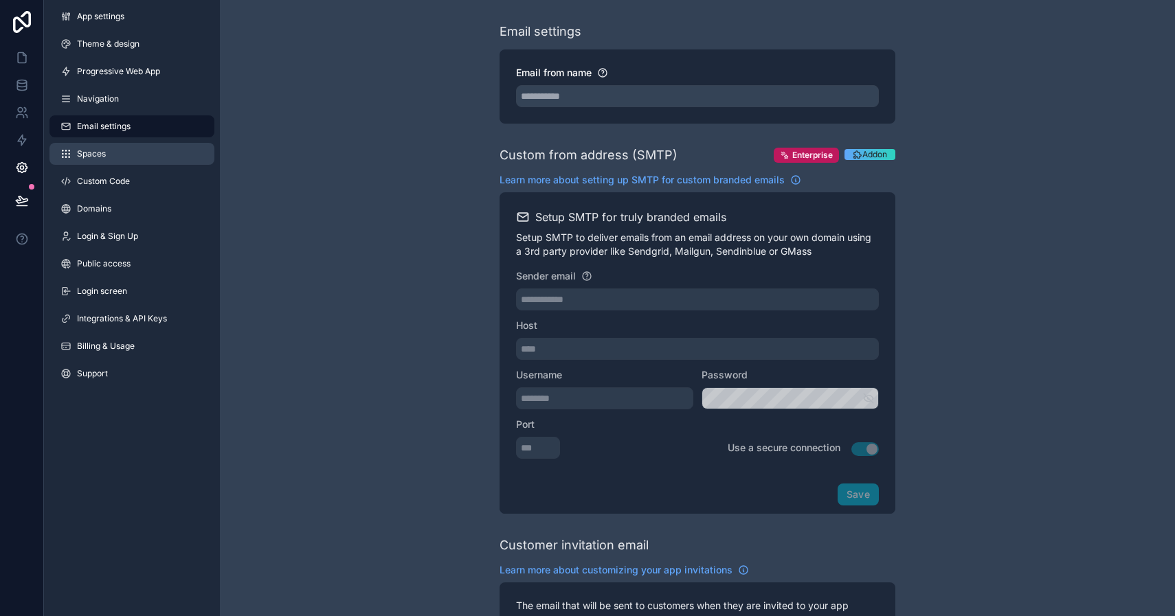
click at [103, 159] on link "Spaces" at bounding box center [131, 154] width 165 height 22
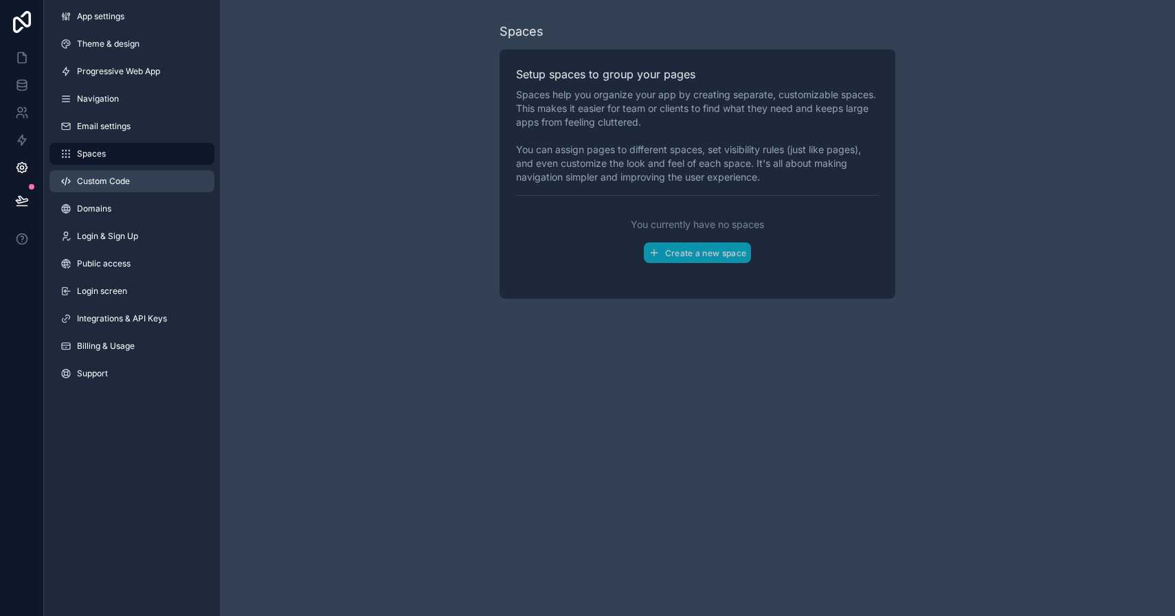
click at [114, 179] on span "Custom Code" at bounding box center [103, 181] width 53 height 11
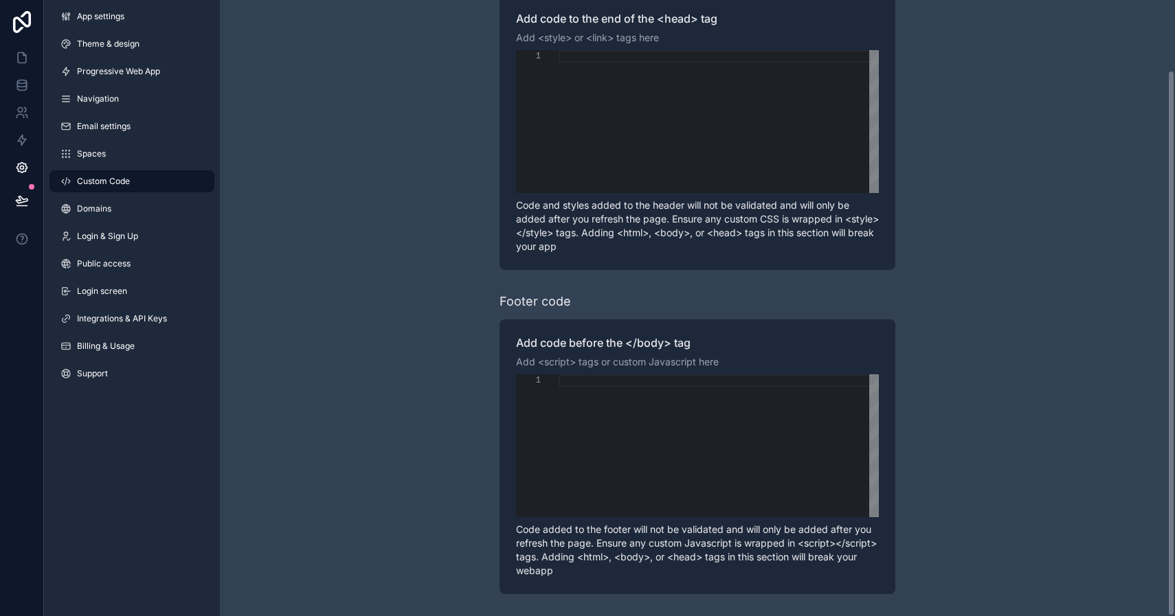
scroll to position [79, 0]
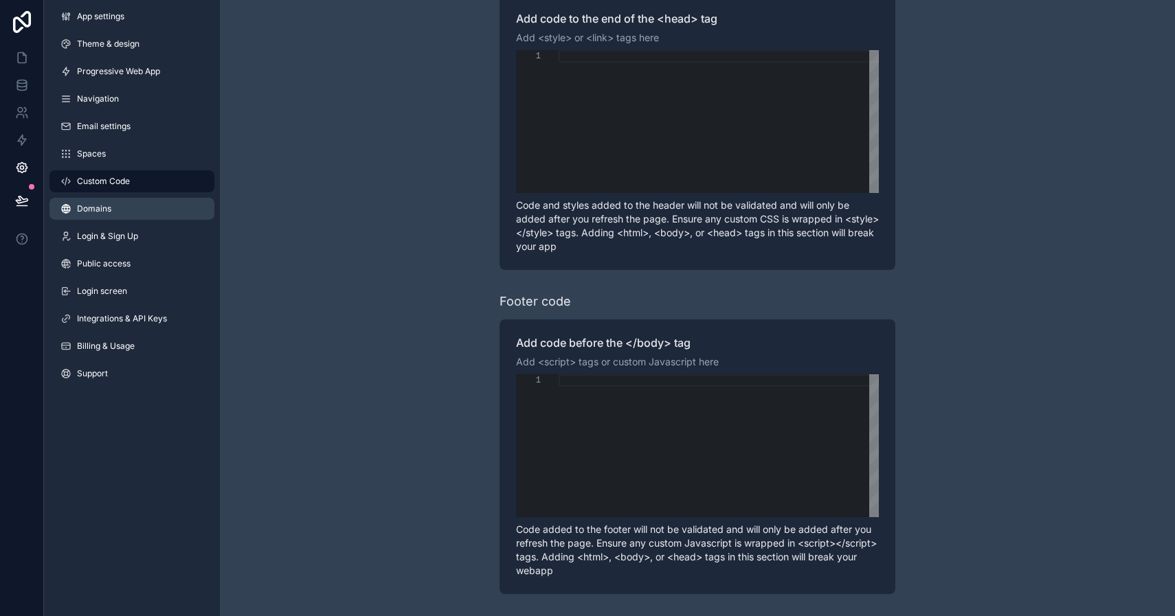
click at [111, 210] on link "Domains" at bounding box center [131, 209] width 165 height 22
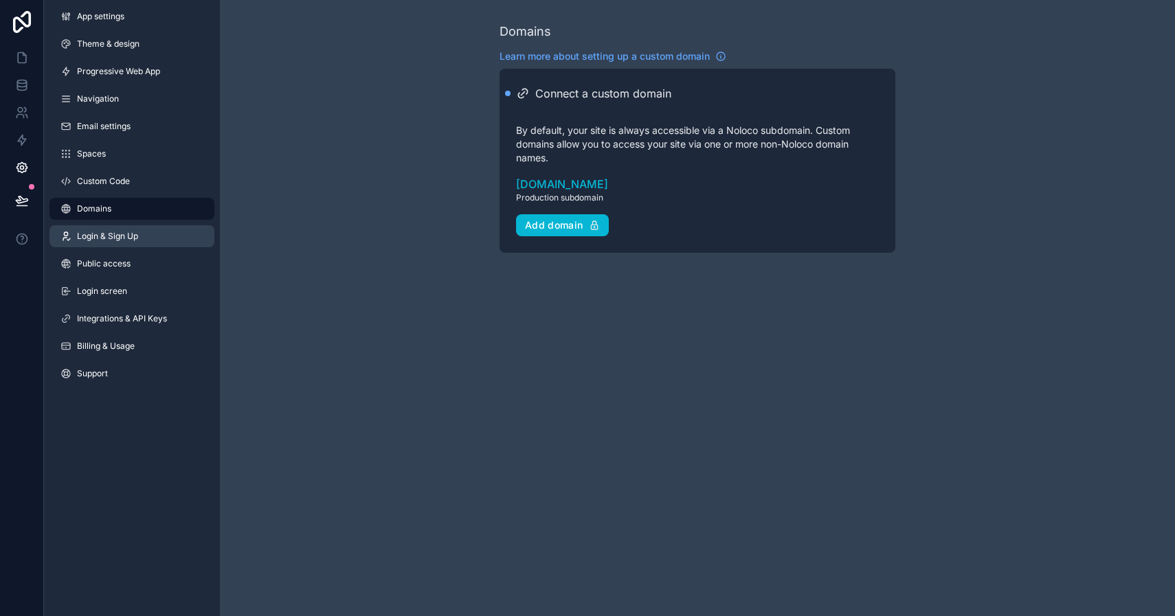
click at [125, 240] on span "Login & Sign Up" at bounding box center [107, 236] width 61 height 11
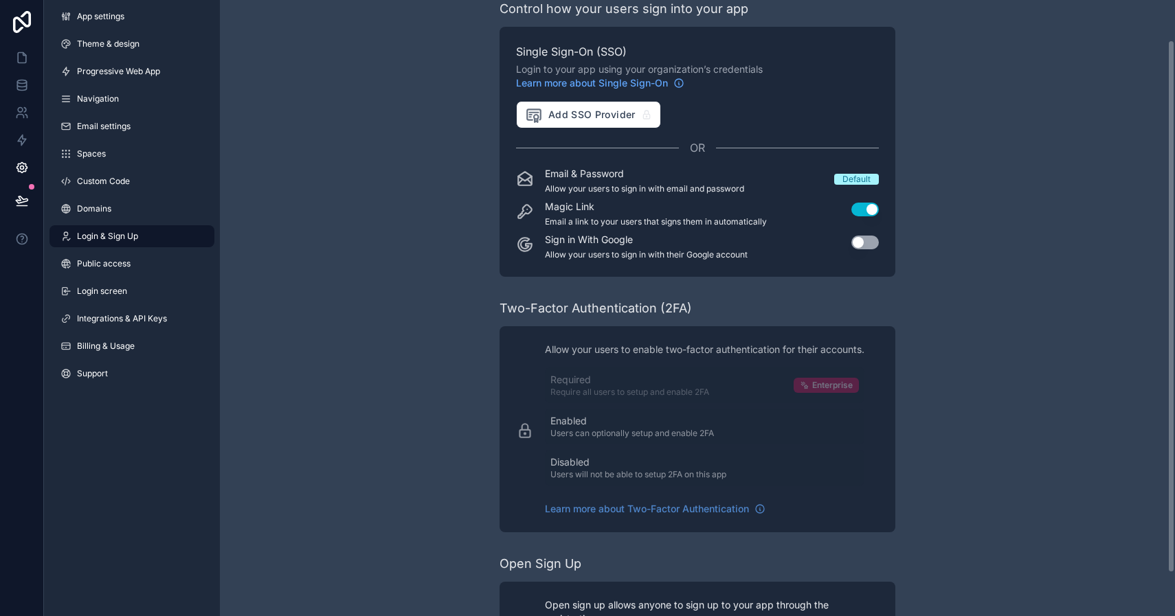
scroll to position [1, 0]
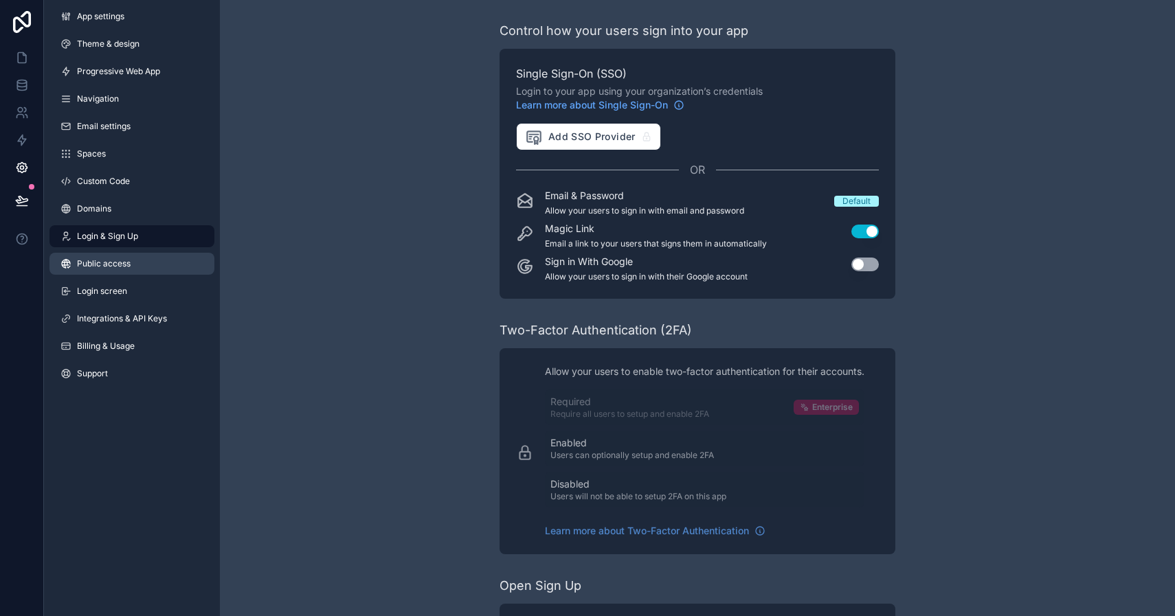
click at [122, 265] on span "Public access" at bounding box center [104, 263] width 54 height 11
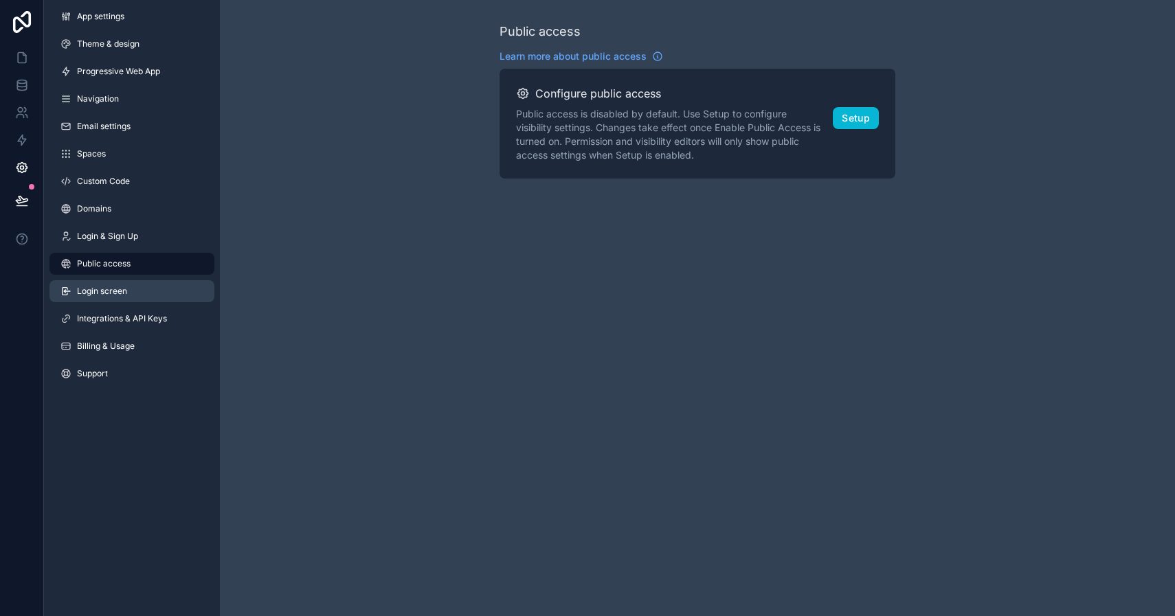
click at [115, 293] on span "Login screen" at bounding box center [102, 291] width 50 height 11
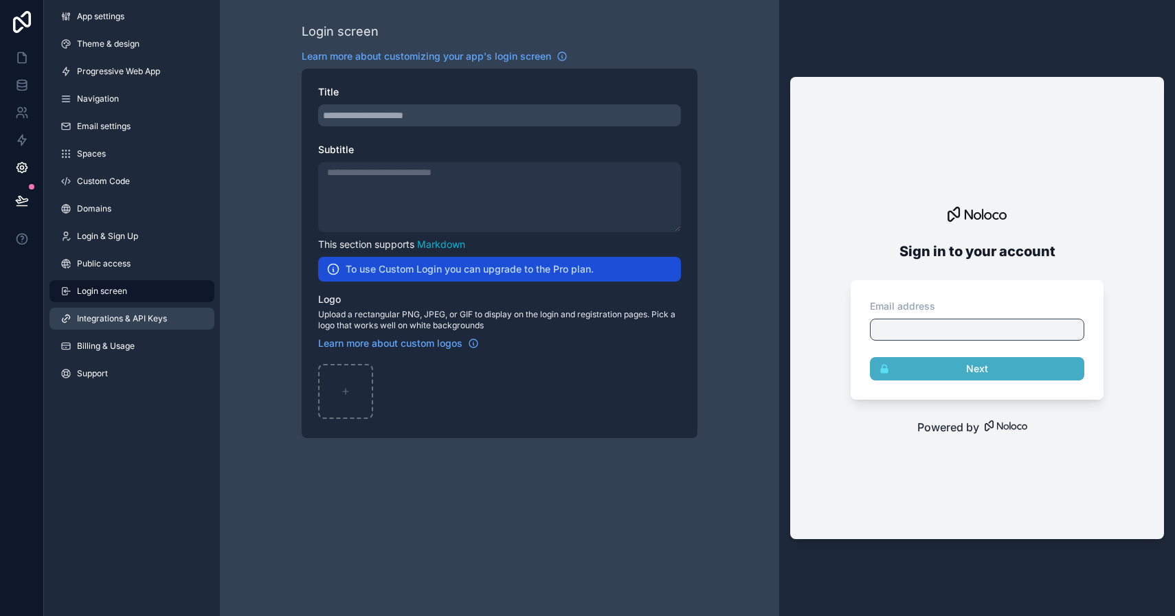
click at [117, 320] on span "Integrations & API Keys" at bounding box center [122, 318] width 90 height 11
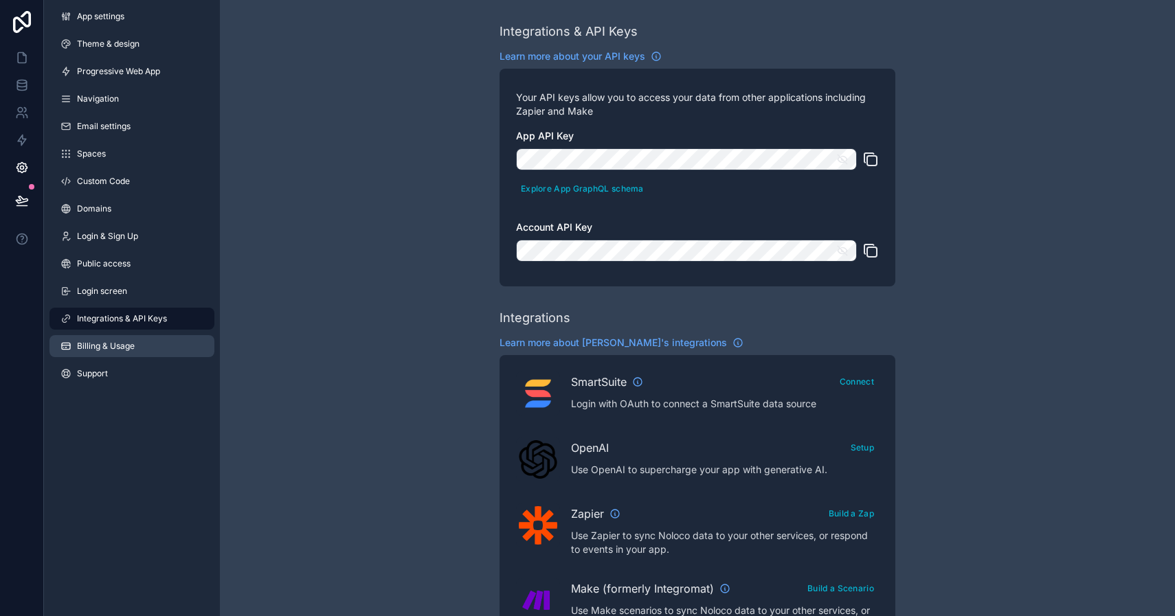
click at [112, 344] on span "Billing & Usage" at bounding box center [106, 346] width 58 height 11
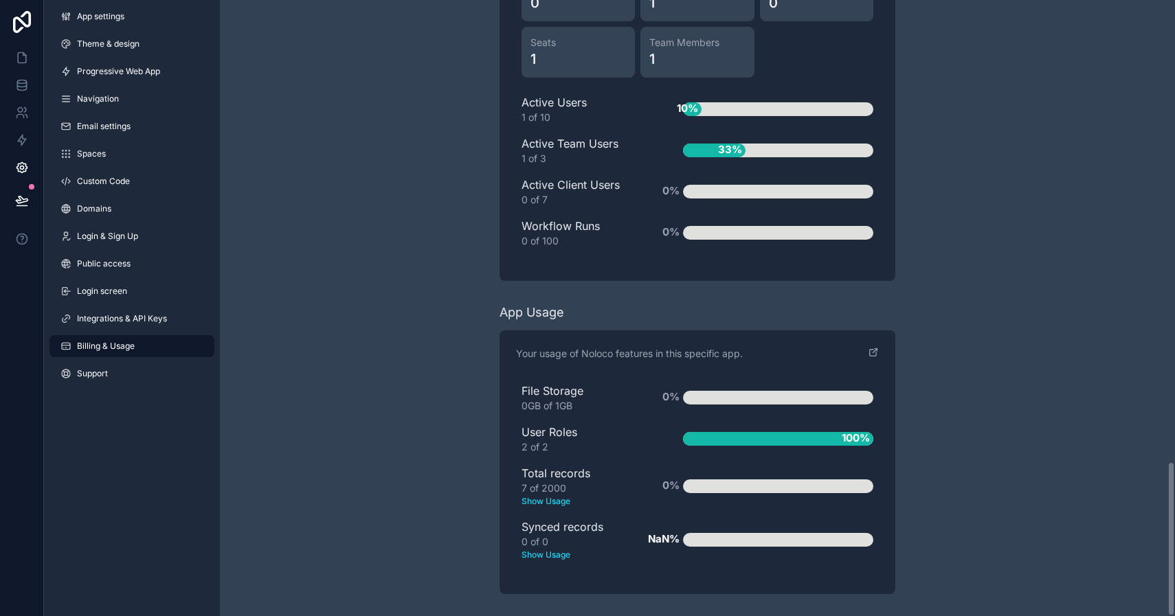
scroll to position [1838, 0]
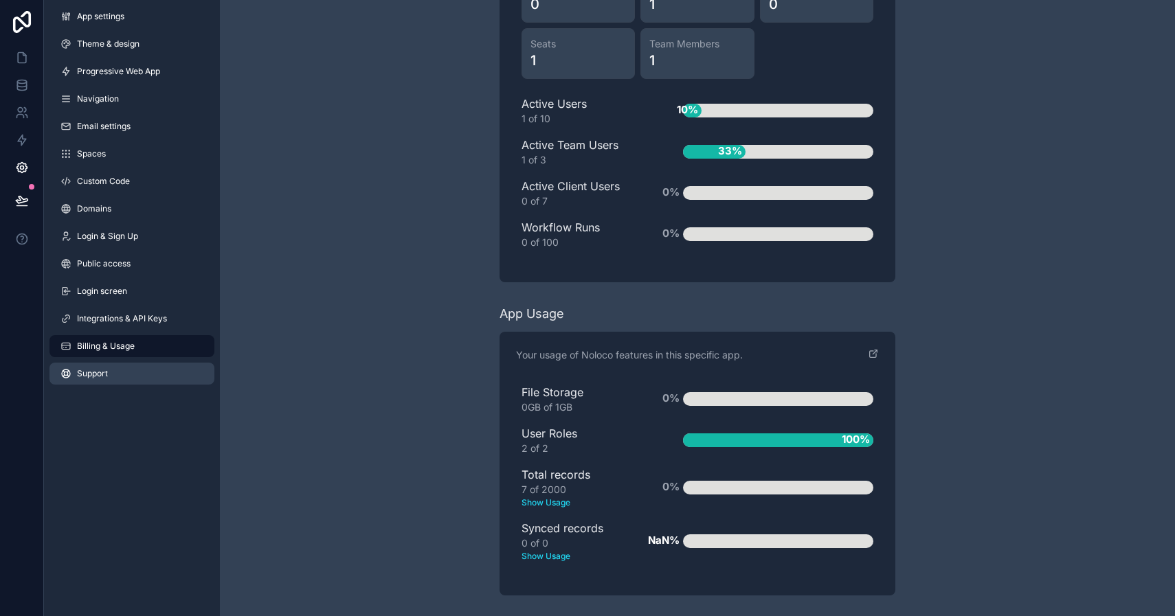
click at [109, 372] on link "Support" at bounding box center [131, 374] width 165 height 22
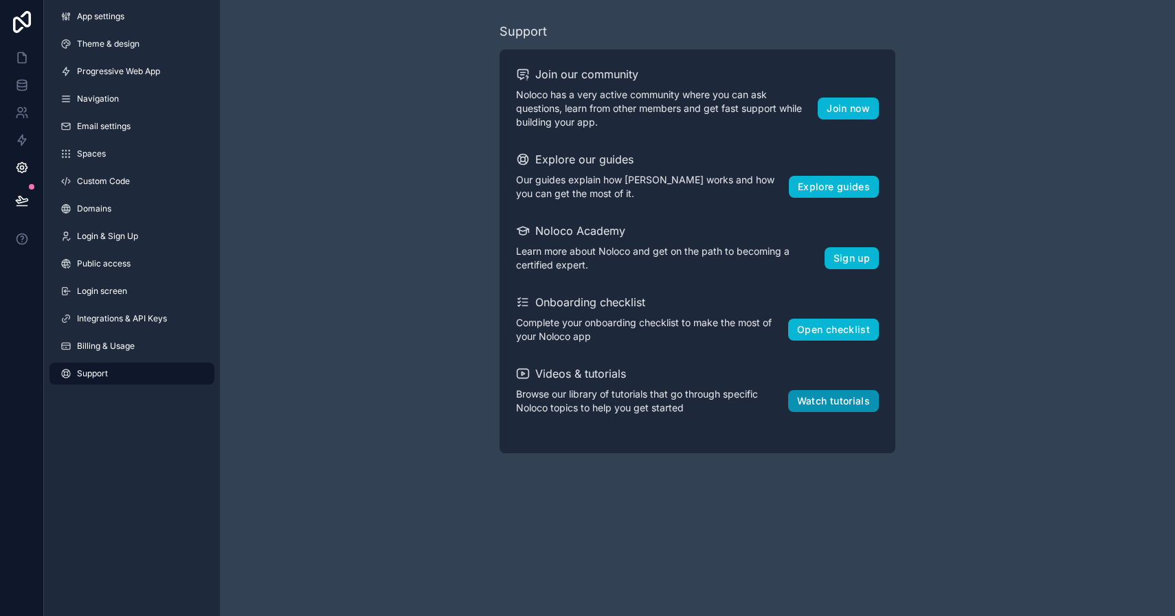
click at [829, 403] on button "Watch tutorials" at bounding box center [833, 401] width 91 height 22
click at [126, 290] on span "Login screen" at bounding box center [102, 291] width 50 height 11
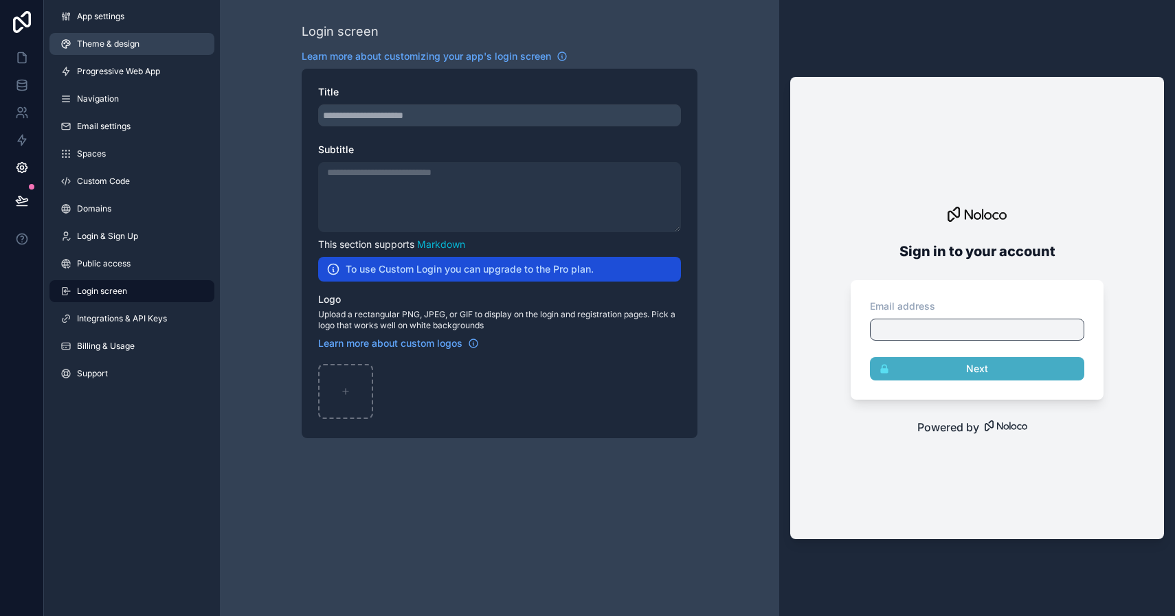
click at [139, 46] on span "Theme & design" at bounding box center [108, 43] width 63 height 11
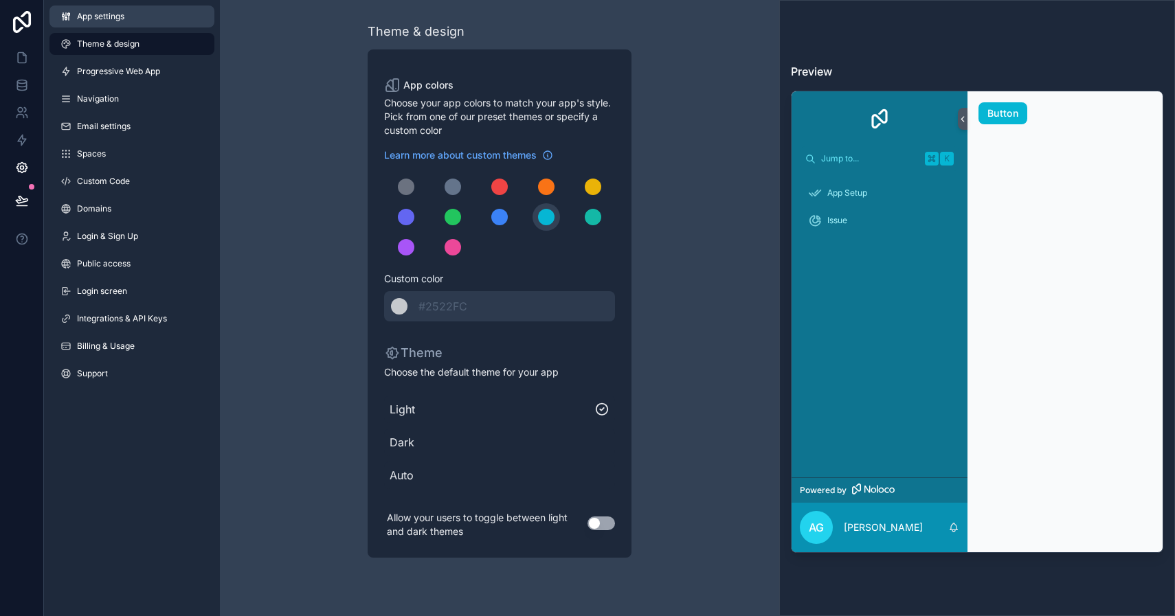
click at [155, 20] on link "App settings" at bounding box center [131, 16] width 165 height 22
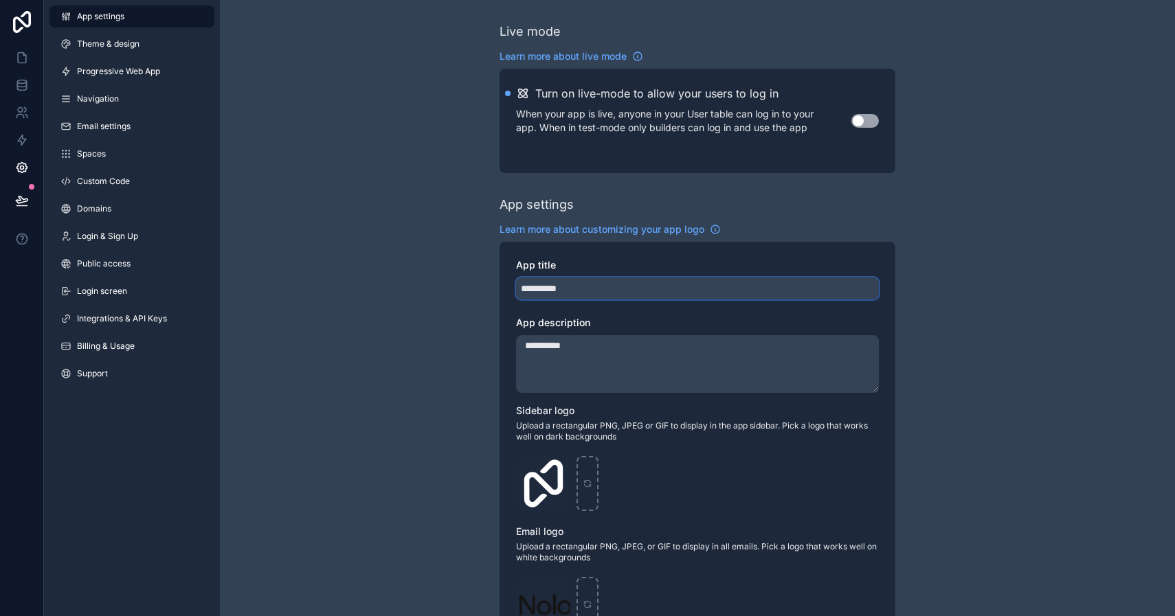
click at [590, 293] on input "**********" at bounding box center [697, 289] width 363 height 22
drag, startPoint x: 590, startPoint y: 293, endPoint x: 505, endPoint y: 286, distance: 85.5
click at [505, 286] on div "**********" at bounding box center [697, 501] width 396 height 519
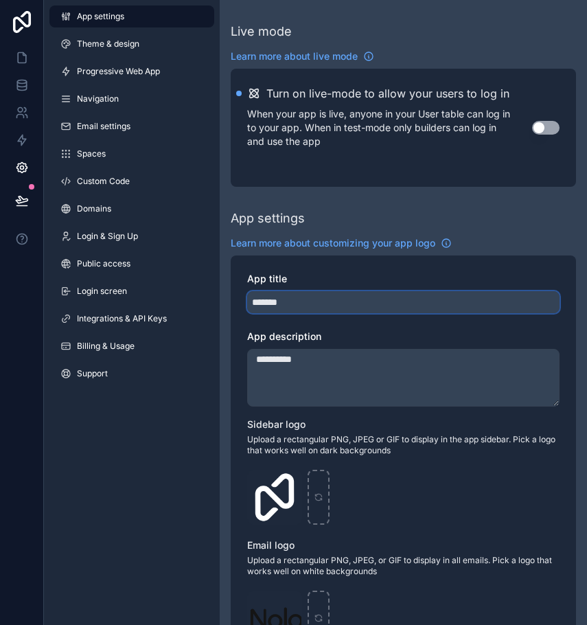
type input "*******"
click at [331, 363] on textarea "**********" at bounding box center [403, 378] width 313 height 58
drag, startPoint x: 331, startPoint y: 363, endPoint x: 223, endPoint y: 362, distance: 108.5
click at [223, 362] on div "**********" at bounding box center [404, 538] width 368 height 1077
paste textarea "**********"
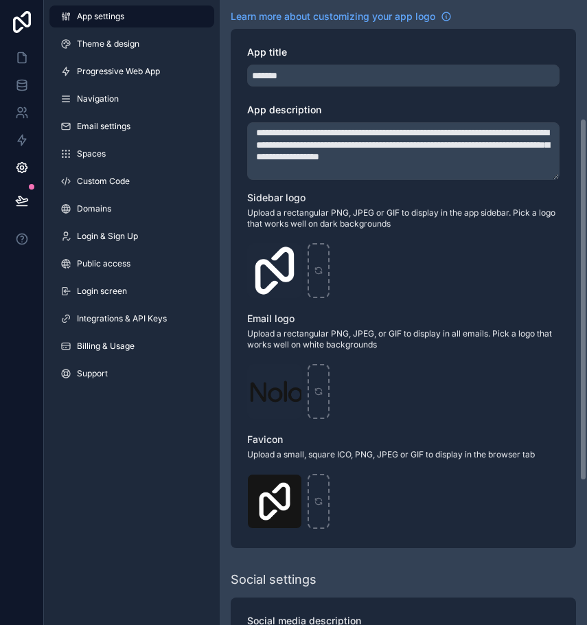
scroll to position [234, 0]
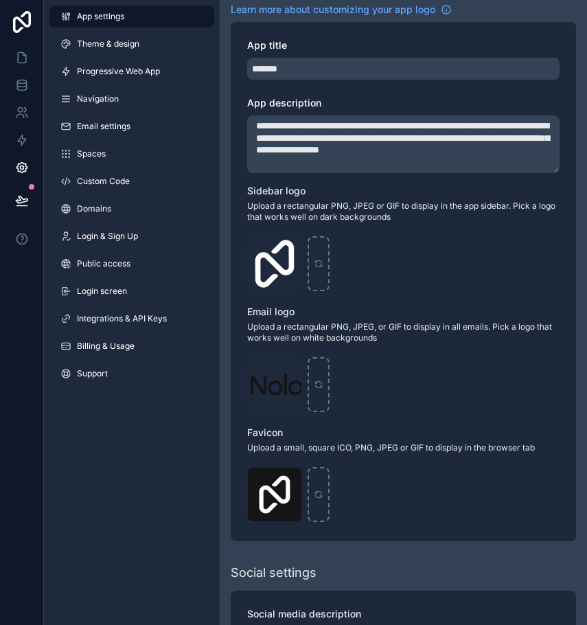
type textarea "**********"
click at [317, 260] on icon "scrollable content" at bounding box center [319, 264] width 10 height 10
type input "**********"
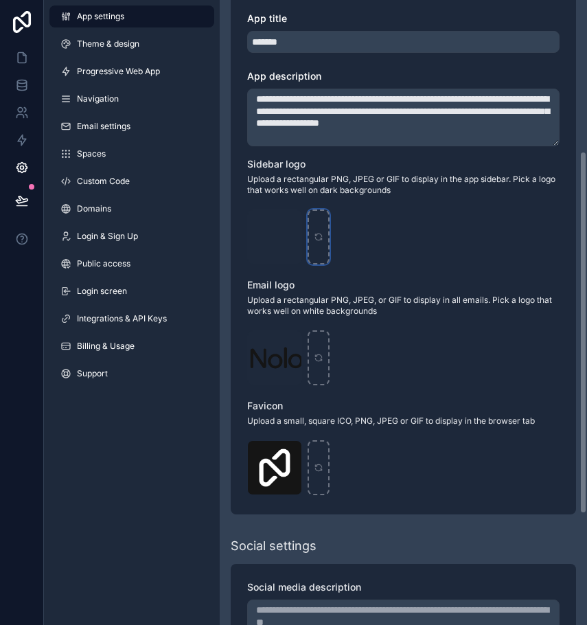
scroll to position [262, 0]
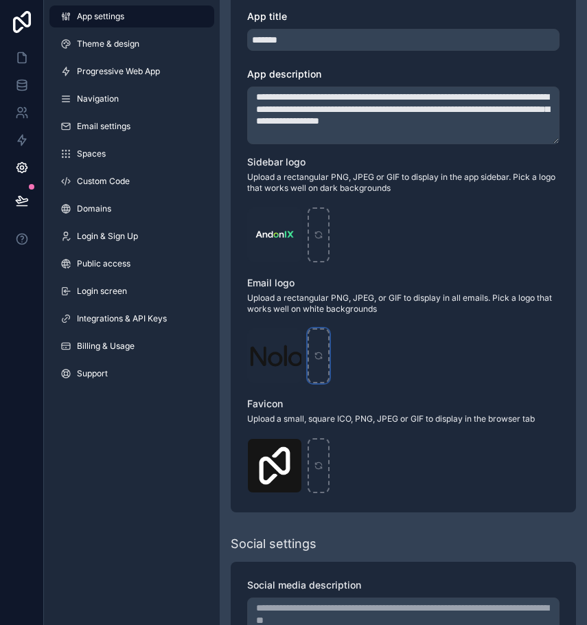
click at [320, 357] on icon "scrollable content" at bounding box center [318, 358] width 6 height 3
type input "**********"
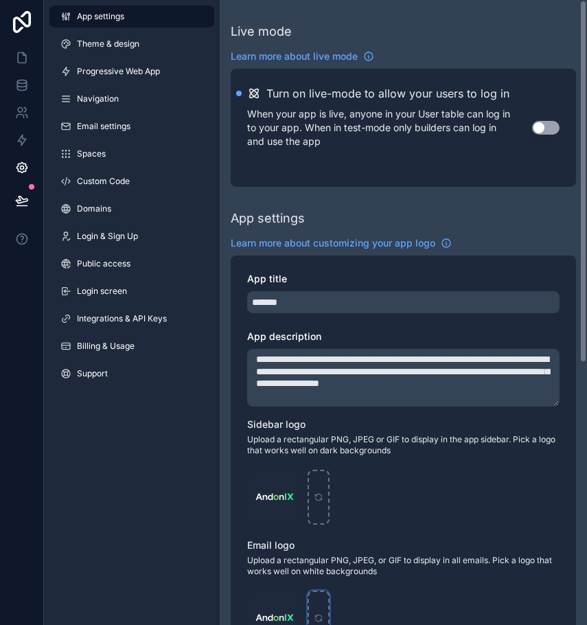
scroll to position [0, 0]
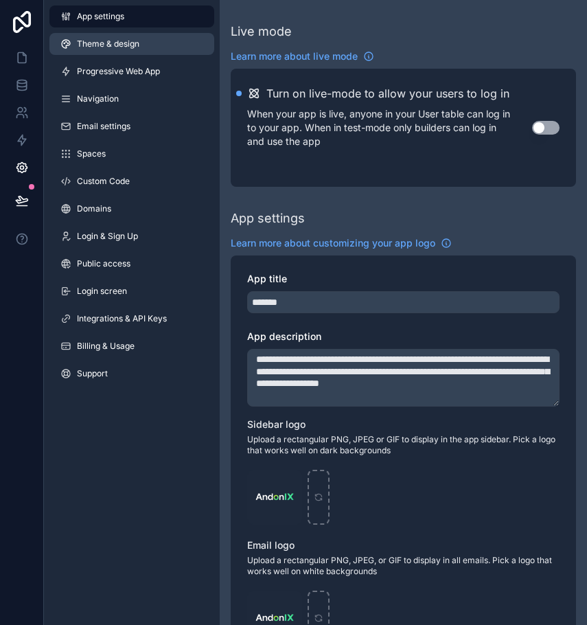
click at [127, 47] on span "Theme & design" at bounding box center [108, 43] width 63 height 11
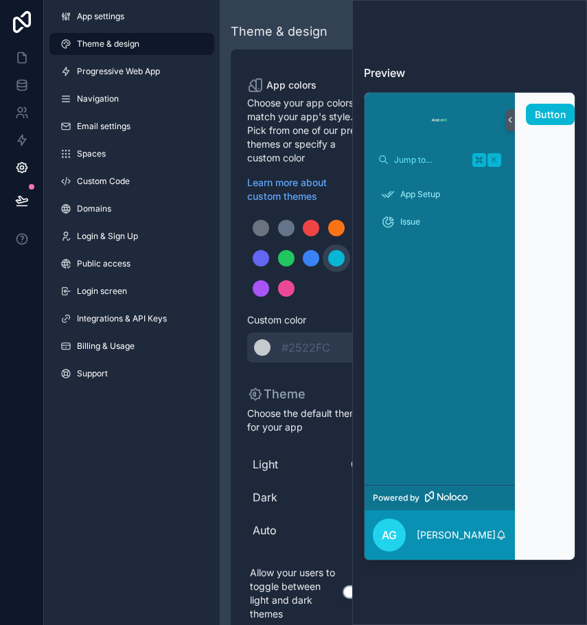
click at [352, 593] on button "Use setting" at bounding box center [356, 592] width 27 height 14
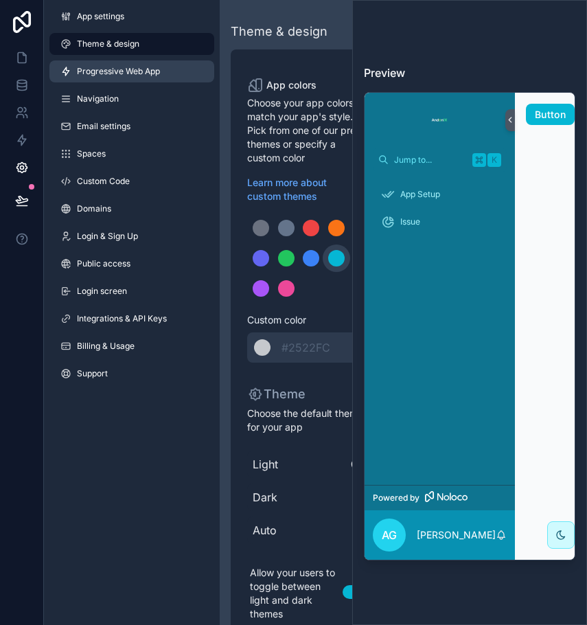
click at [139, 73] on span "Progressive Web App" at bounding box center [118, 71] width 83 height 11
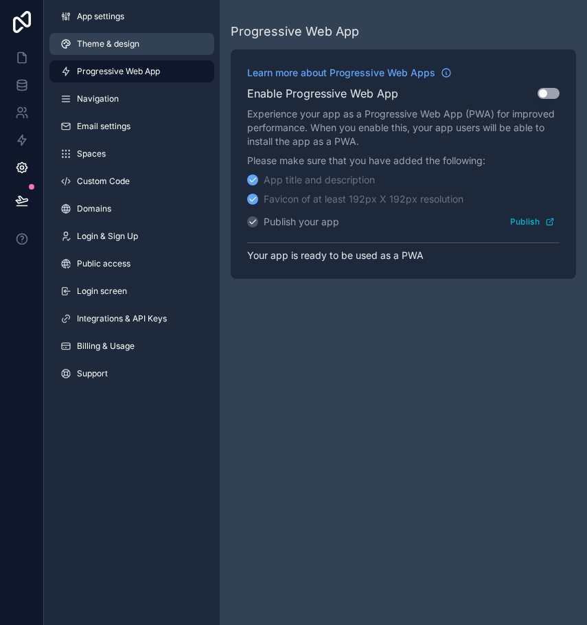
click at [126, 39] on span "Theme & design" at bounding box center [108, 43] width 63 height 11
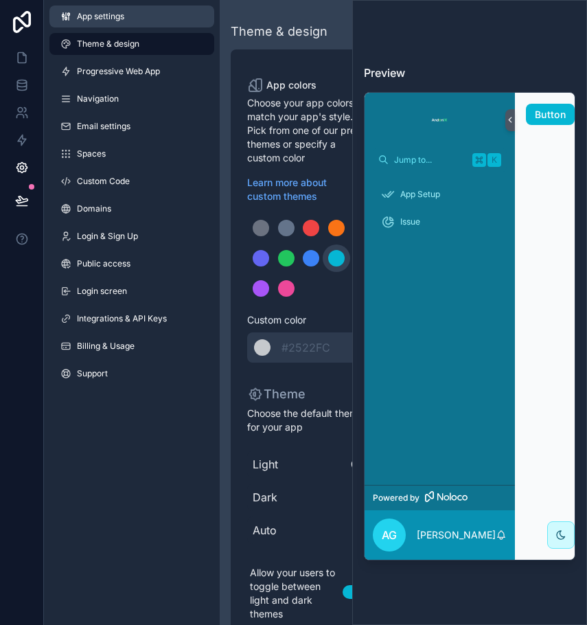
click at [137, 17] on link "App settings" at bounding box center [131, 16] width 165 height 22
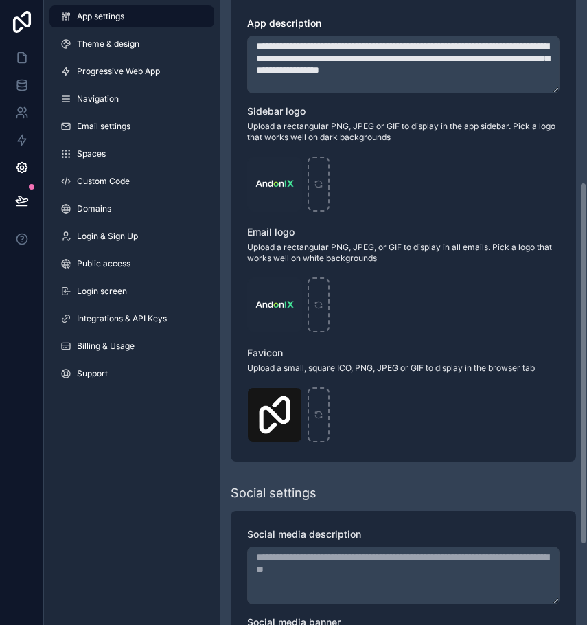
scroll to position [314, 0]
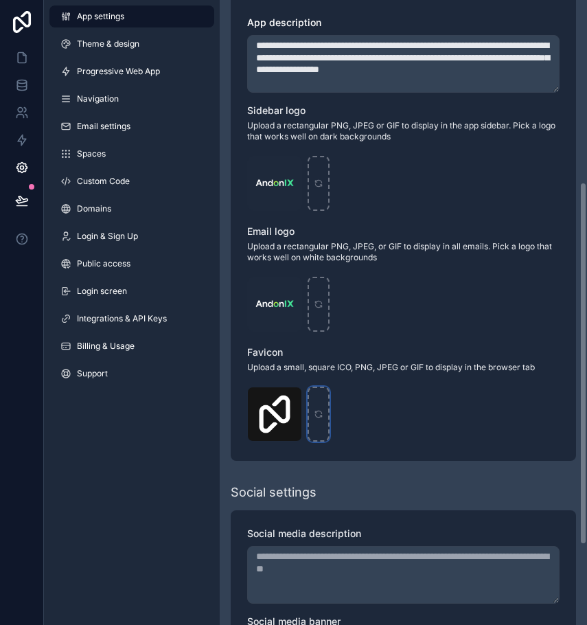
click at [319, 413] on icon "scrollable content" at bounding box center [319, 414] width 10 height 10
type input "**********"
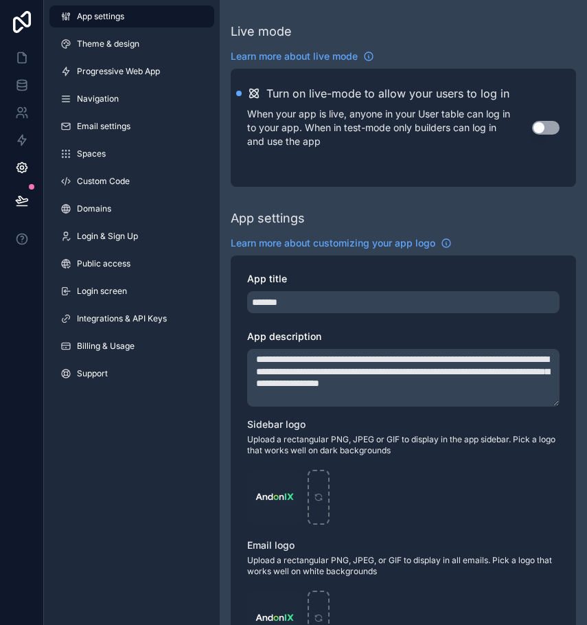
scroll to position [0, 0]
click at [21, 25] on icon at bounding box center [21, 22] width 27 height 22
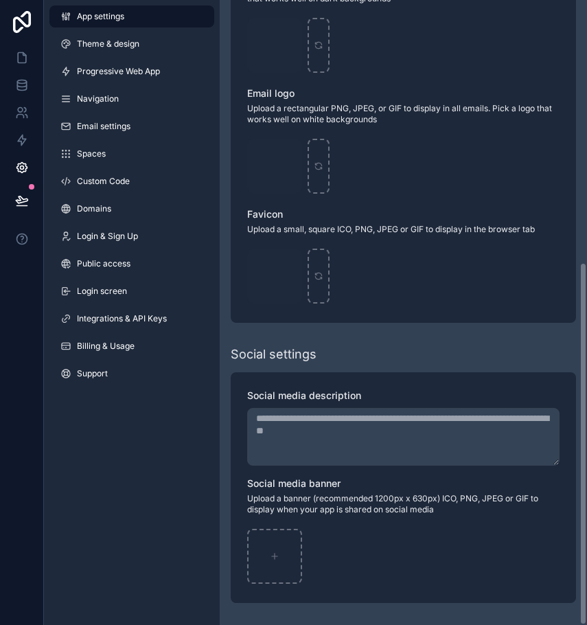
scroll to position [452, 0]
click at [369, 435] on textarea "App title" at bounding box center [403, 437] width 313 height 58
paste textarea "**********"
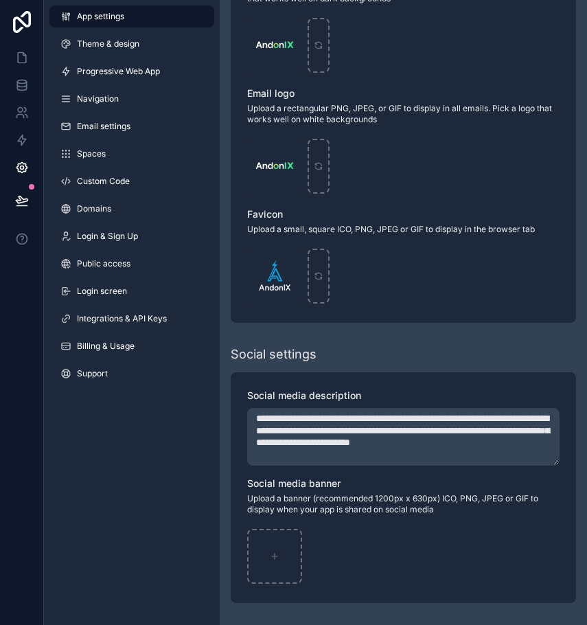
type textarea "**********"
drag, startPoint x: 375, startPoint y: 497, endPoint x: 438, endPoint y: 501, distance: 63.3
click at [438, 501] on span "Upload a banner (recommended 1200px x 630px) ICO, PNG, JPEG or GIF to display w…" at bounding box center [403, 504] width 313 height 22
copy span "1200px x 630px"
click at [283, 554] on div "scrollable content" at bounding box center [274, 556] width 55 height 55
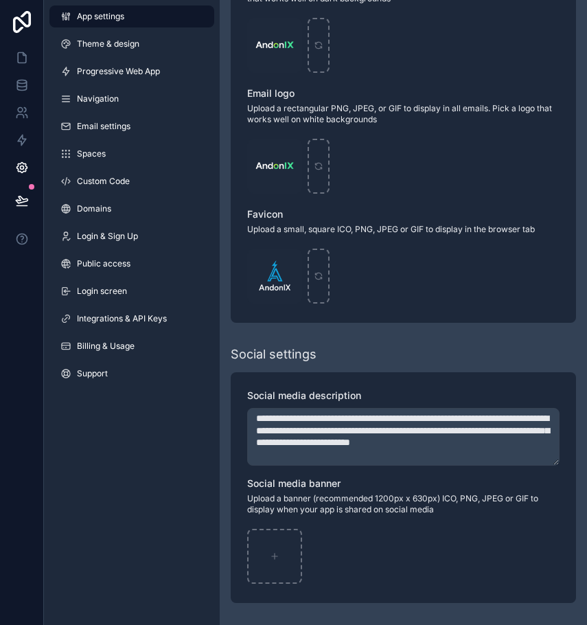
type input "**********"
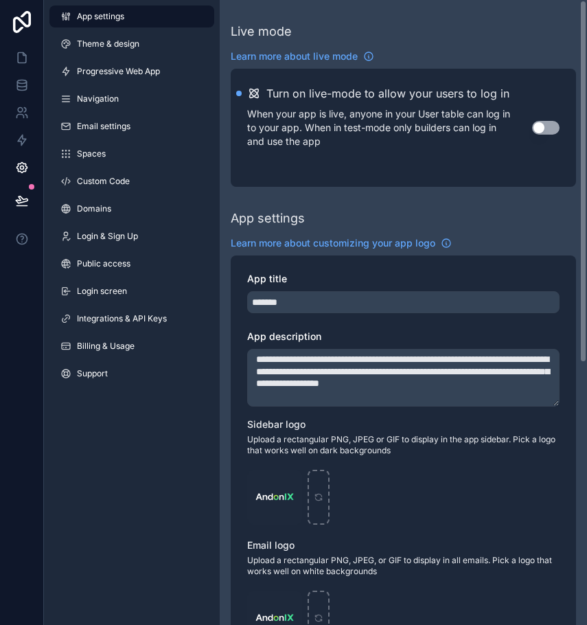
scroll to position [0, 0]
